Goal: Information Seeking & Learning: Learn about a topic

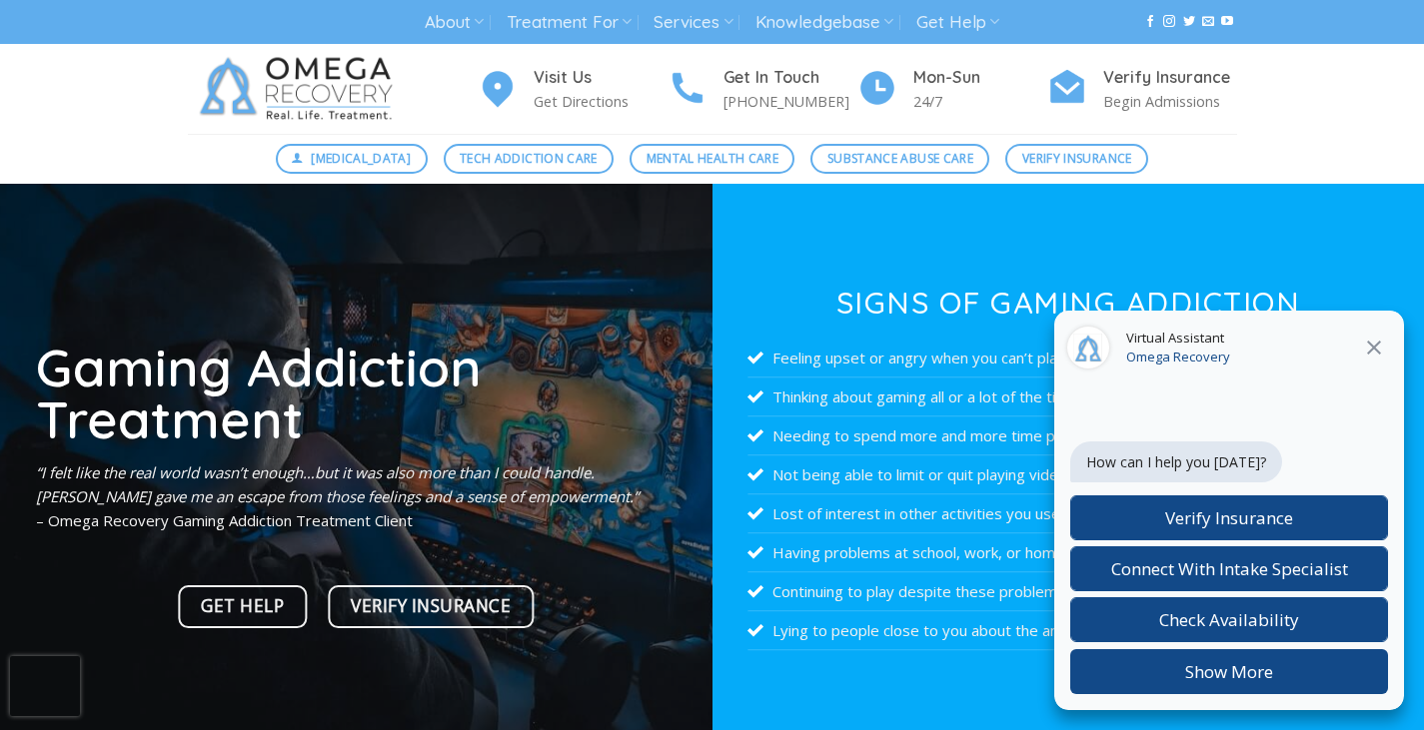
click at [1378, 350] on icon at bounding box center [1374, 348] width 24 height 24
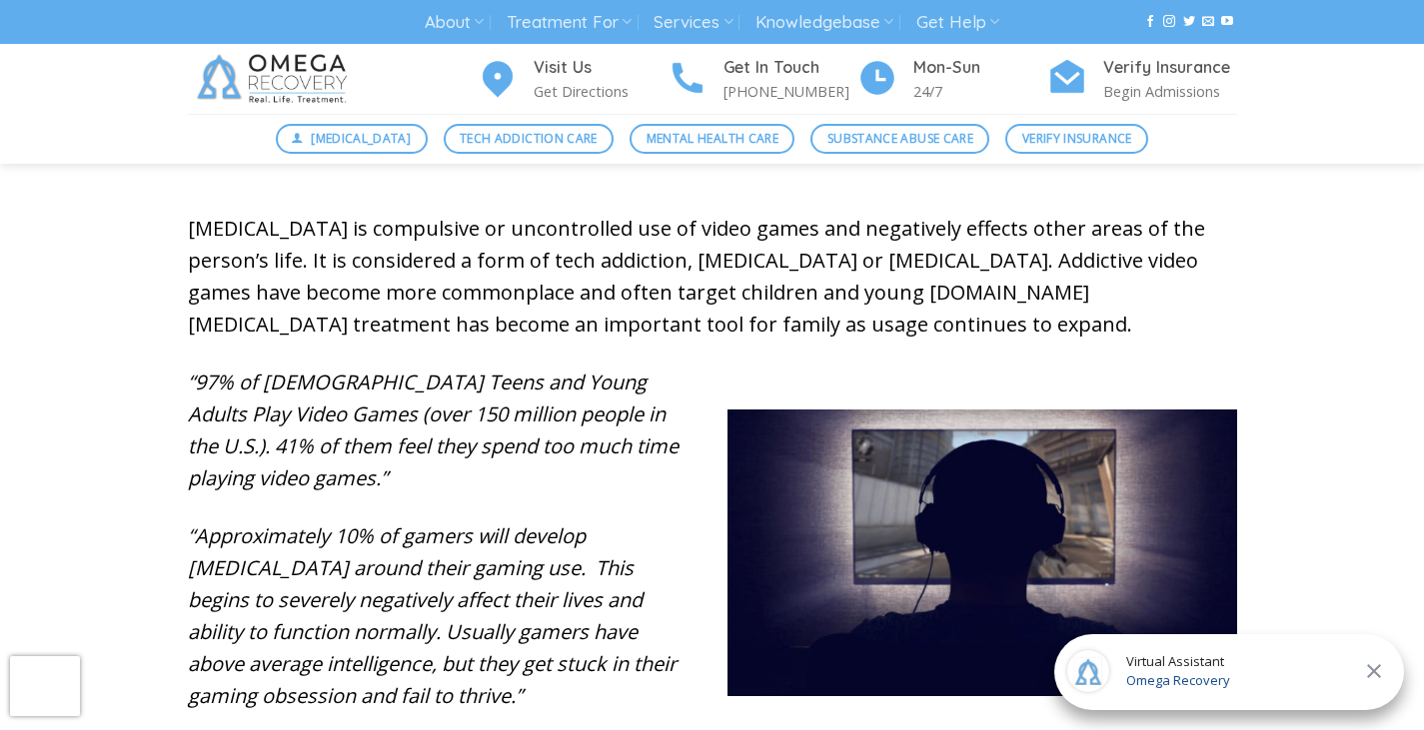
scroll to position [705, 0]
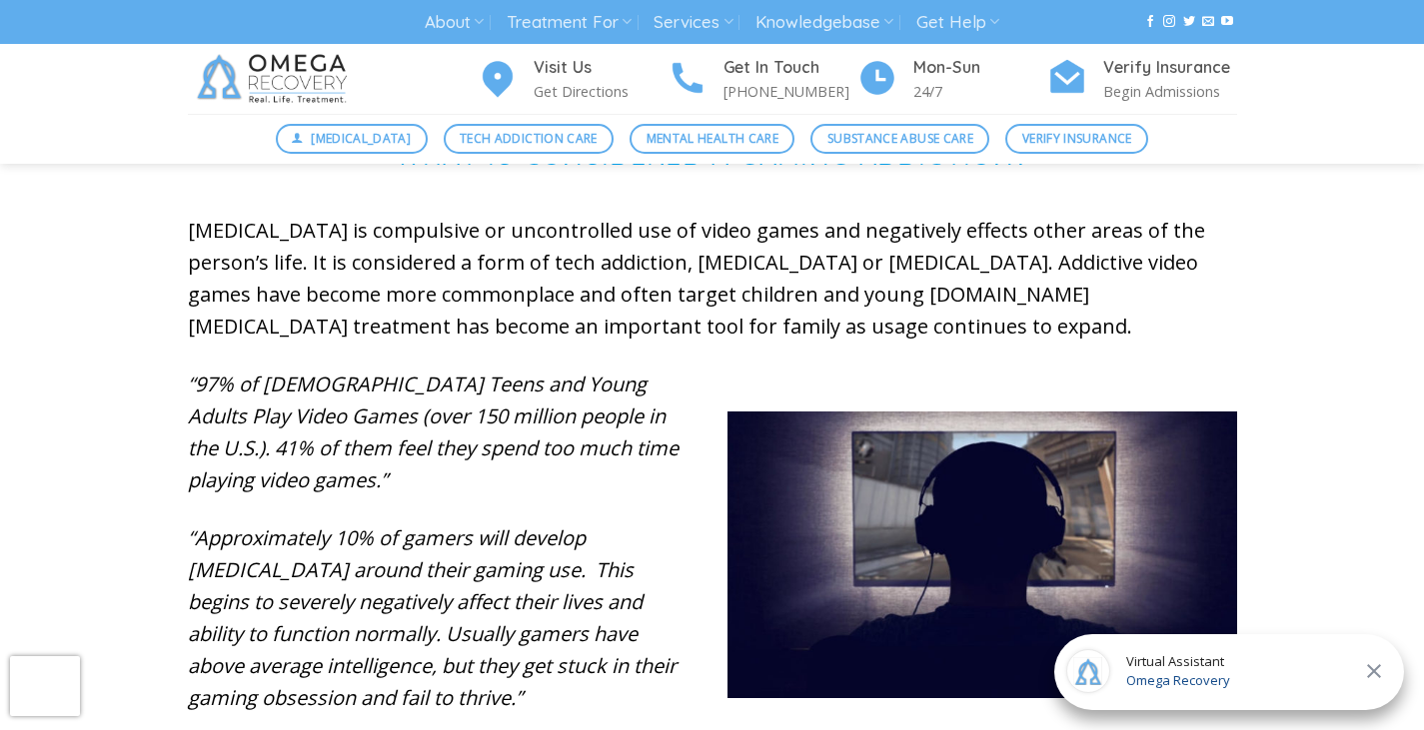
click at [36, 118] on div "Digital Detox Tech Addiction Care Mental Health Care Substance Abuse Care Verif…" at bounding box center [712, 139] width 1424 height 50
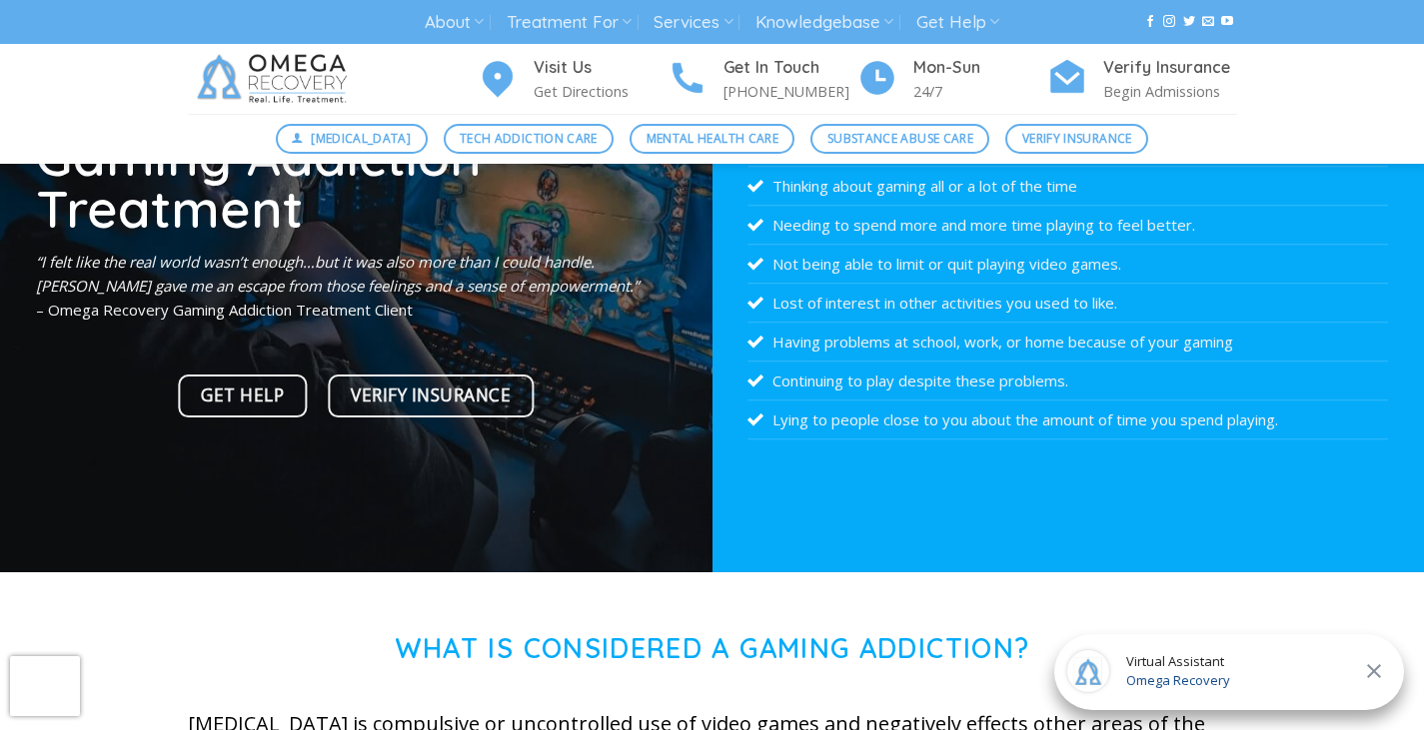
scroll to position [0, 0]
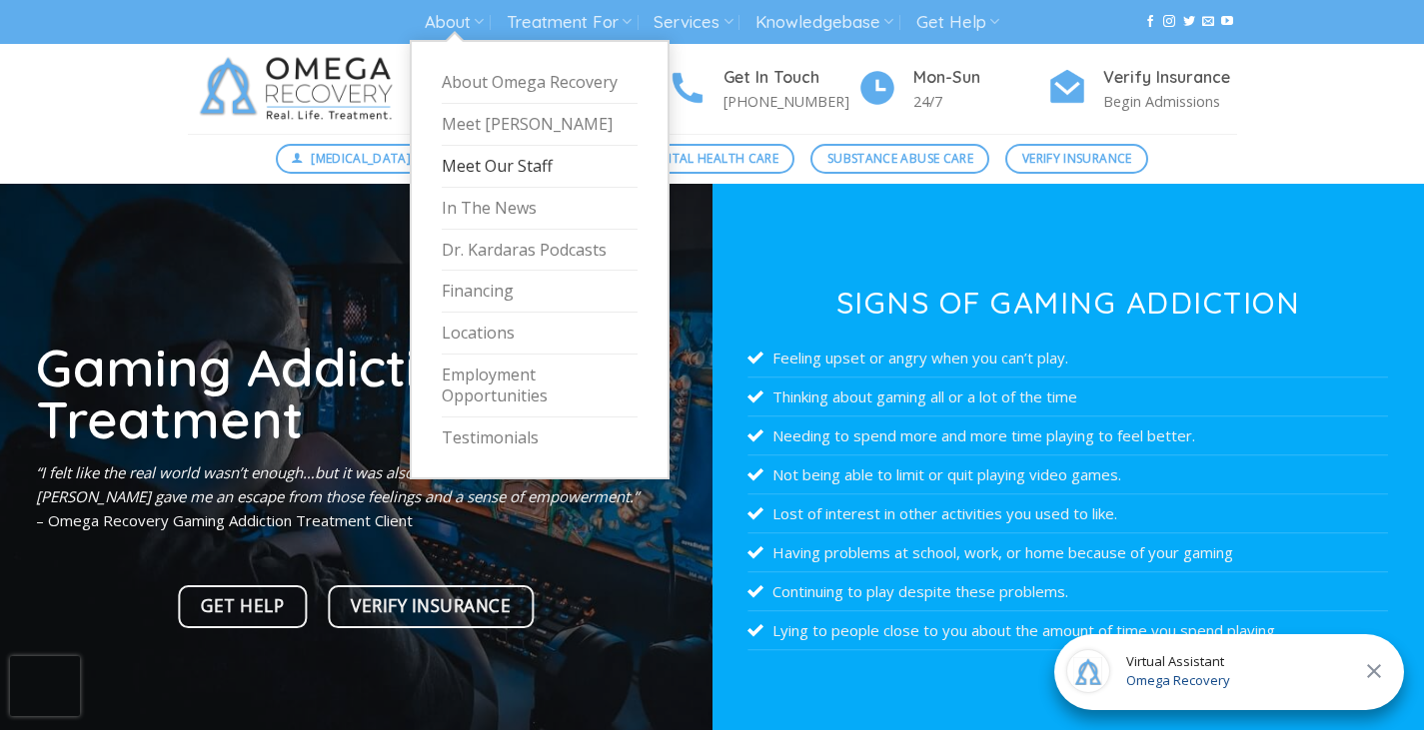
click at [549, 169] on link "Meet Our Staff" at bounding box center [540, 167] width 196 height 42
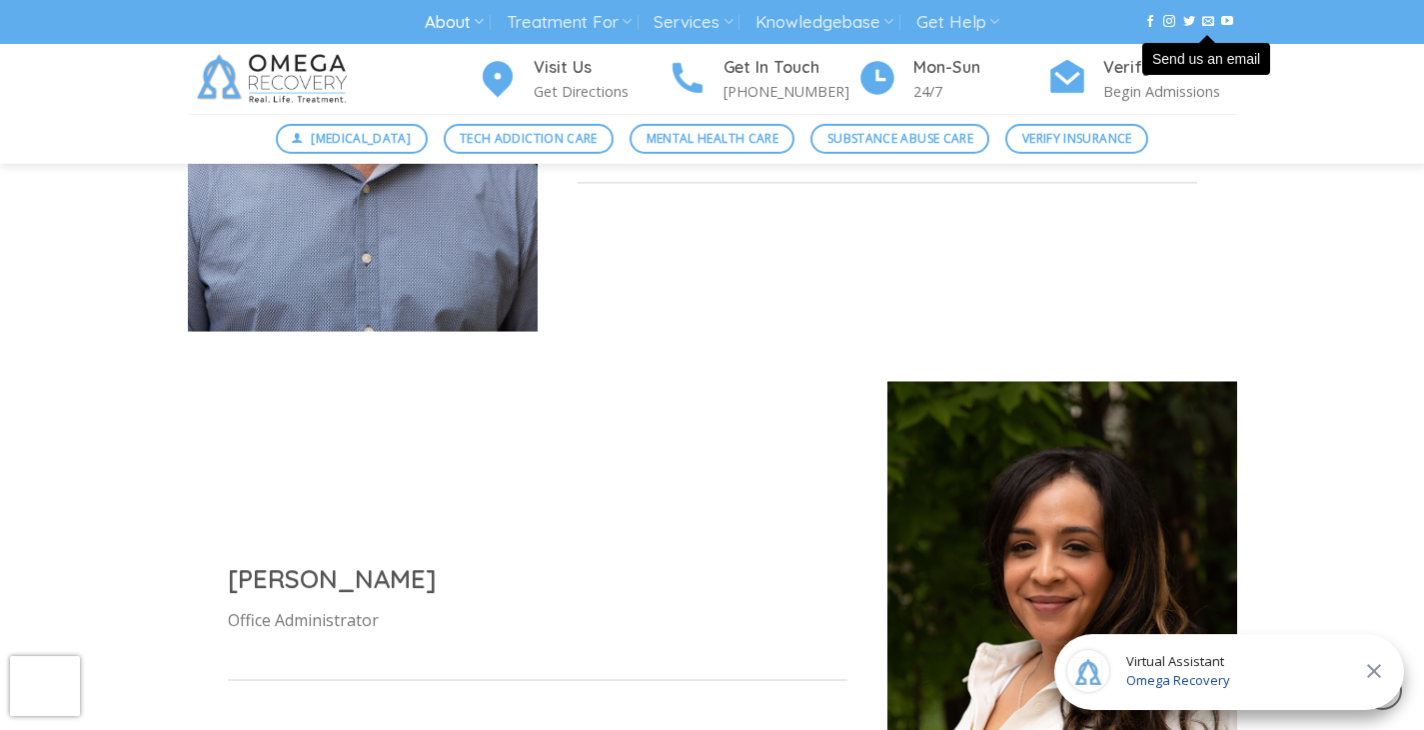
click at [711, 304] on div "Jon Obenoskey Executive Director Jon has worked in the recovery network of Aust…" at bounding box center [712, 97] width 1079 height 550
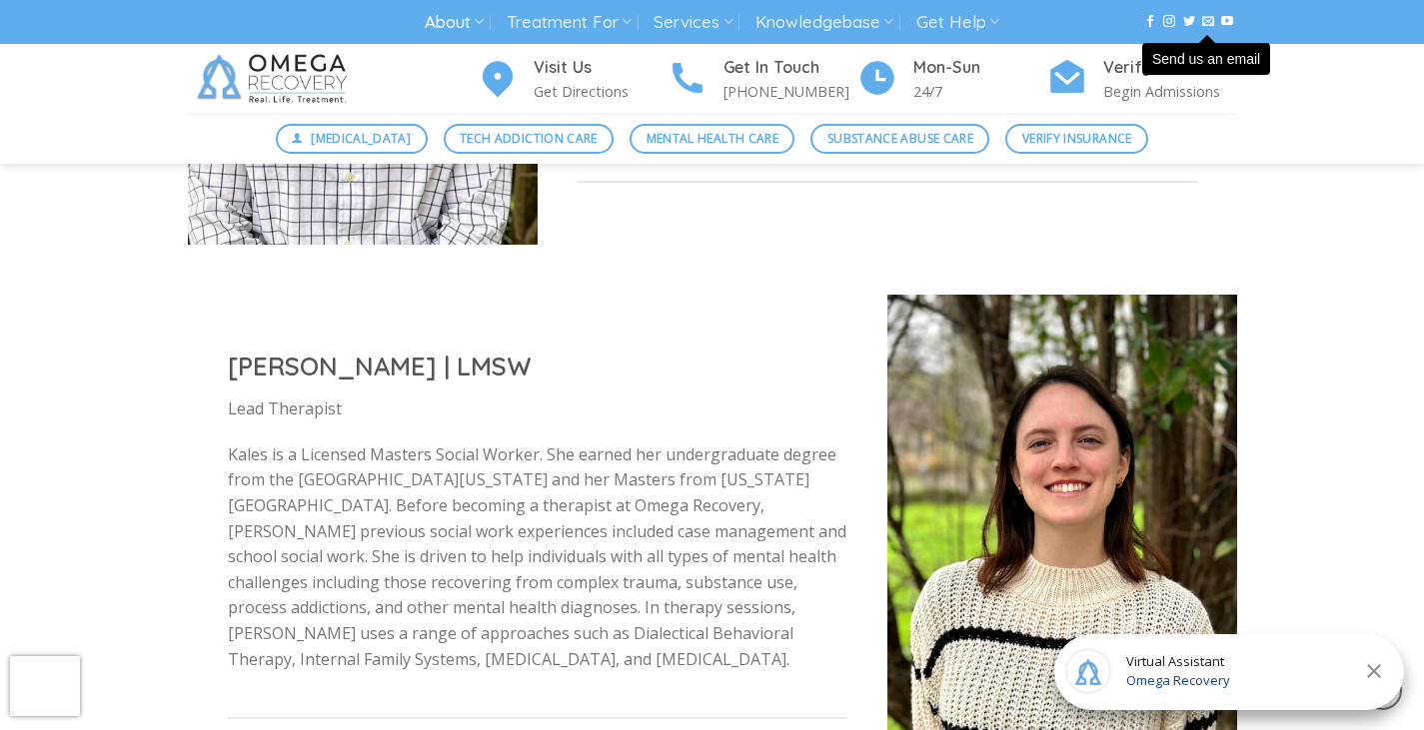
scroll to position [2979, 0]
drag, startPoint x: 227, startPoint y: 314, endPoint x: 357, endPoint y: 318, distance: 130.0
click at [357, 351] on h2 "Kales Ervin | LMSW" at bounding box center [538, 367] width 620 height 33
copy h2 "Kales Ervin"
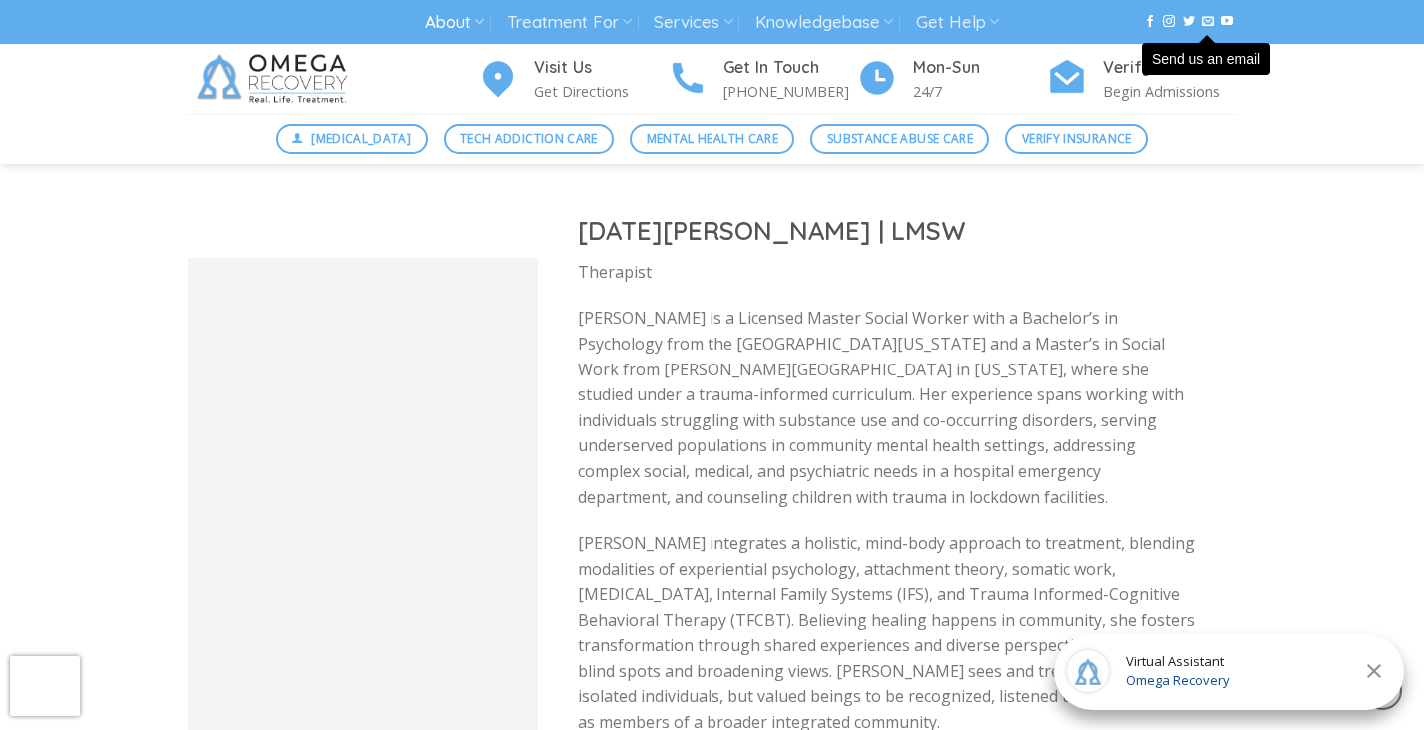
scroll to position [3651, 0]
click at [806, 245] on div "Noel Vanier | LMSW Therapist Noel is a Licensed Master Social Worker with a Bac…" at bounding box center [888, 507] width 700 height 669
click at [1179, 305] on p "Noel is a Licensed Master Social Worker with a Bachelor’s in Psychology from th…" at bounding box center [888, 407] width 620 height 205
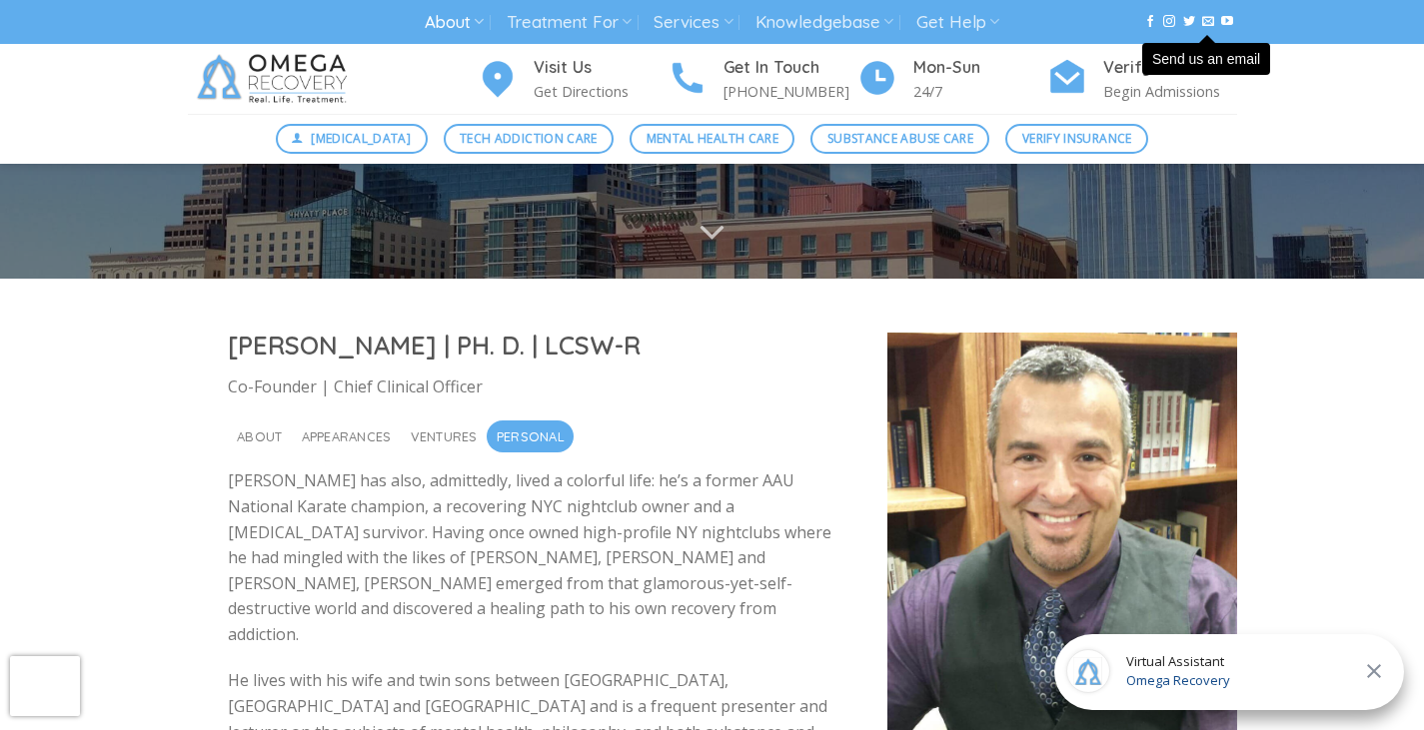
scroll to position [0, 0]
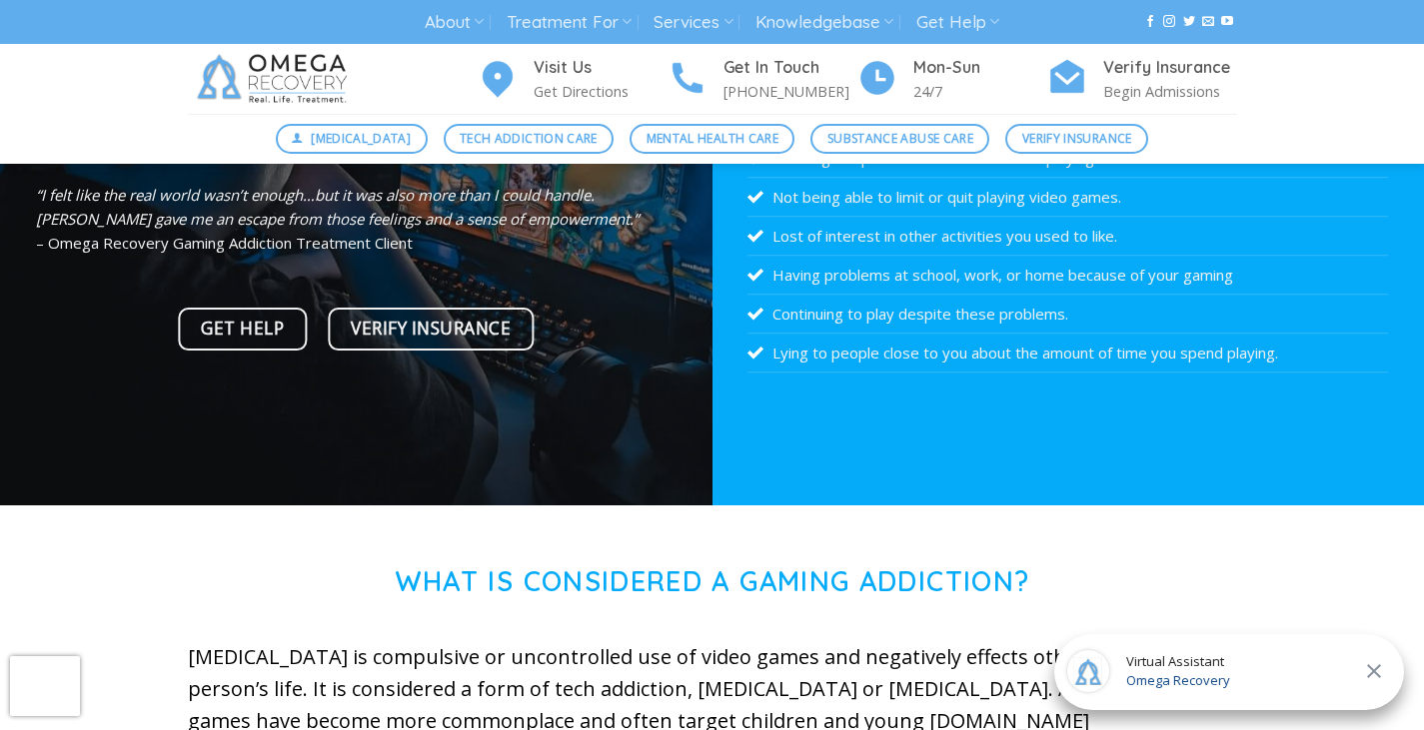
scroll to position [92, 0]
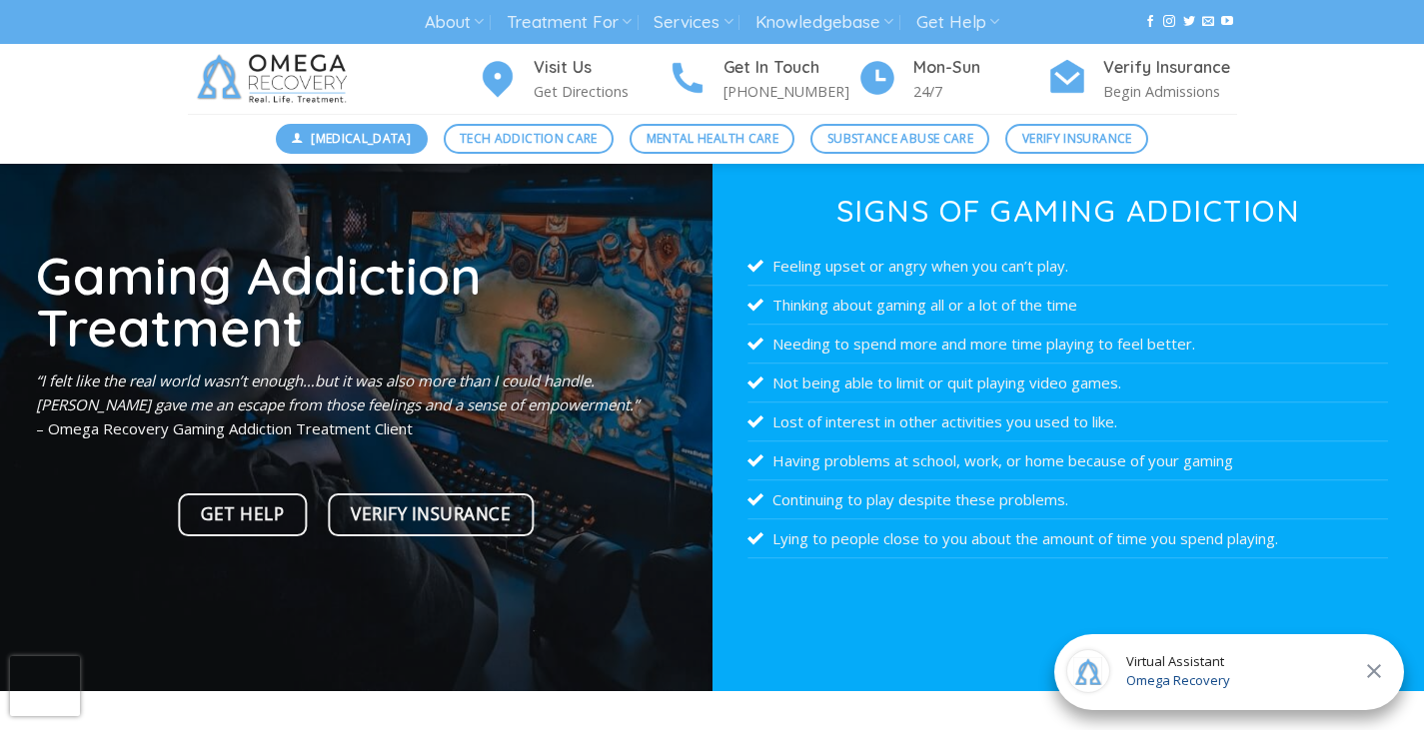
click at [336, 127] on link "[MEDICAL_DATA]" at bounding box center [352, 139] width 152 height 30
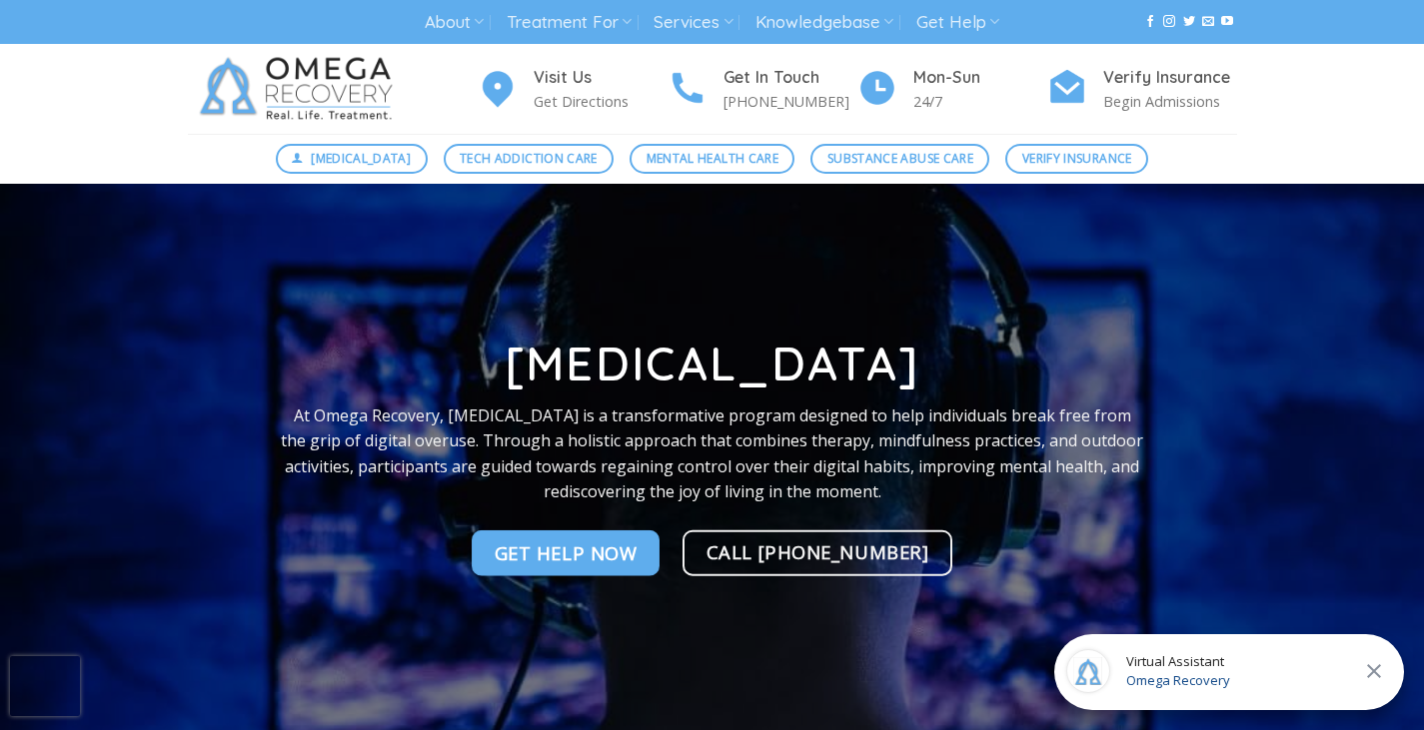
click at [233, 91] on img at bounding box center [300, 89] width 225 height 90
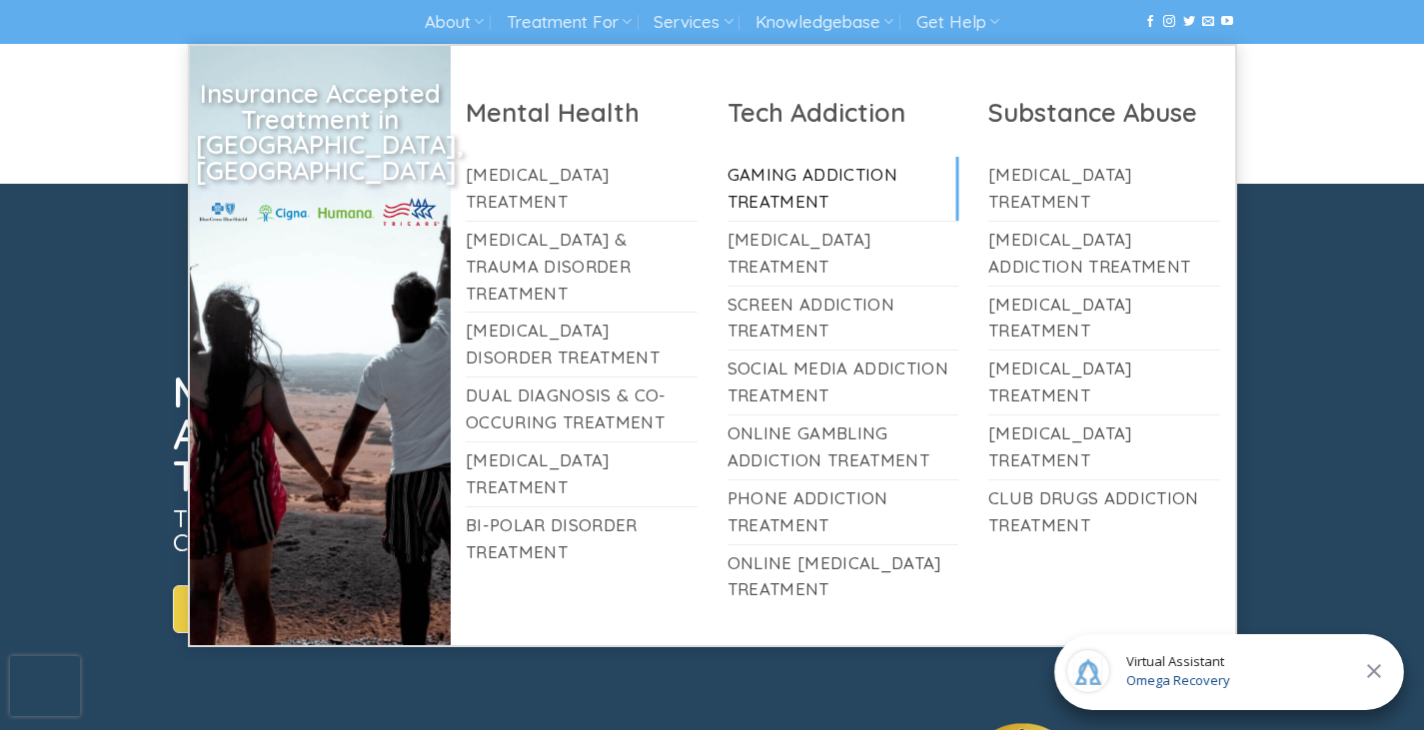
click at [876, 214] on link "Gaming Addiction Treatment" at bounding box center [843, 189] width 232 height 64
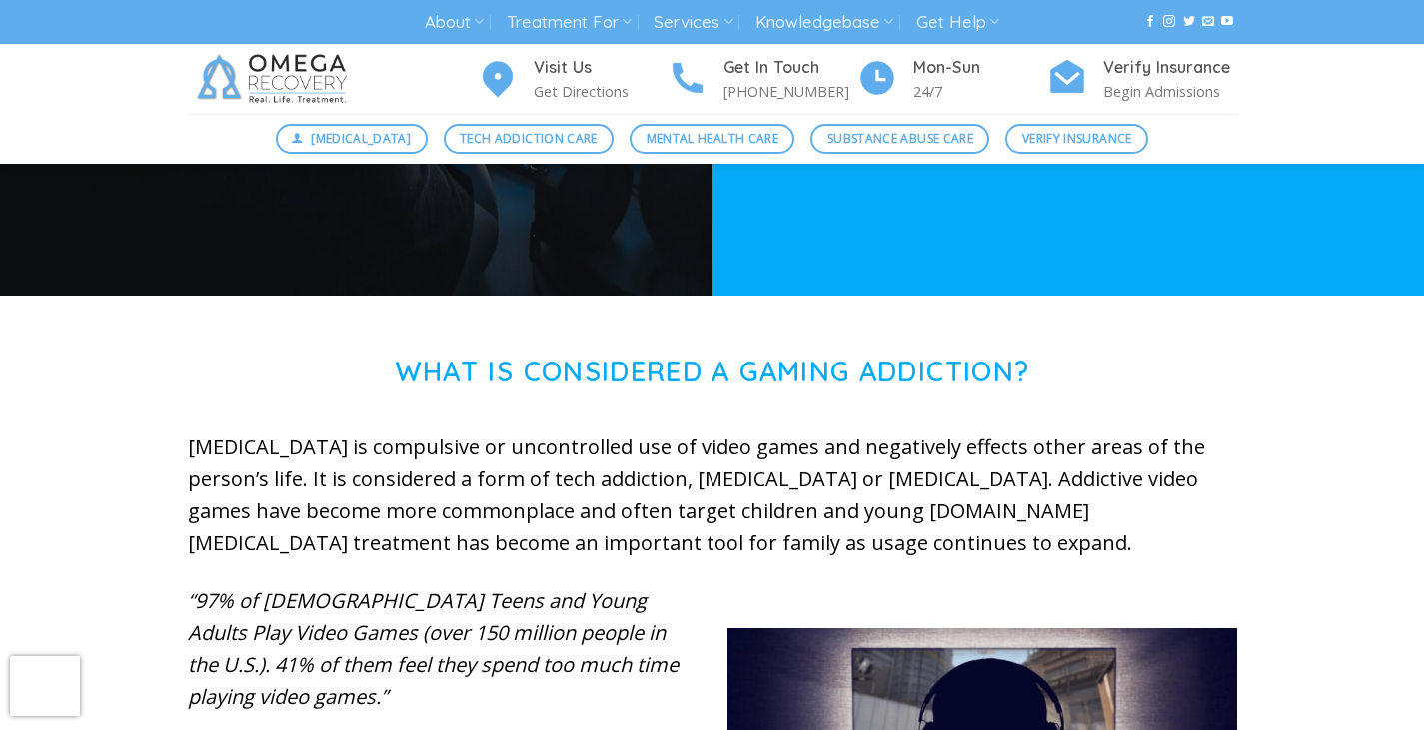
scroll to position [591, 0]
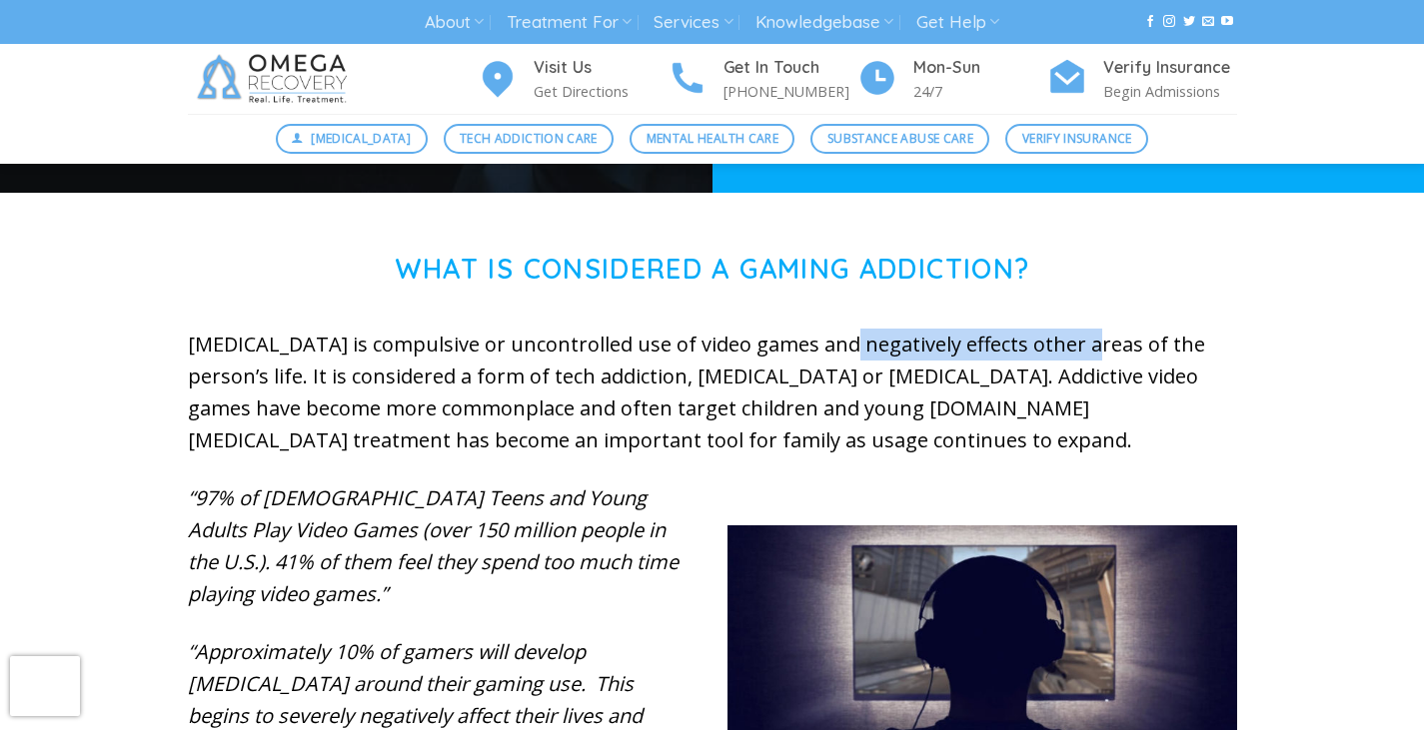
drag, startPoint x: 829, startPoint y: 345, endPoint x: 1080, endPoint y: 357, distance: 251.1
click at [1080, 357] on p "[MEDICAL_DATA] is compulsive or uncontrolled use of video games and negatively …" at bounding box center [712, 393] width 1049 height 128
click at [928, 424] on p "[MEDICAL_DATA] is compulsive or uncontrolled use of video games and negatively …" at bounding box center [712, 393] width 1049 height 128
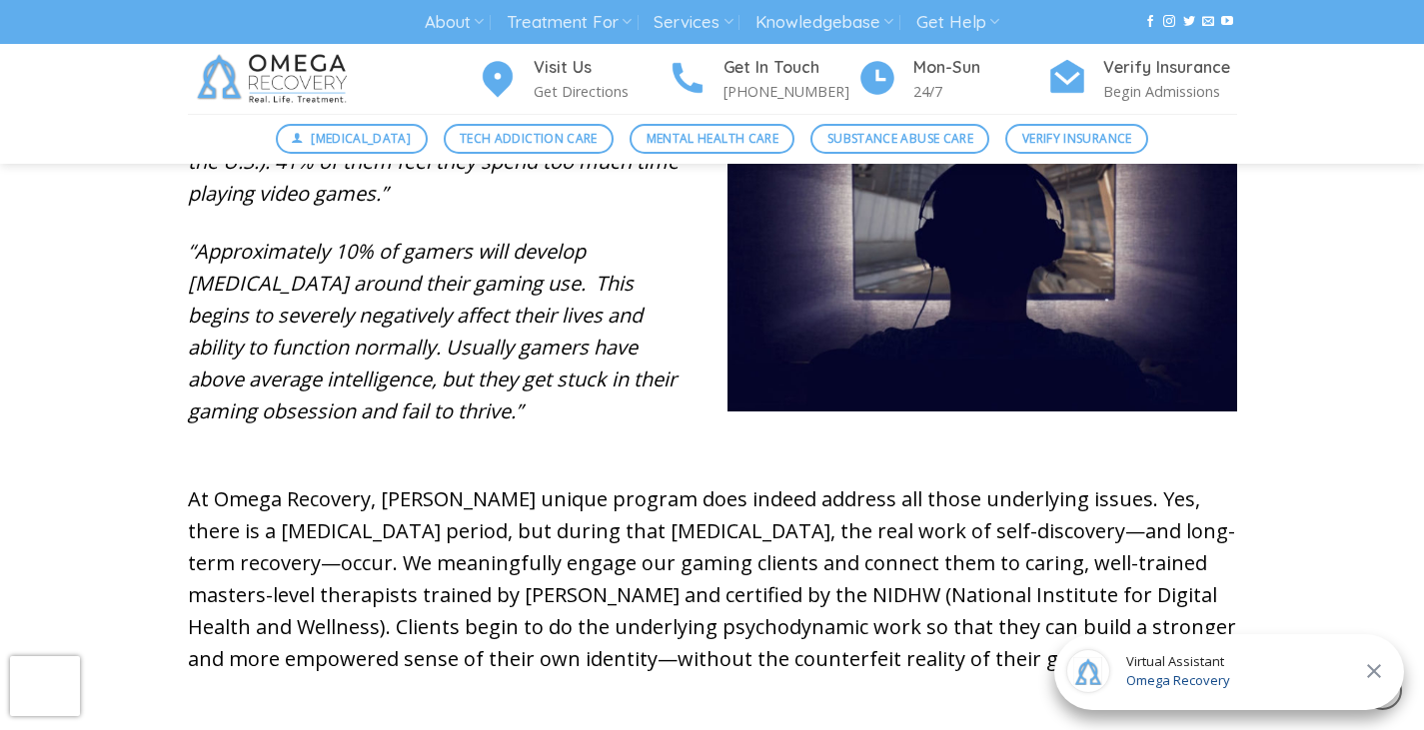
scroll to position [1002, 0]
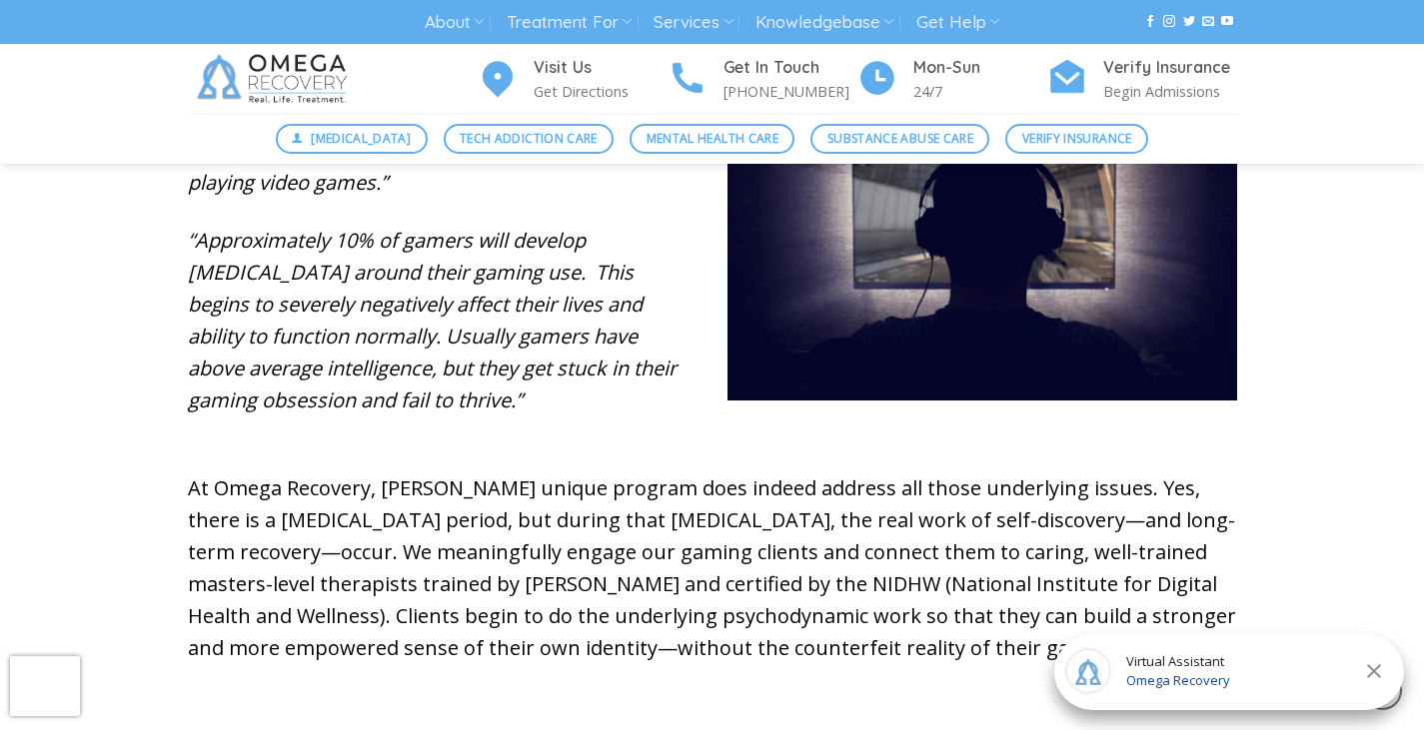
click at [1378, 665] on icon at bounding box center [1374, 672] width 24 height 24
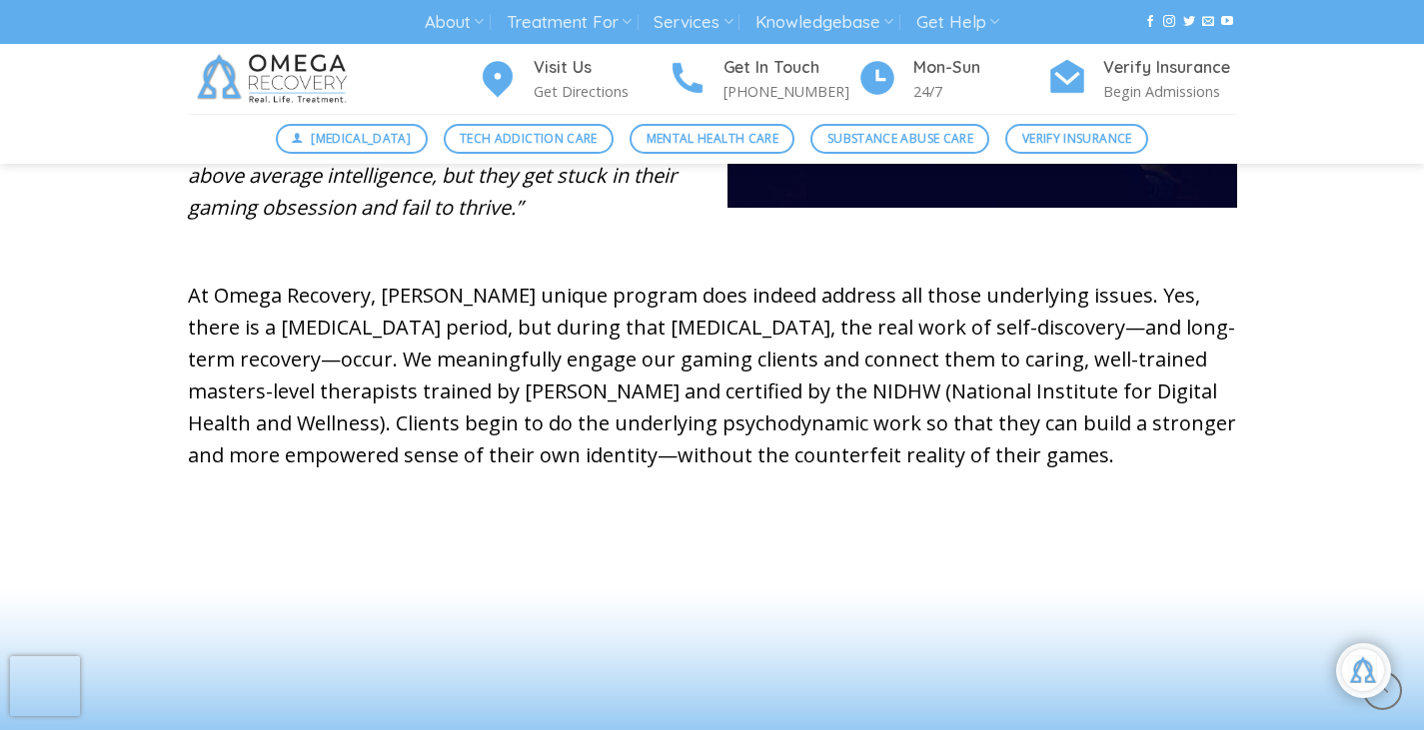
scroll to position [1254, 0]
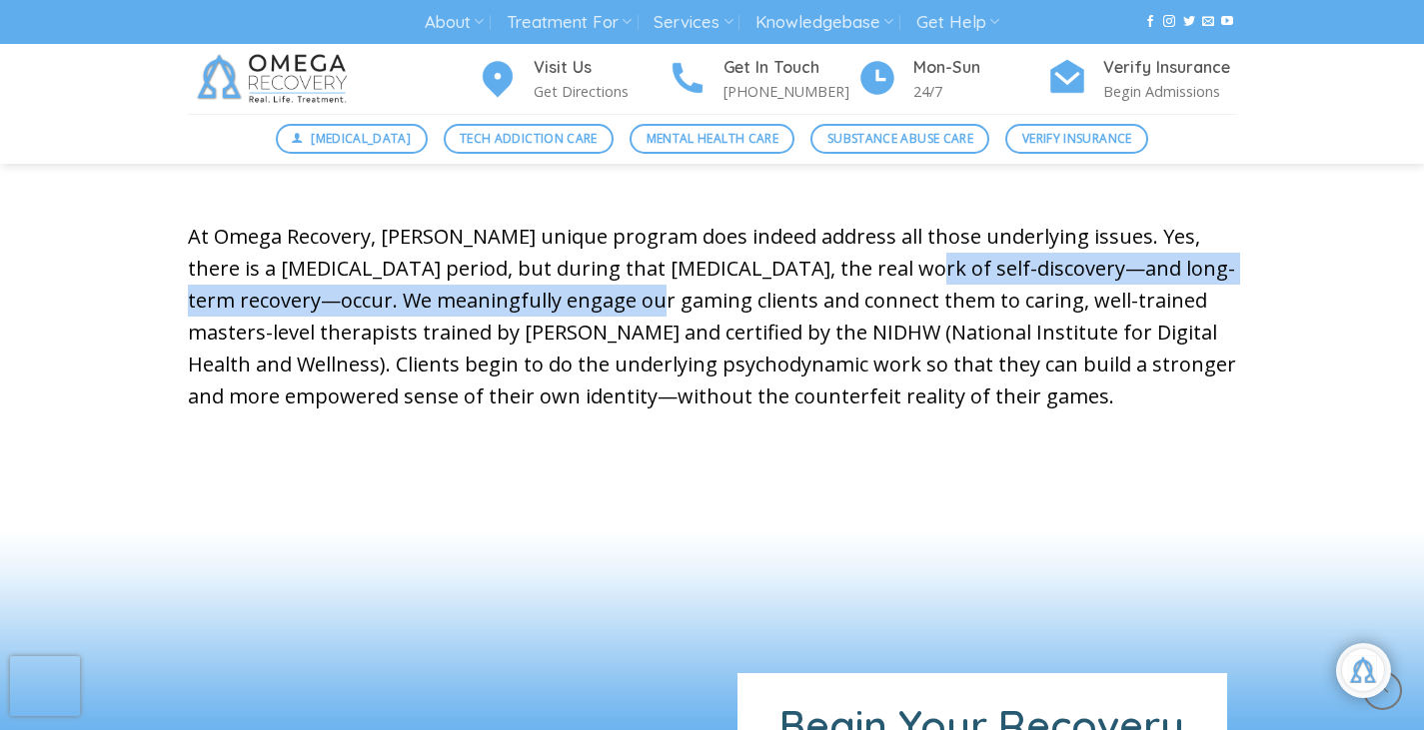
drag, startPoint x: 508, startPoint y: 302, endPoint x: 818, endPoint y: 261, distance: 313.5
click at [818, 261] on p "At Omega Recovery, Dr. Kardaras’s unique program does indeed address all those …" at bounding box center [712, 317] width 1049 height 192
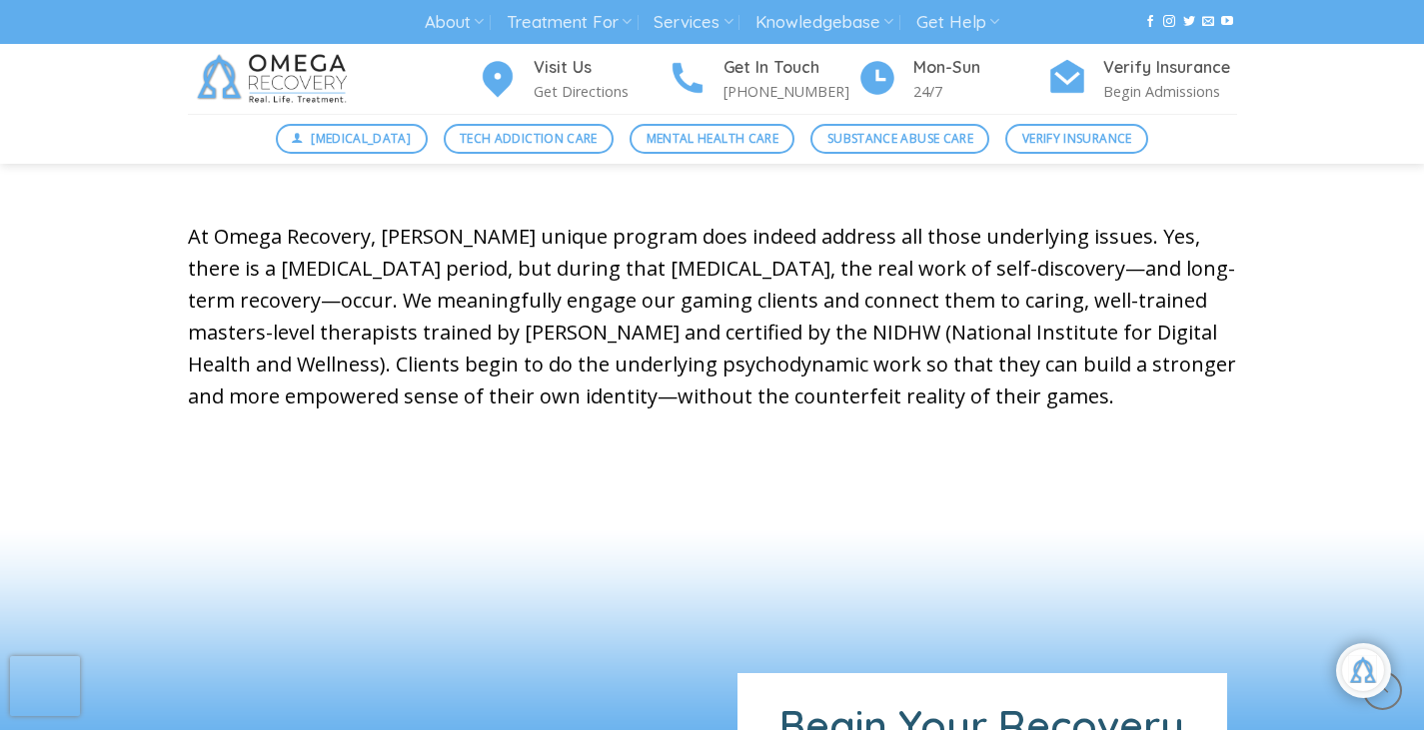
click at [805, 367] on p "At Omega Recovery, Dr. Kardaras’s unique program does indeed address all those …" at bounding box center [712, 317] width 1049 height 192
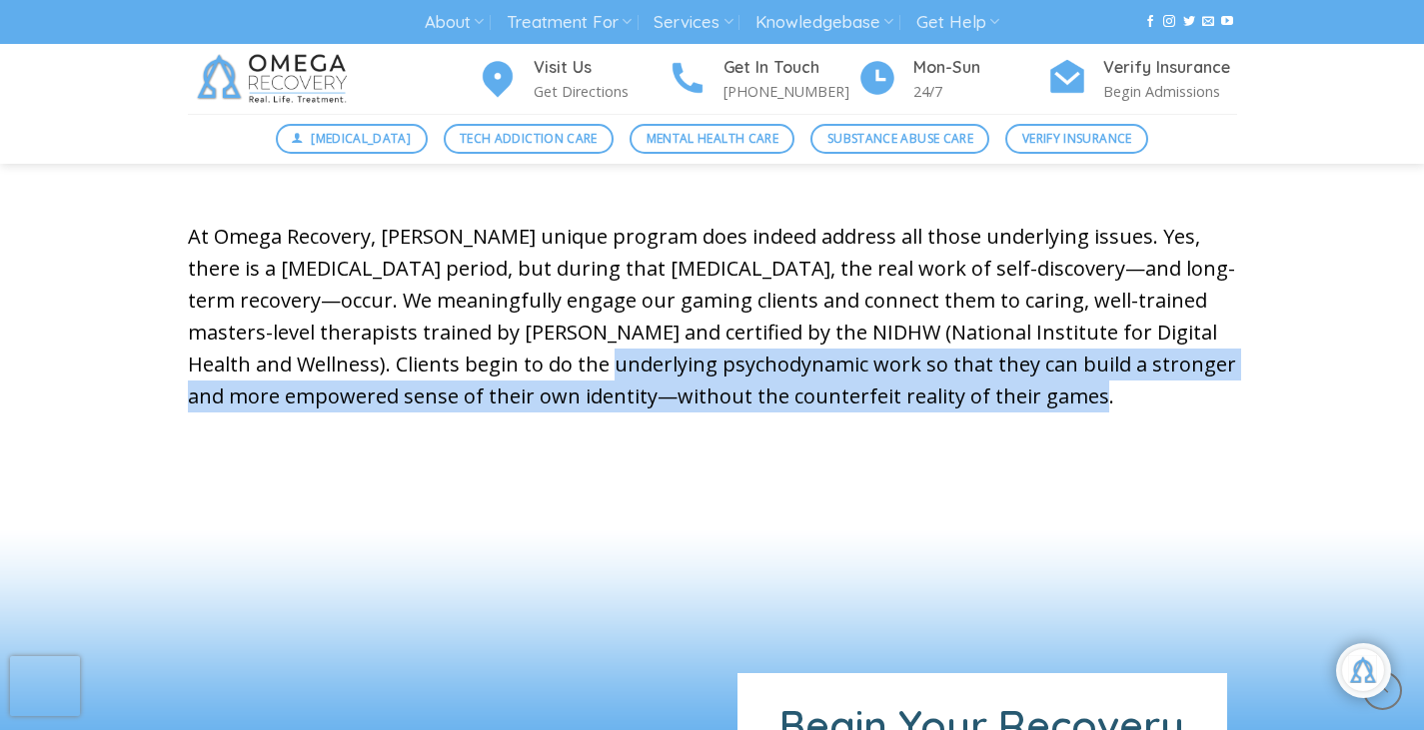
drag, startPoint x: 415, startPoint y: 374, endPoint x: 924, endPoint y: 444, distance: 514.4
click at [924, 444] on div "What is Considered a Gaming Addiction? Video Game Addiction is compulsive or un…" at bounding box center [712, 28] width 1079 height 879
drag, startPoint x: 924, startPoint y: 444, endPoint x: 820, endPoint y: 421, distance: 106.4
click at [820, 421] on div "What is Considered a Gaming Addiction? Video Game Addiction is compulsive or un…" at bounding box center [712, 28] width 1079 height 879
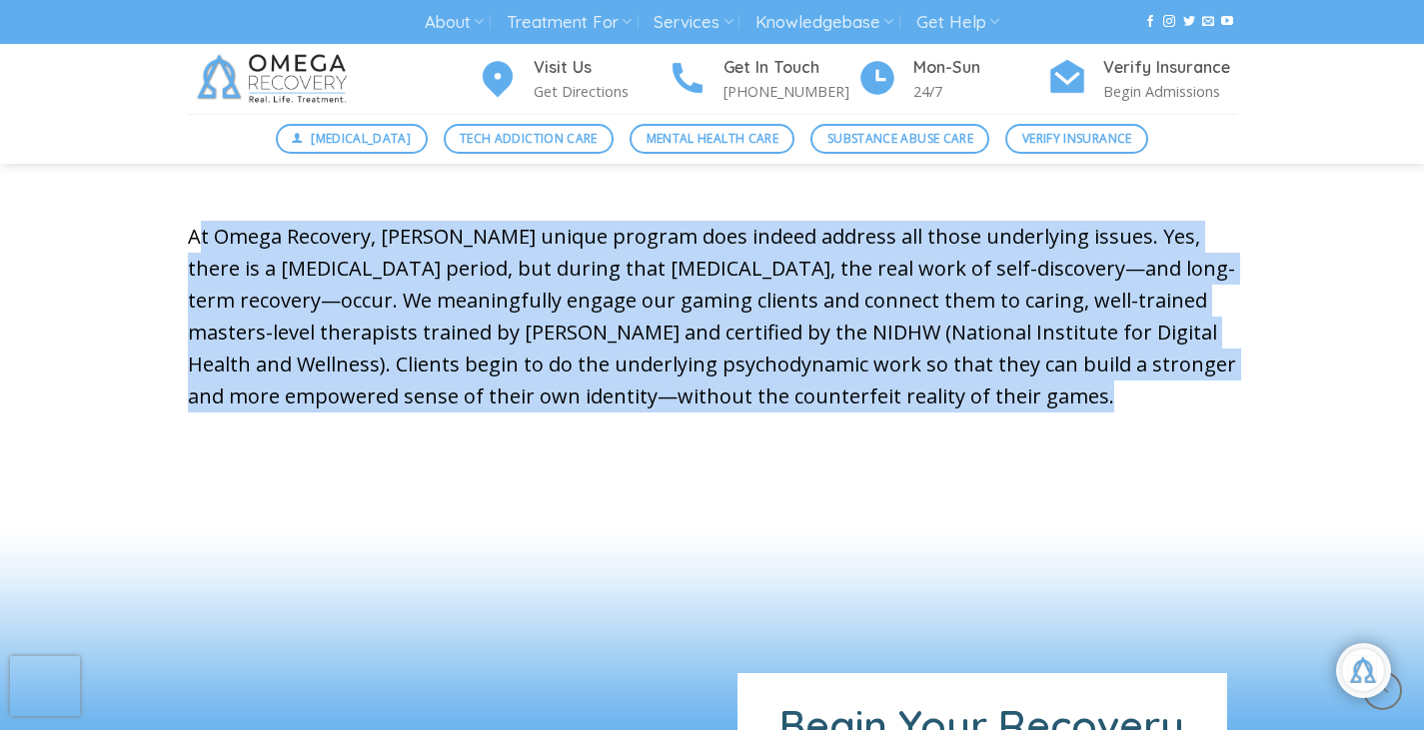
click at [820, 421] on div "What is Considered a Gaming Addiction? Video Game Addiction is compulsive or un…" at bounding box center [712, 28] width 1079 height 879
click at [816, 442] on div "What is Considered a Gaming Addiction? Video Game Addiction is compulsive or un…" at bounding box center [712, 28] width 1079 height 879
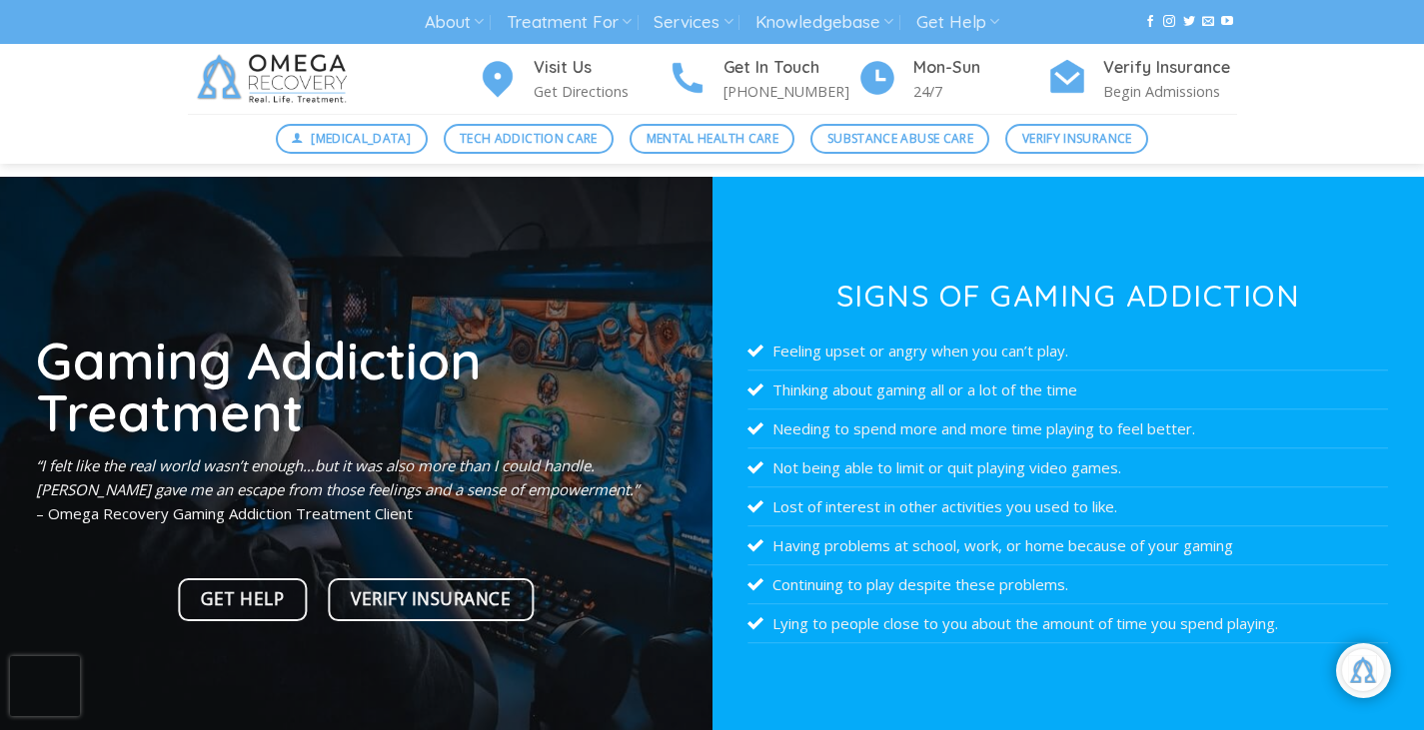
scroll to position [0, 0]
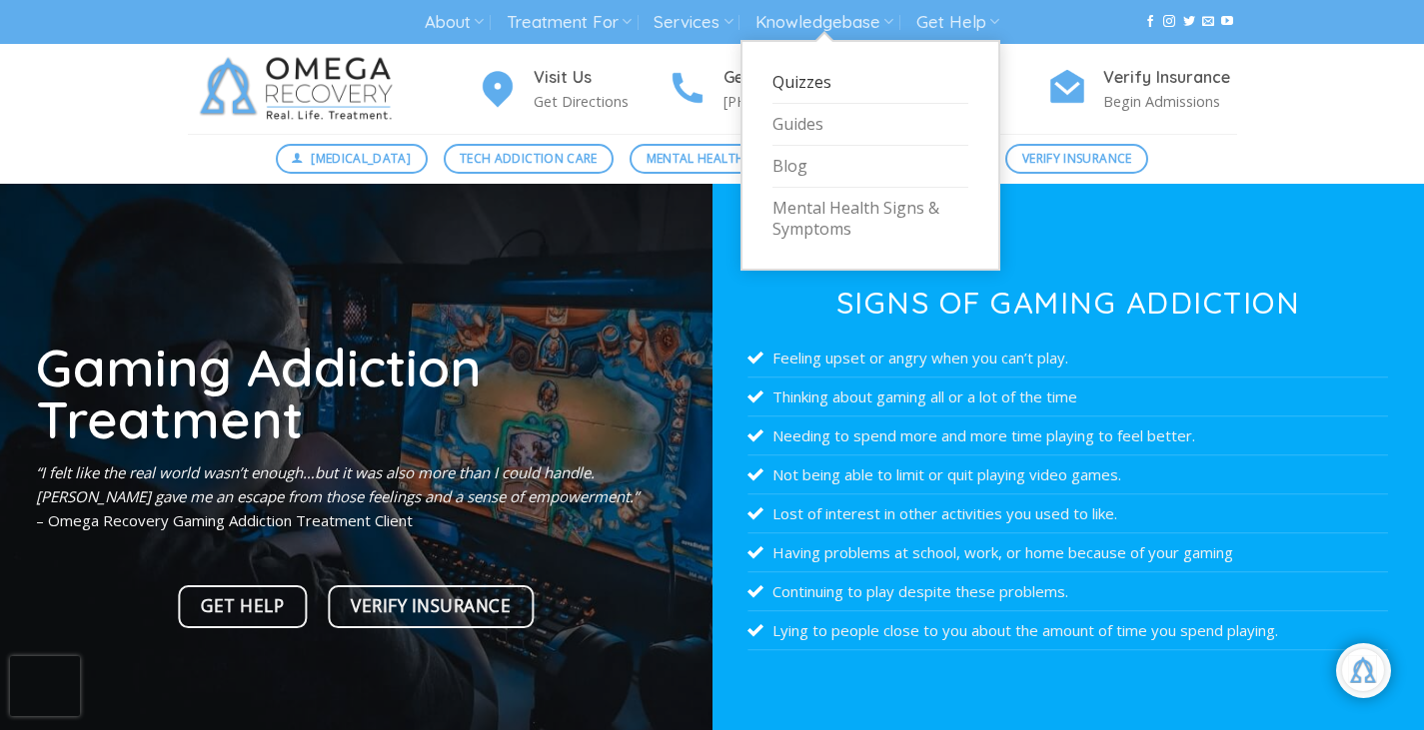
click at [855, 87] on link "Quizzes" at bounding box center [870, 83] width 196 height 42
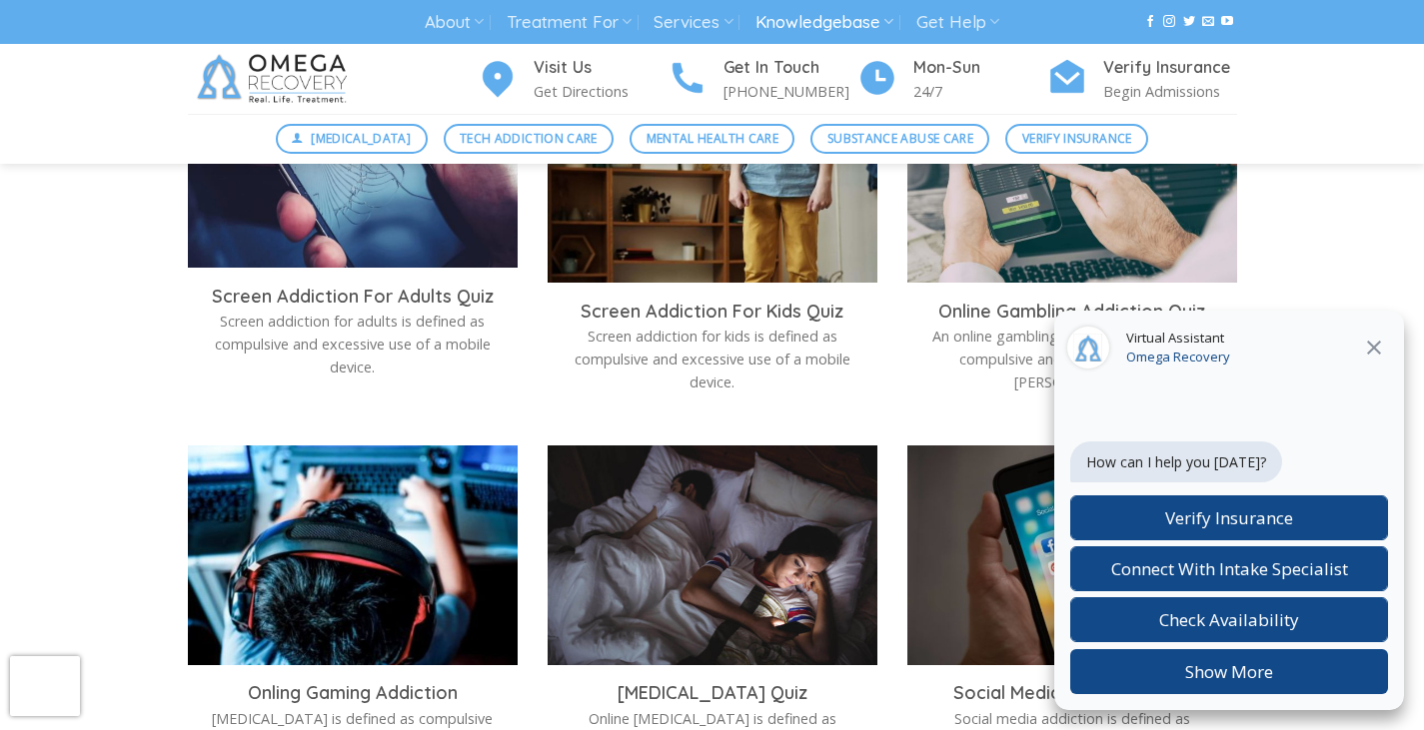
scroll to position [1987, 0]
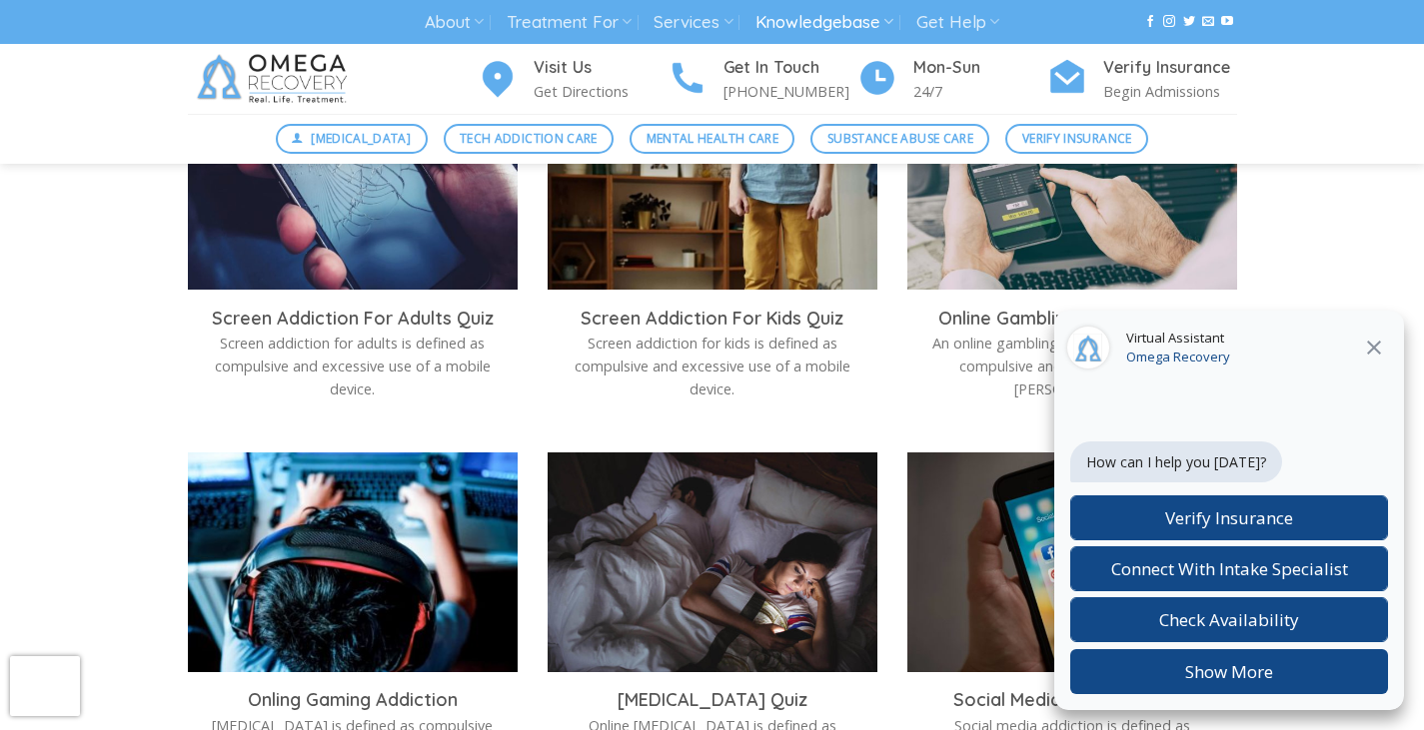
click at [1367, 350] on icon at bounding box center [1374, 348] width 24 height 24
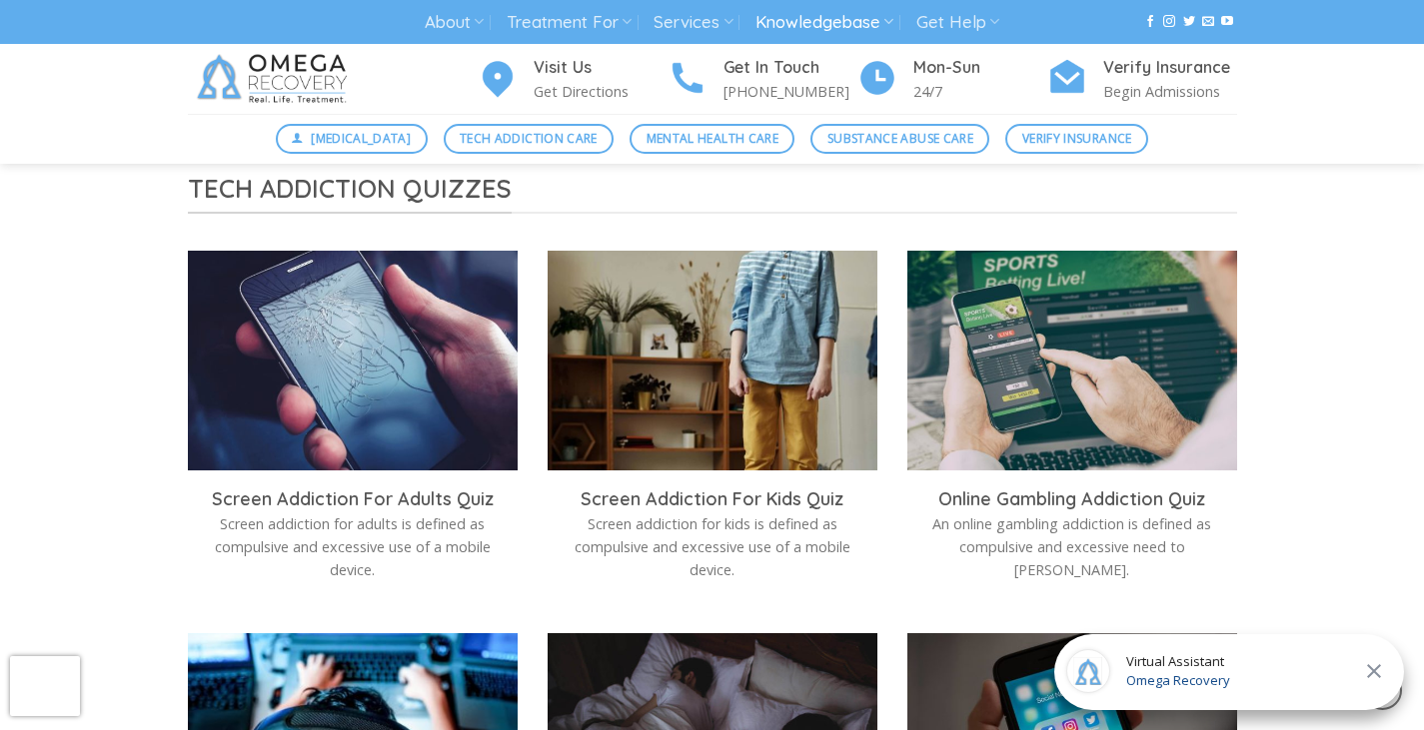
scroll to position [1803, 0]
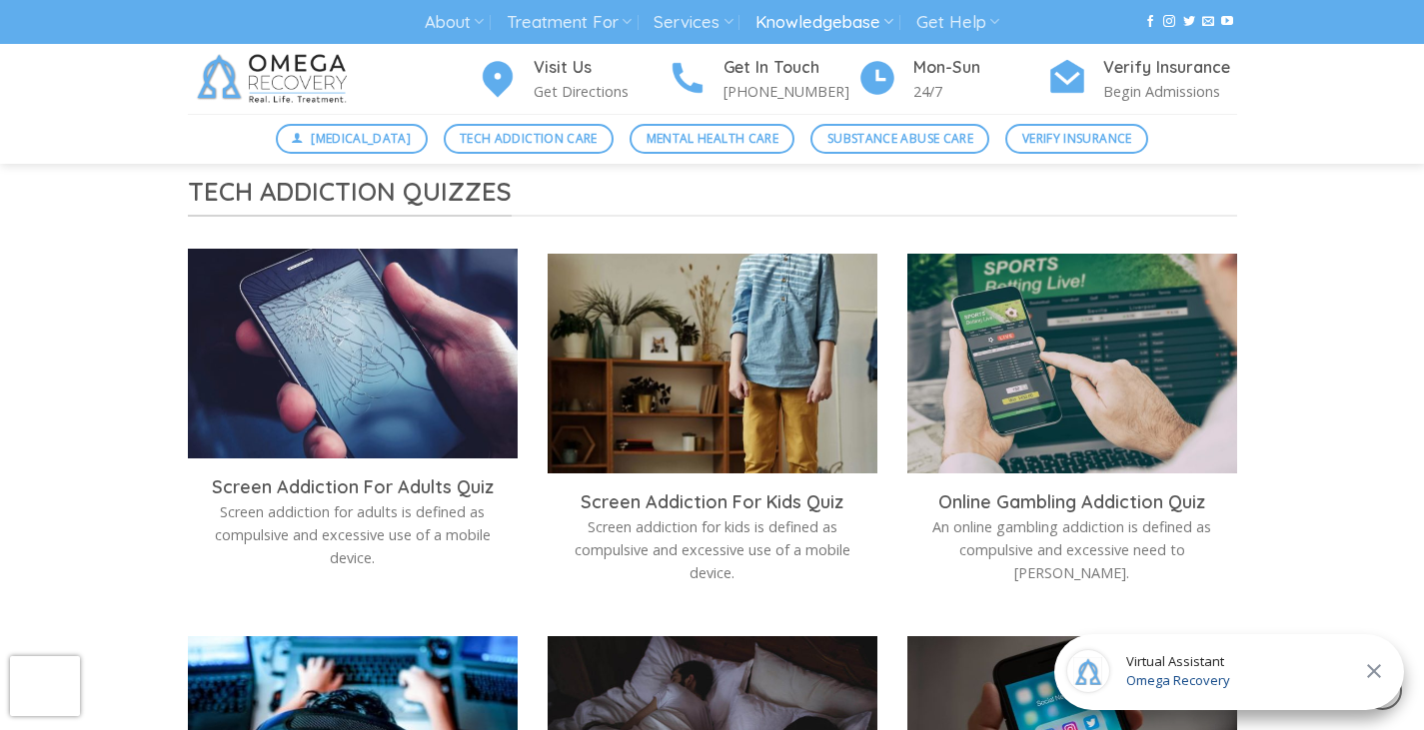
click at [316, 375] on img at bounding box center [353, 359] width 330 height 220
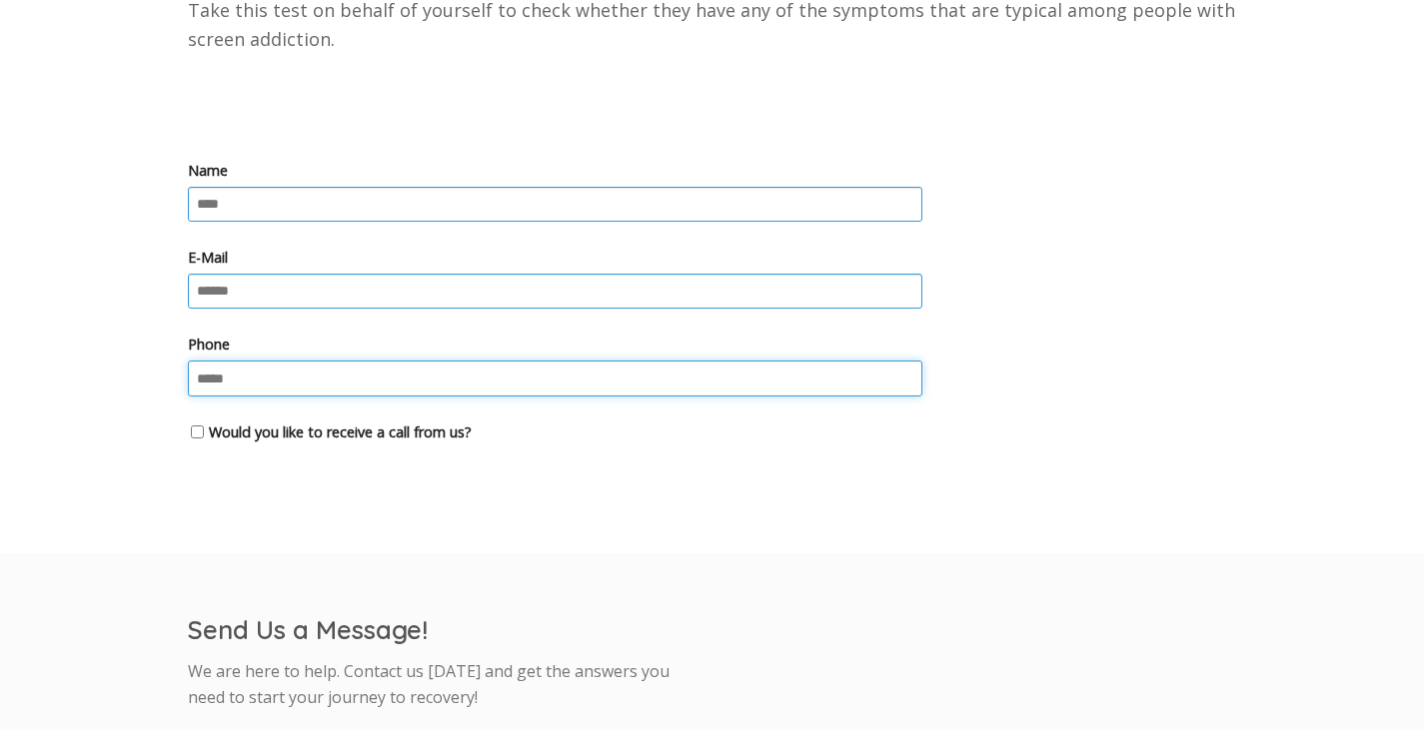
scroll to position [719, 0]
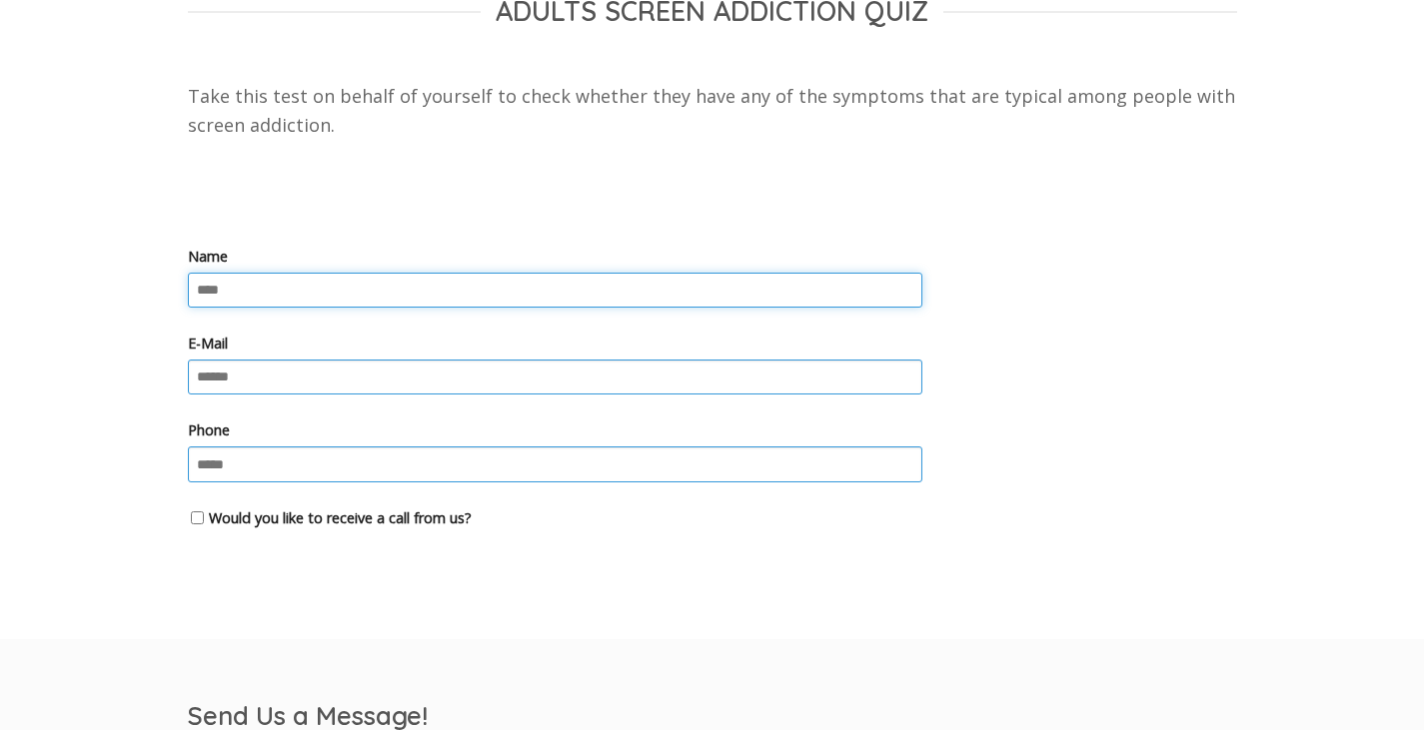
click at [464, 296] on input "Name" at bounding box center [555, 290] width 734 height 35
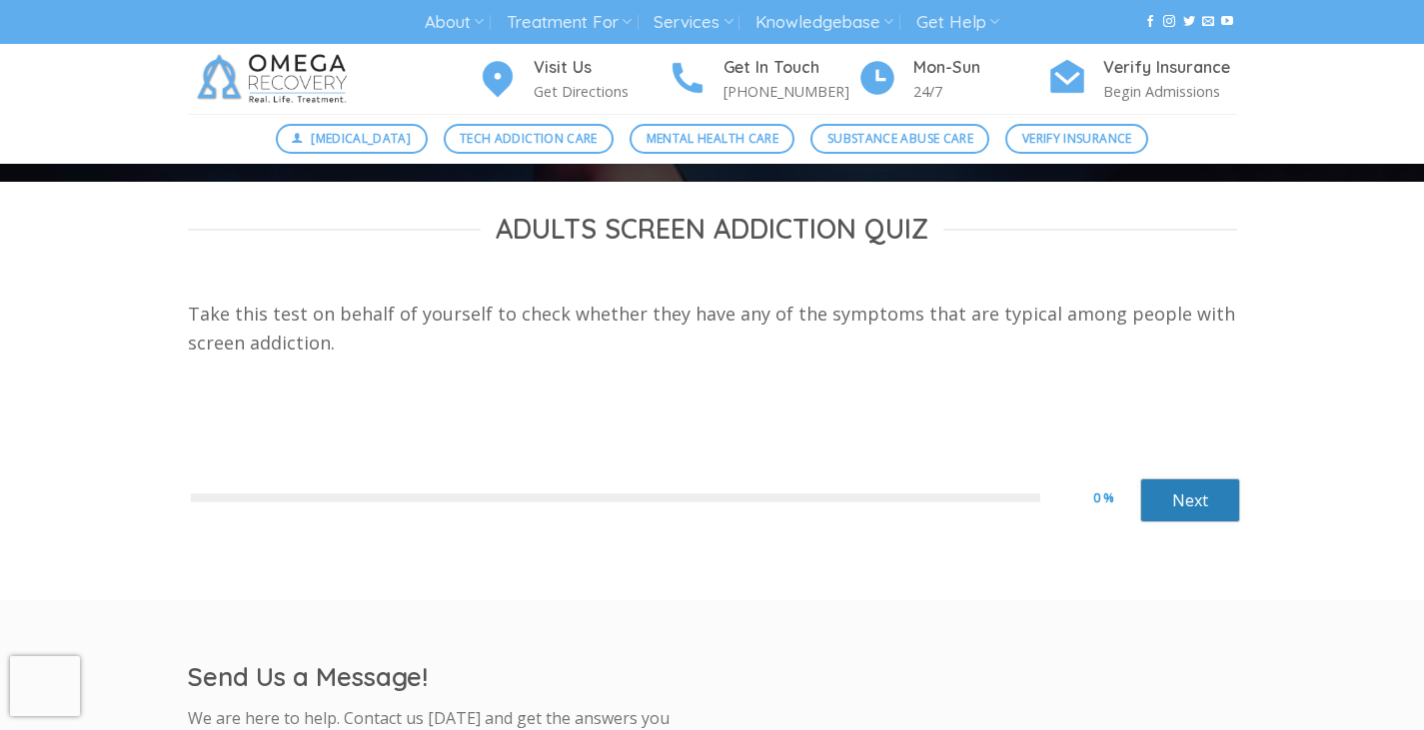
scroll to position [0, 0]
click at [1168, 511] on link "Next" at bounding box center [1190, 501] width 100 height 44
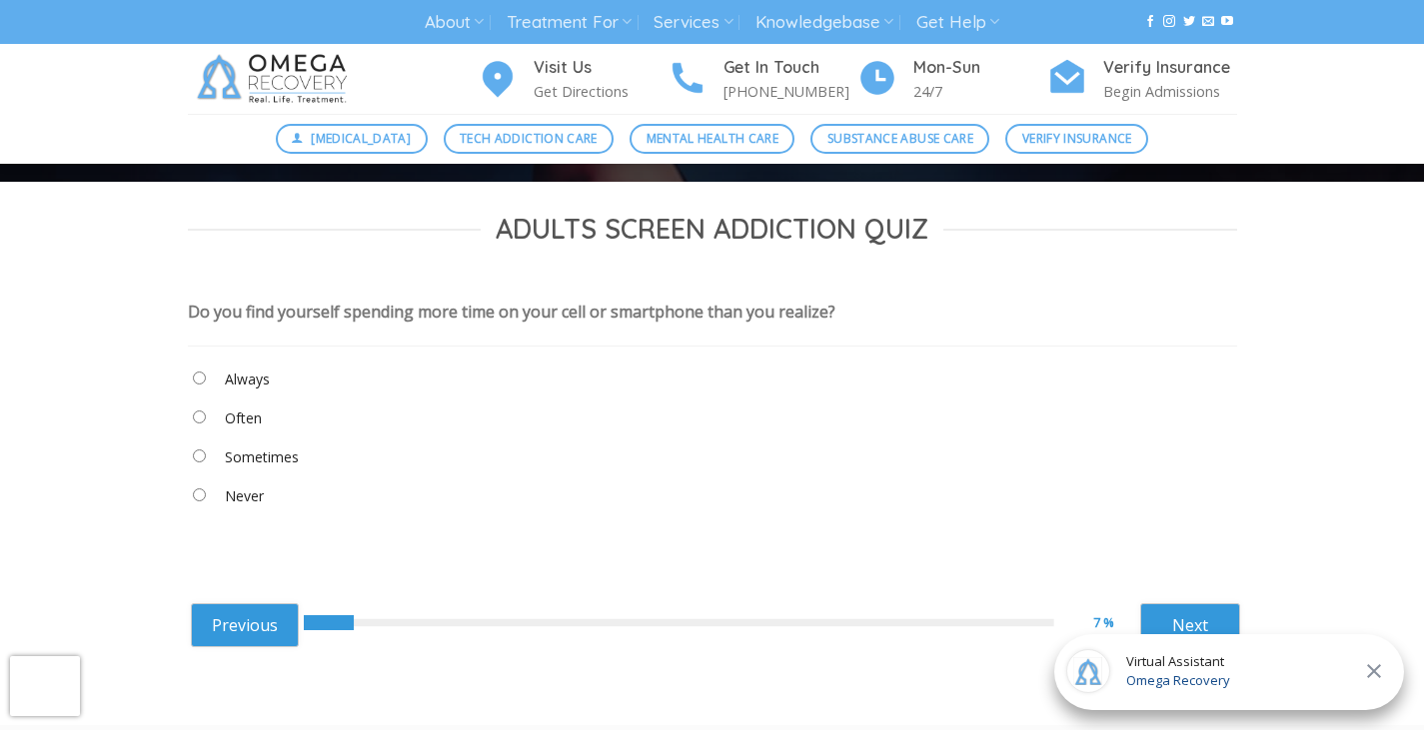
click at [212, 380] on "Always" at bounding box center [712, 384] width 1049 height 34
click at [1211, 619] on link "Next" at bounding box center [1190, 626] width 100 height 44
click at [1199, 615] on link "Next" at bounding box center [1190, 626] width 100 height 44
click at [1187, 624] on link "Next" at bounding box center [1190, 626] width 100 height 44
drag, startPoint x: 392, startPoint y: 322, endPoint x: 535, endPoint y: 322, distance: 142.9
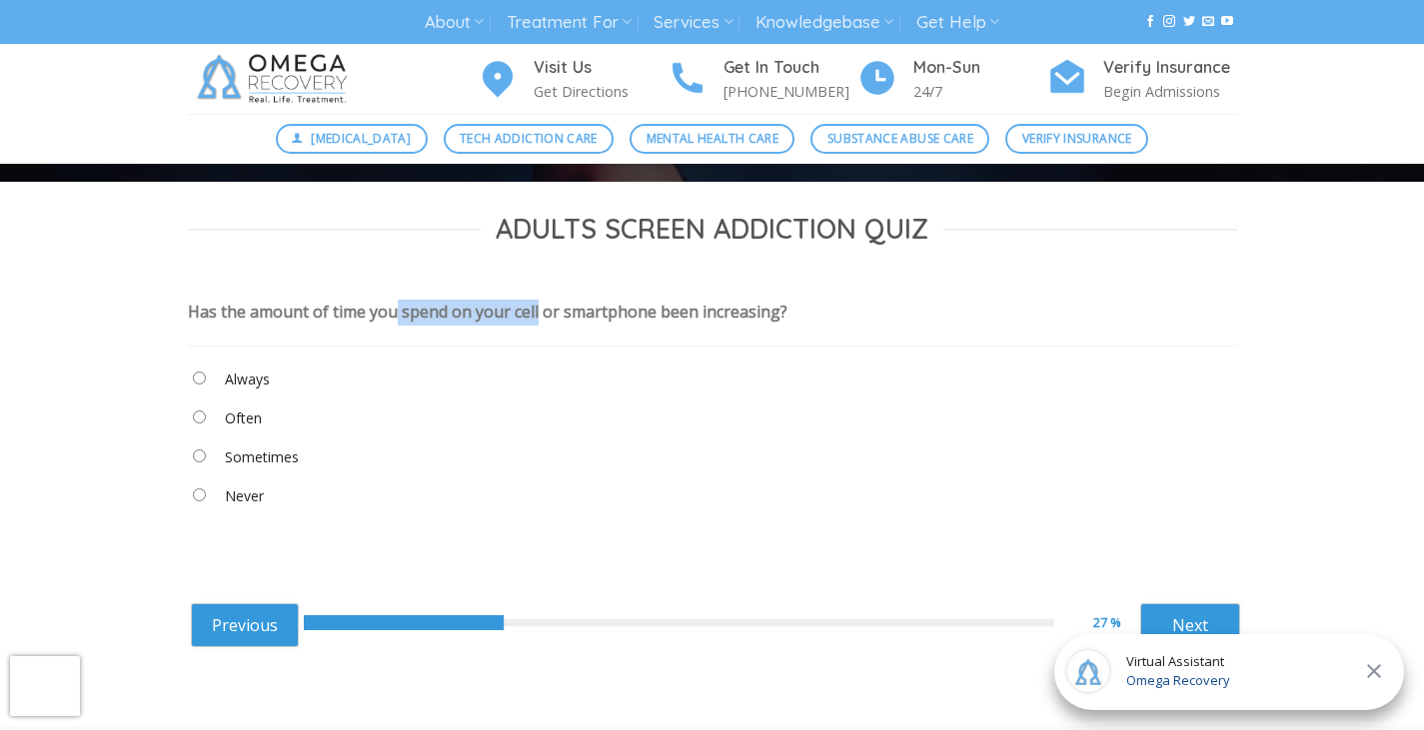
click at [535, 322] on div "Has the amount of time you spend on your cell or smartphone been increasing?" at bounding box center [488, 312] width 600 height 22
click at [517, 339] on legend at bounding box center [712, 341] width 1049 height 11
click at [205, 422] on "Often" at bounding box center [712, 423] width 1049 height 34
click at [1194, 615] on link "Next" at bounding box center [1190, 626] width 100 height 44
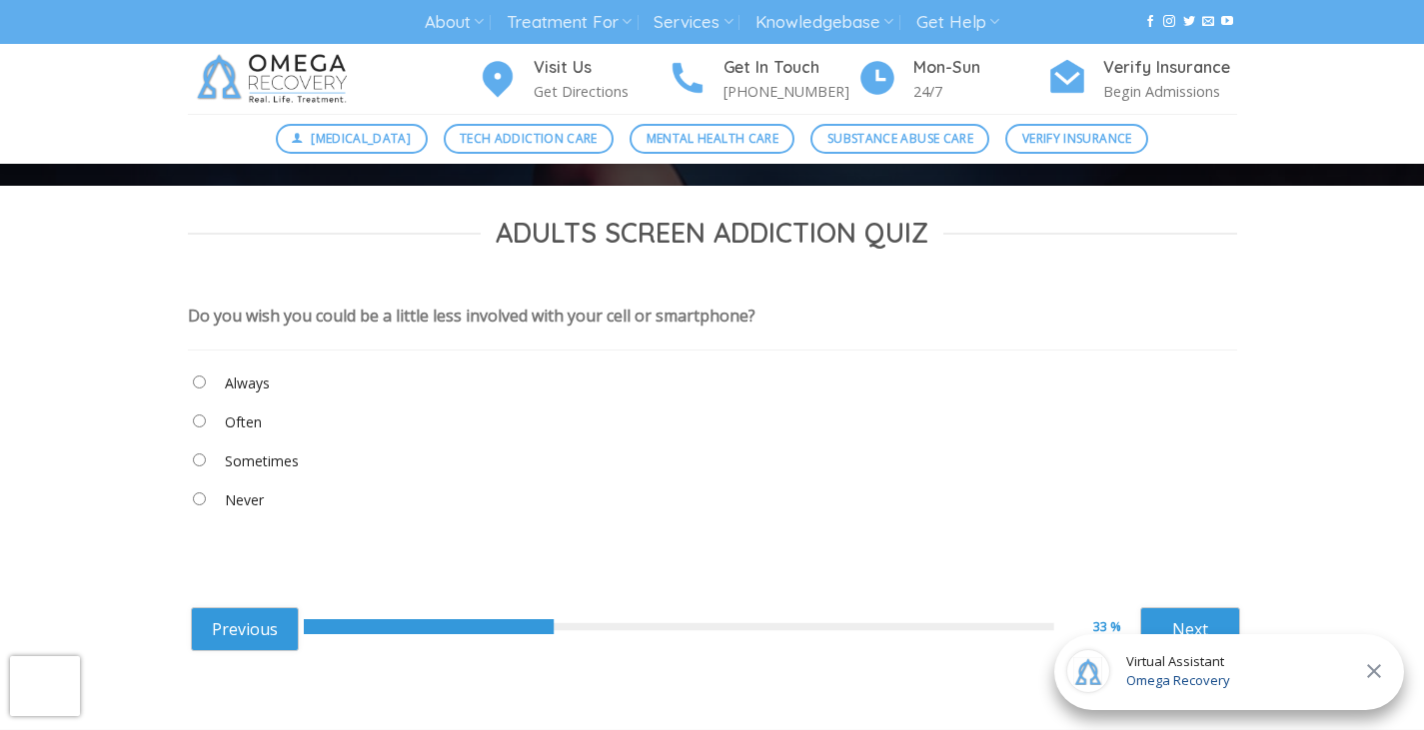
scroll to position [490, 0]
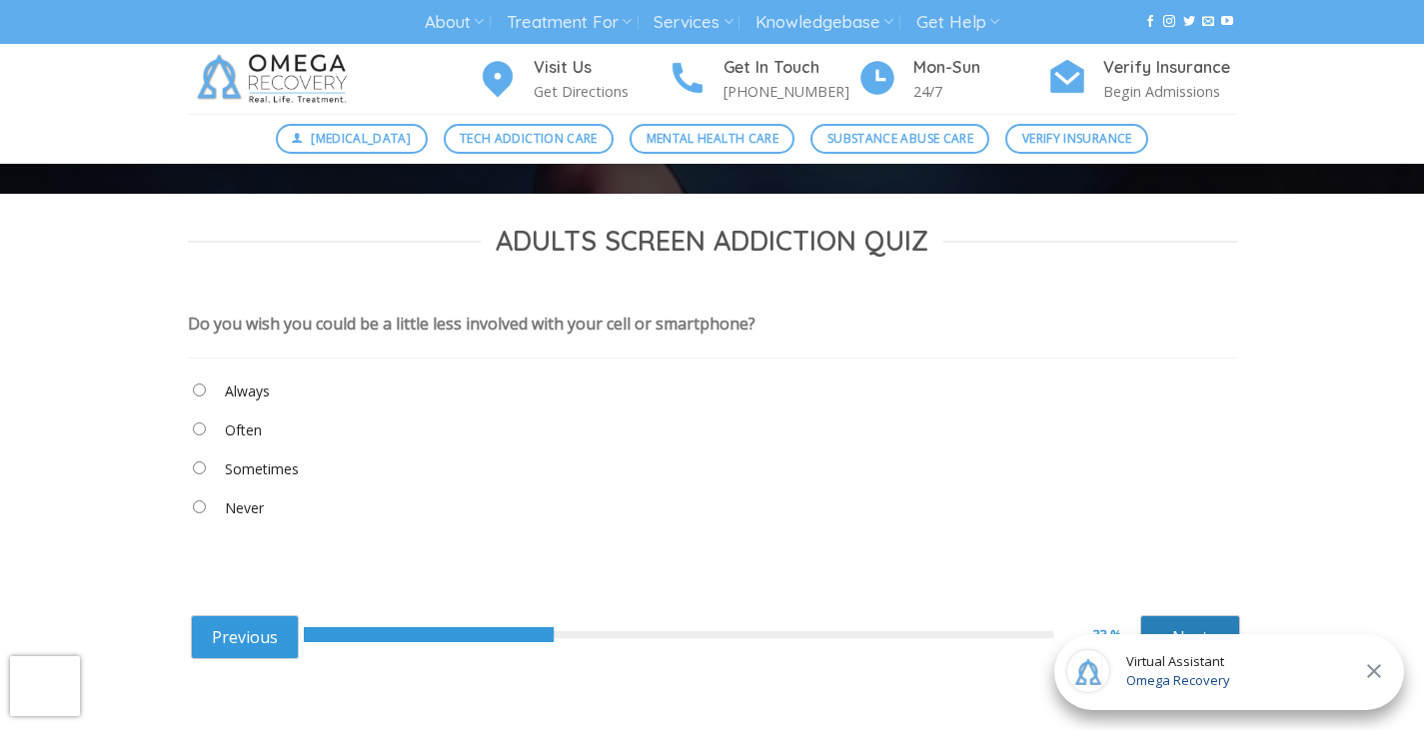
click at [1215, 622] on link "Next" at bounding box center [1190, 638] width 100 height 44
click at [206, 507] on "Never" at bounding box center [712, 513] width 1049 height 34
click at [1206, 624] on link "Next" at bounding box center [1190, 638] width 100 height 44
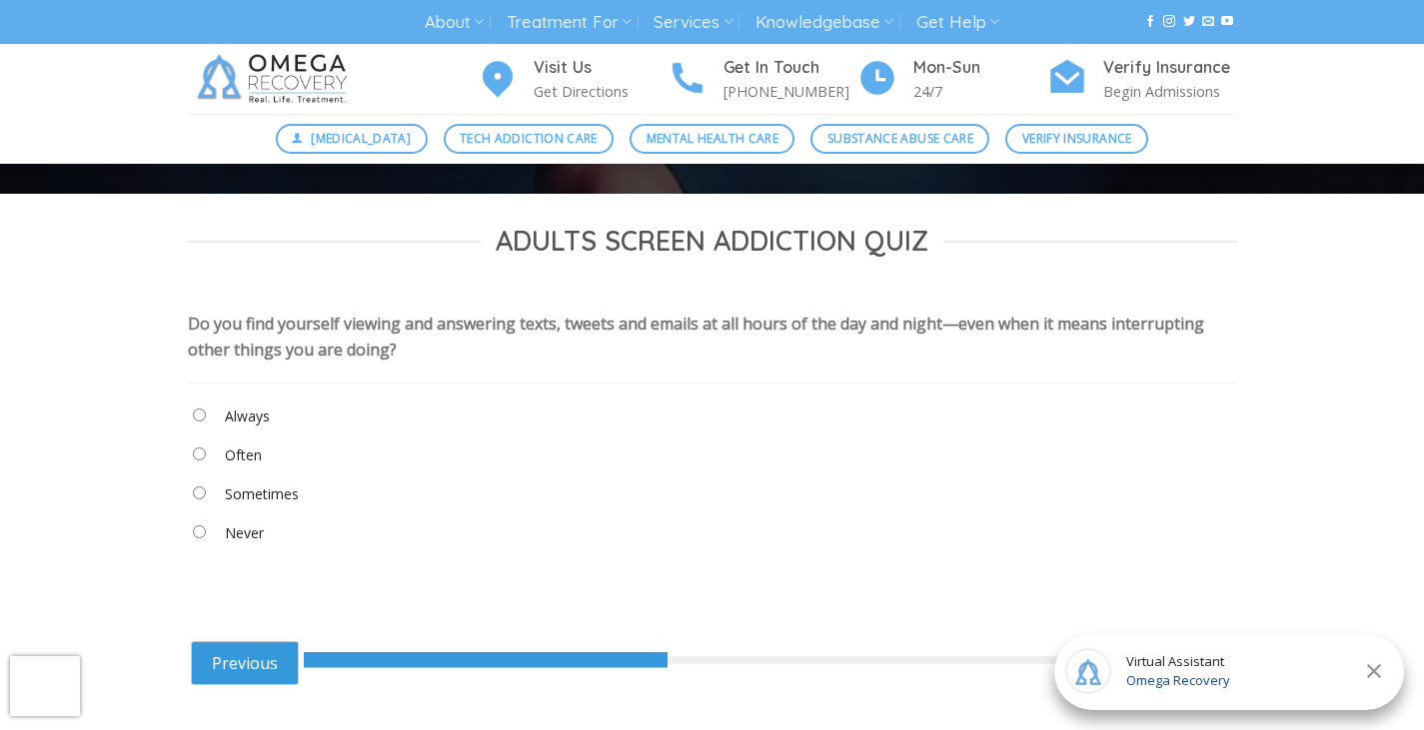
click at [648, 337] on div "Do you find yourself viewing and answering texts, tweets and emails at all hour…" at bounding box center [712, 436] width 1049 height 278
click at [197, 525] on "Never" at bounding box center [712, 538] width 1049 height 34
click at [191, 526] on "Never" at bounding box center [712, 538] width 1049 height 34
click at [1378, 666] on icon at bounding box center [1374, 672] width 24 height 24
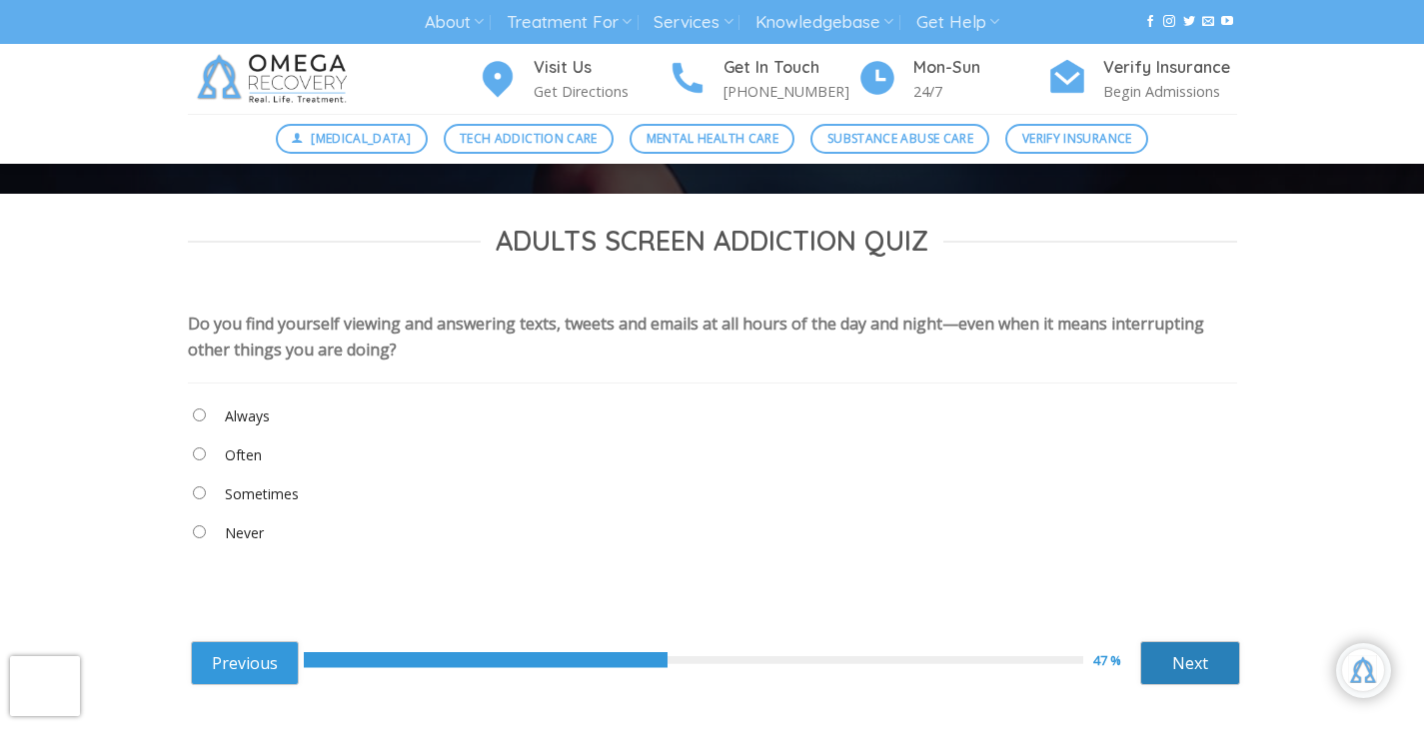
scroll to position [349, 0]
click at [1220, 656] on link "Next" at bounding box center [1190, 664] width 100 height 44
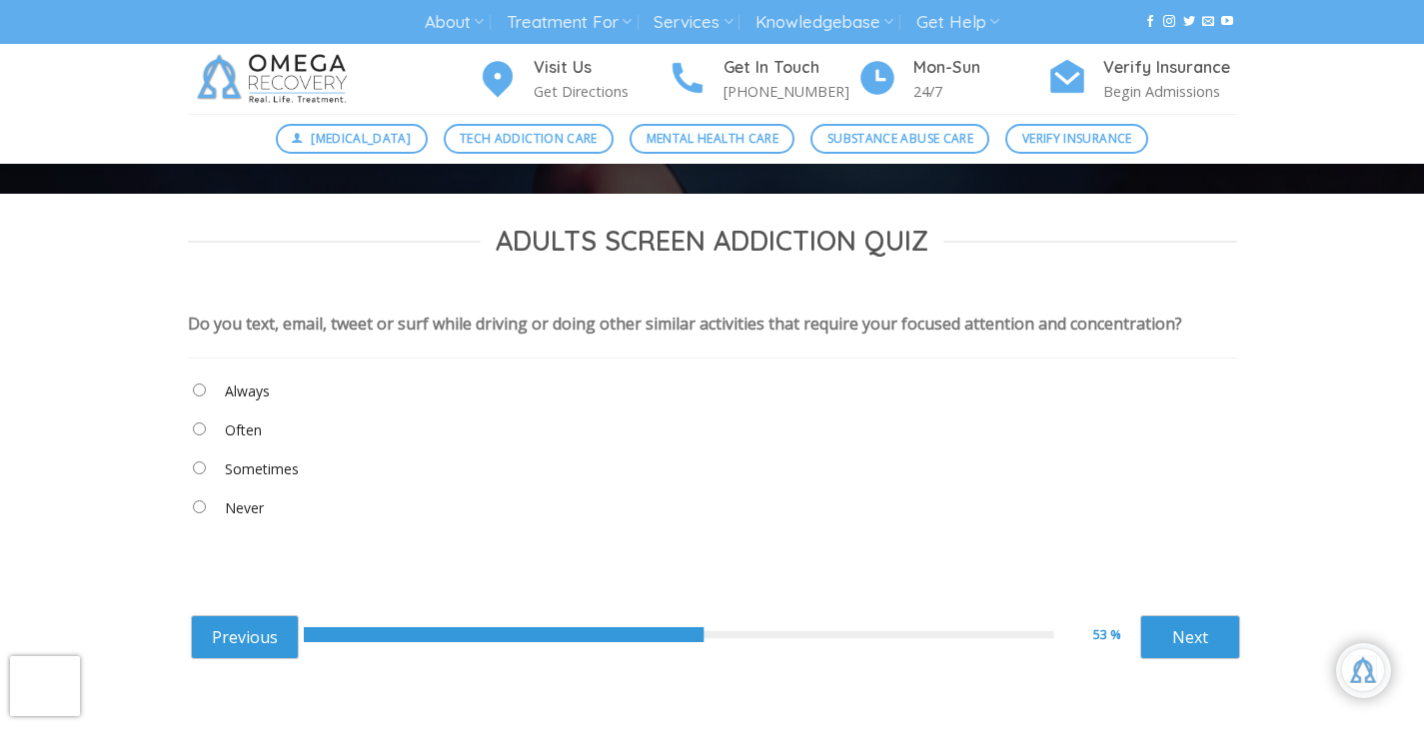
click at [201, 478] on "Sometimes" at bounding box center [712, 474] width 1049 height 34
click at [1151, 618] on link "Next" at bounding box center [1190, 638] width 100 height 44
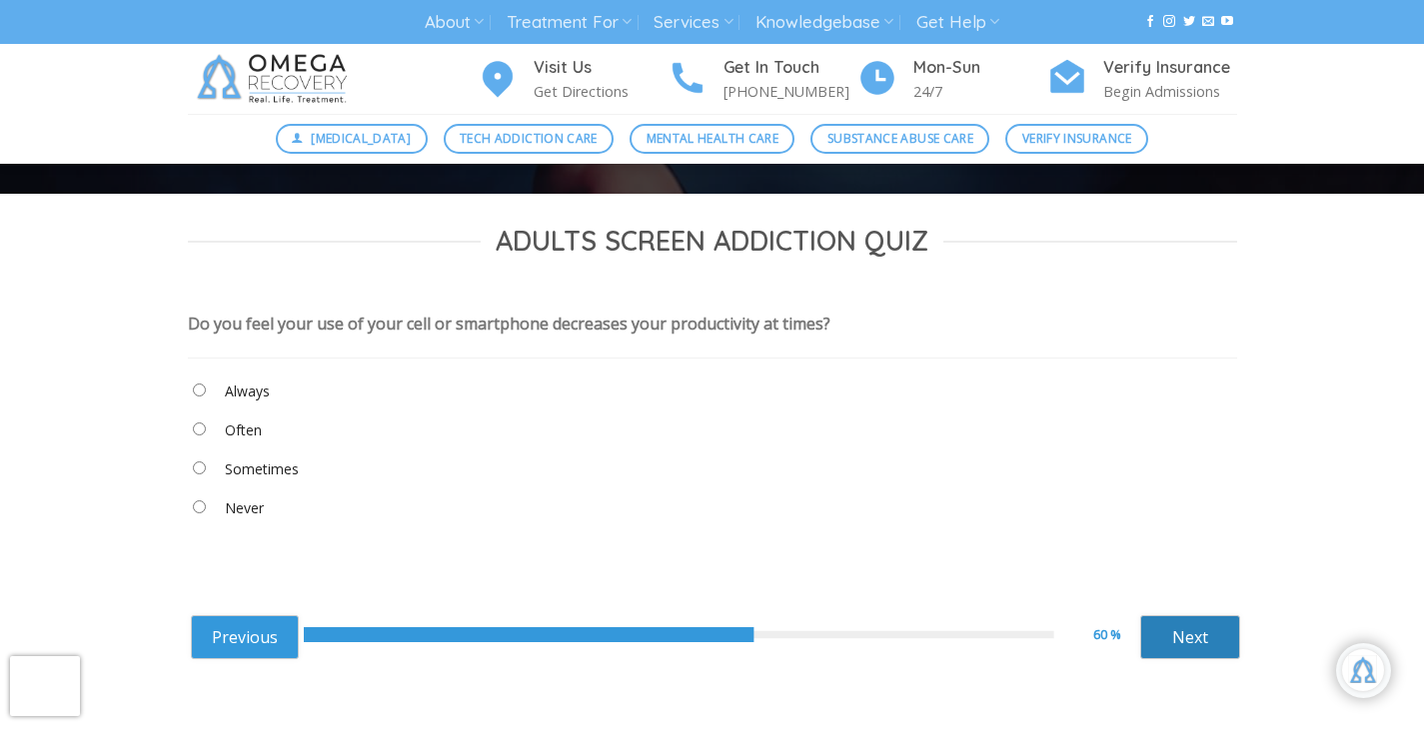
click at [1209, 643] on link "Next" at bounding box center [1190, 638] width 100 height 44
click at [195, 516] on "Never" at bounding box center [712, 513] width 1049 height 34
click at [1164, 633] on link "Next" at bounding box center [1190, 638] width 100 height 44
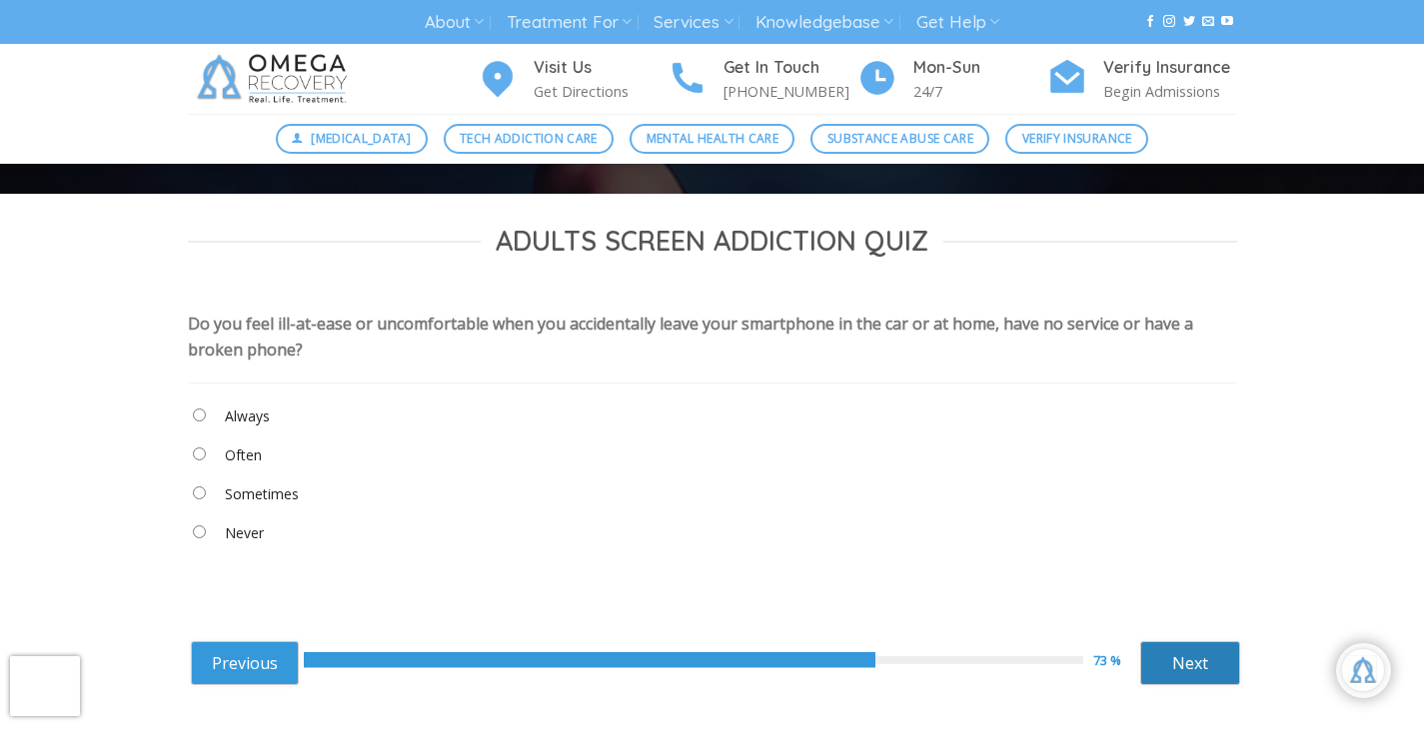
click at [1182, 660] on link "Next" at bounding box center [1190, 664] width 100 height 44
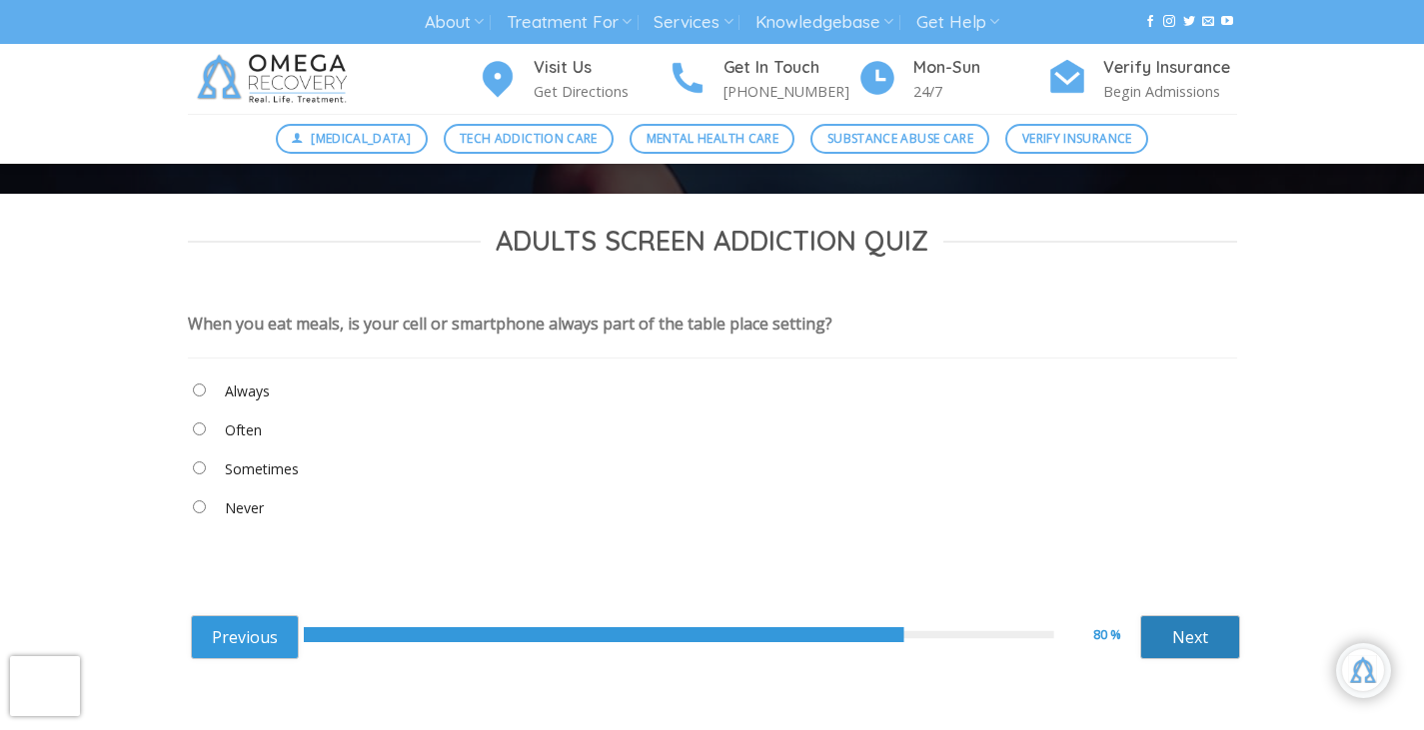
click at [1186, 638] on link "Next" at bounding box center [1190, 638] width 100 height 44
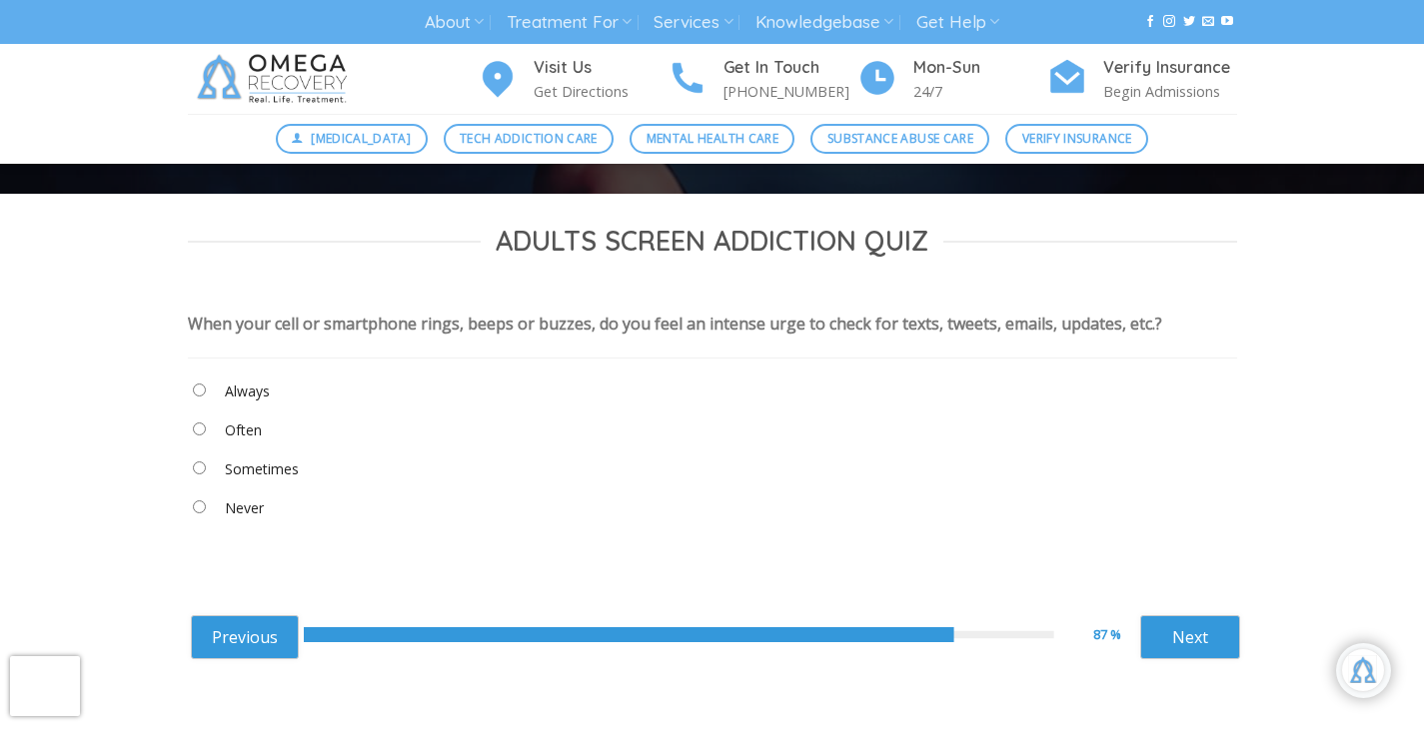
click at [200, 499] on "Never" at bounding box center [712, 513] width 1049 height 34
click at [1160, 643] on link "Next" at bounding box center [1190, 638] width 100 height 44
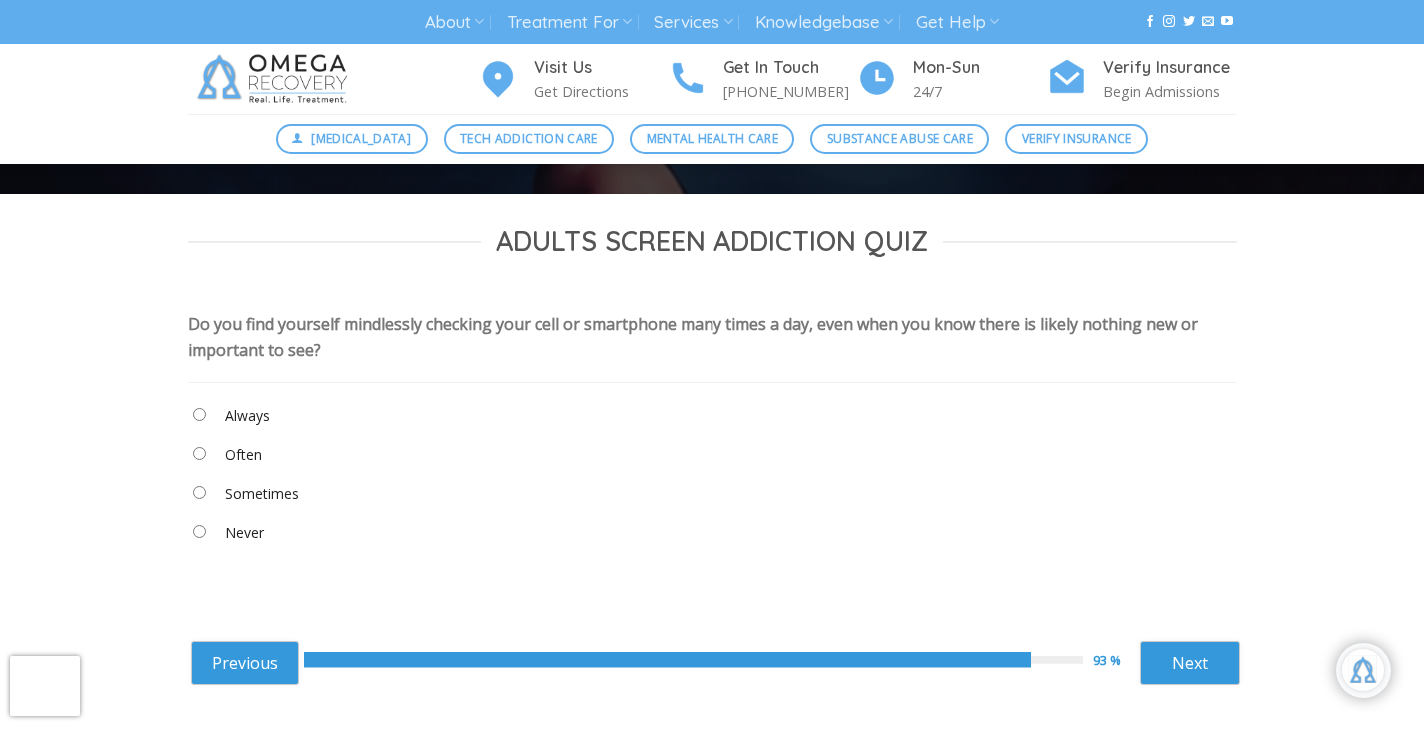
click at [1221, 640] on div "Previous 93 % Next ****** Next" at bounding box center [715, 661] width 1049 height 79
click at [1217, 644] on link "Next" at bounding box center [1190, 664] width 100 height 44
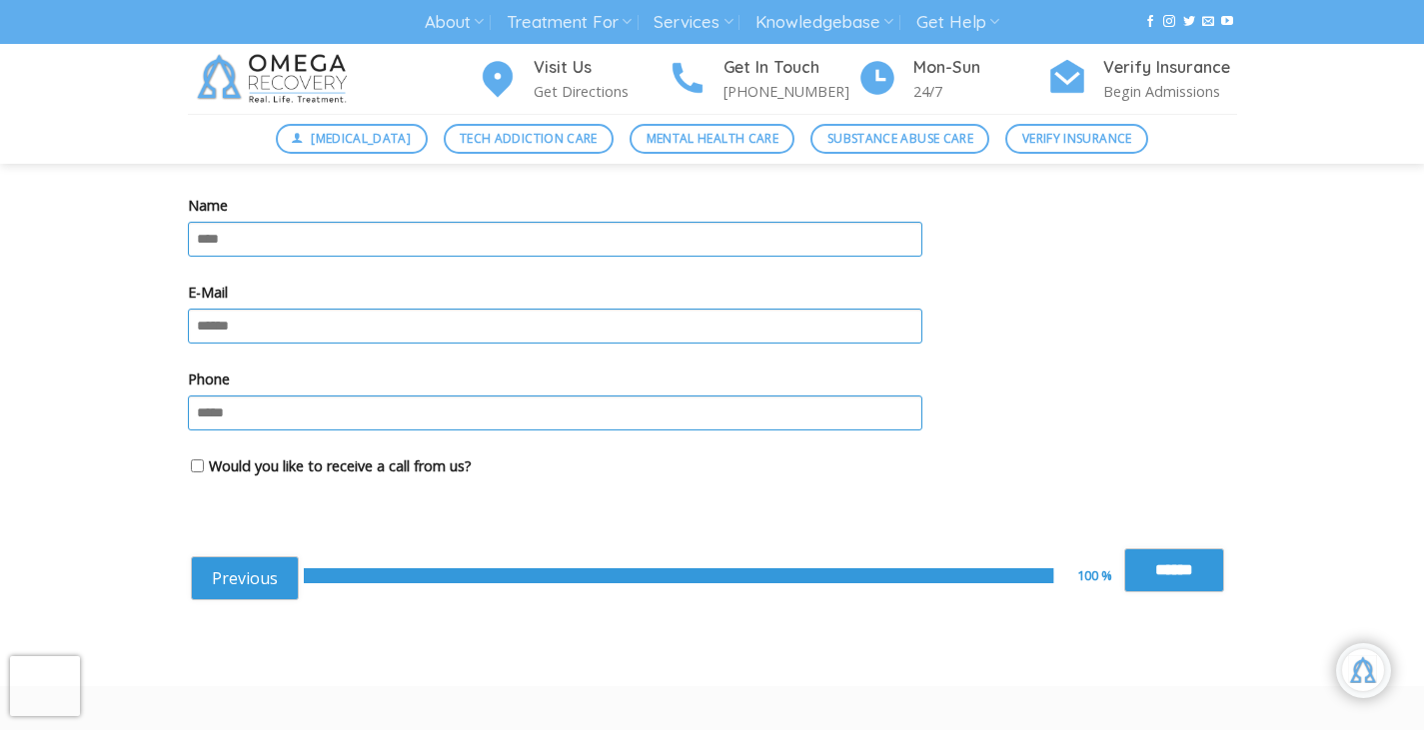
scroll to position [643, 0]
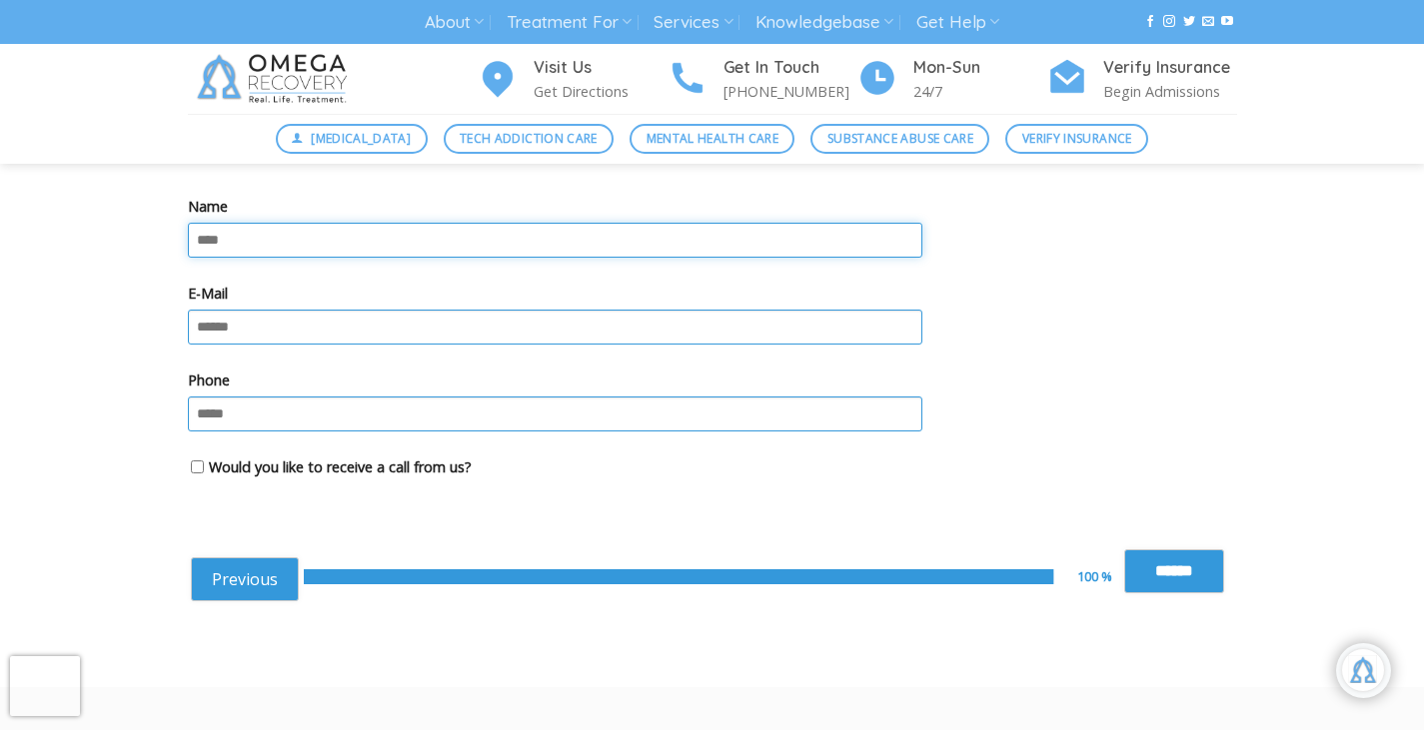
click at [432, 240] on input "Name" at bounding box center [555, 240] width 734 height 35
type input "******"
click at [443, 333] on input "E-Mail" at bounding box center [555, 327] width 734 height 35
type input "**********"
click at [645, 493] on div "**********" at bounding box center [712, 339] width 1049 height 339
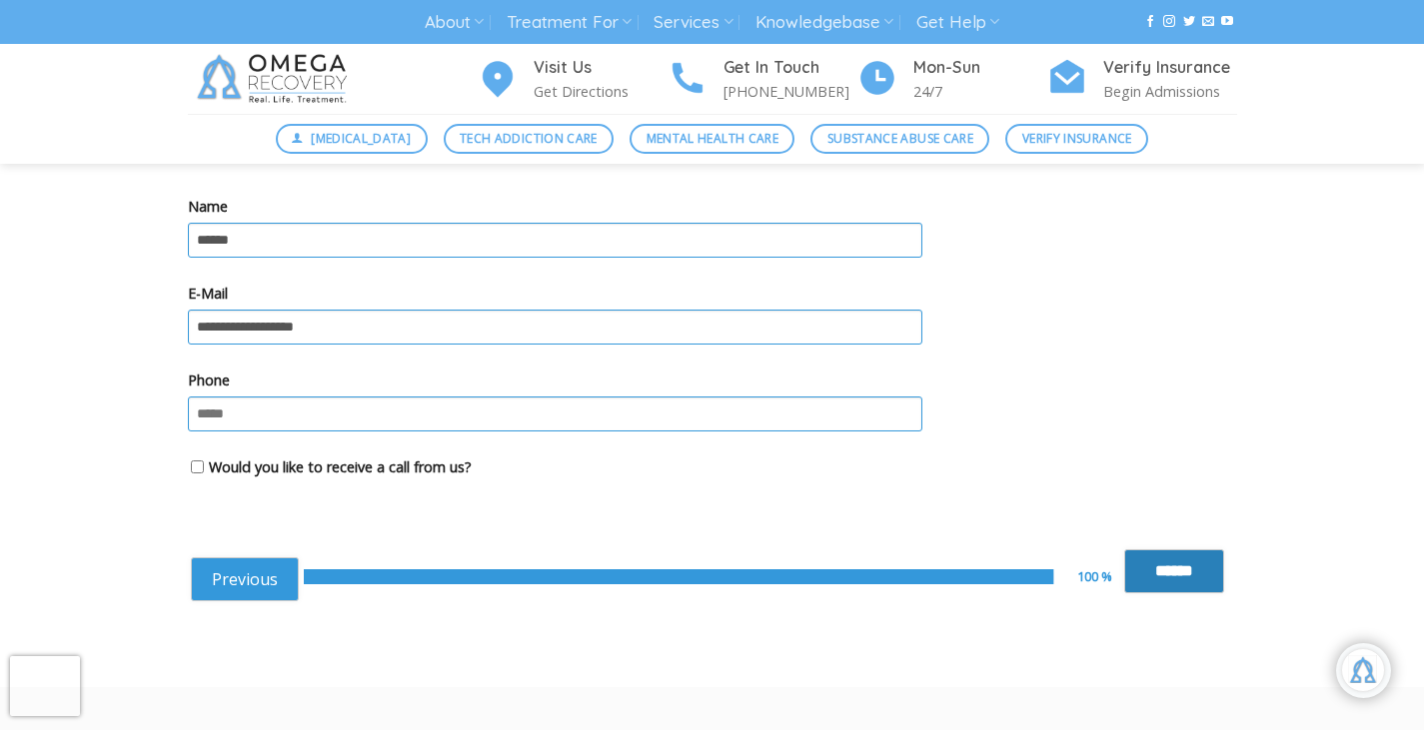
click at [1176, 573] on input "******" at bounding box center [1174, 572] width 100 height 44
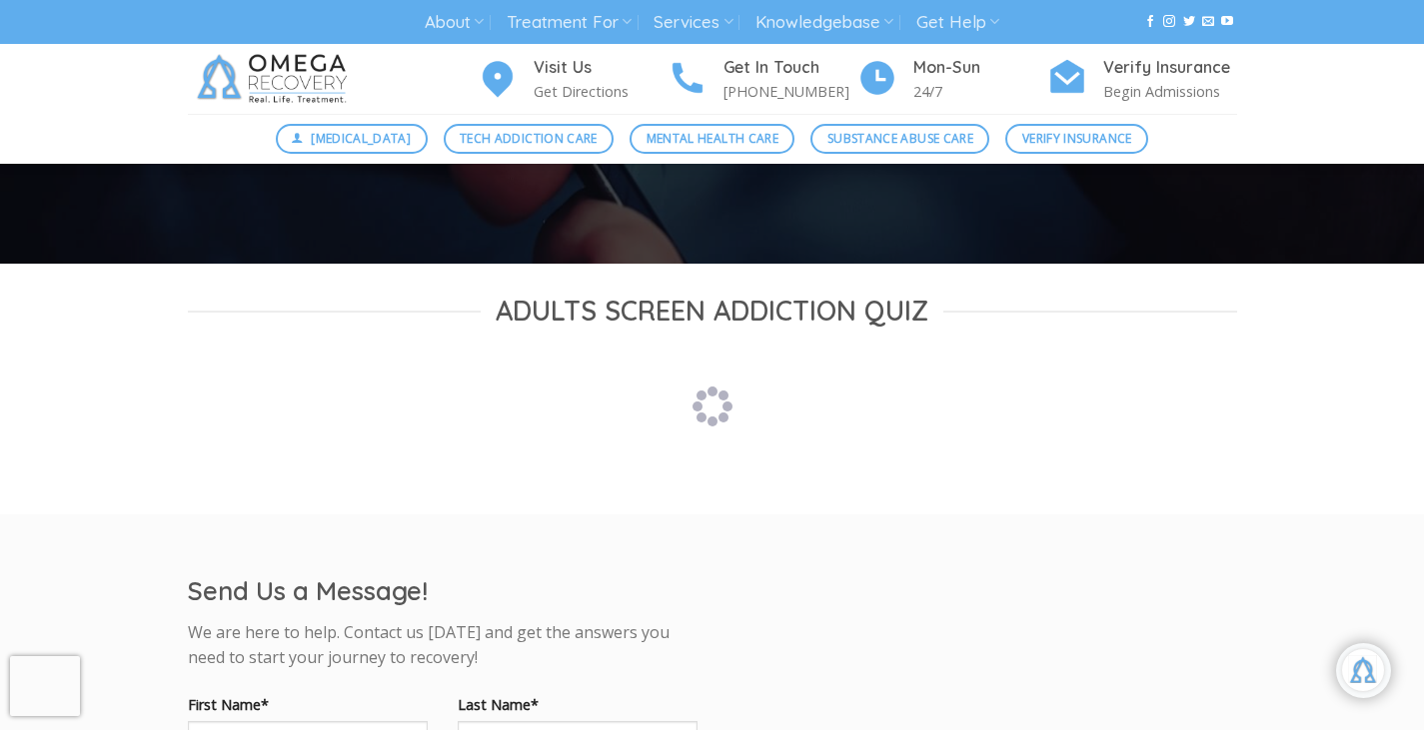
scroll to position [419, 0]
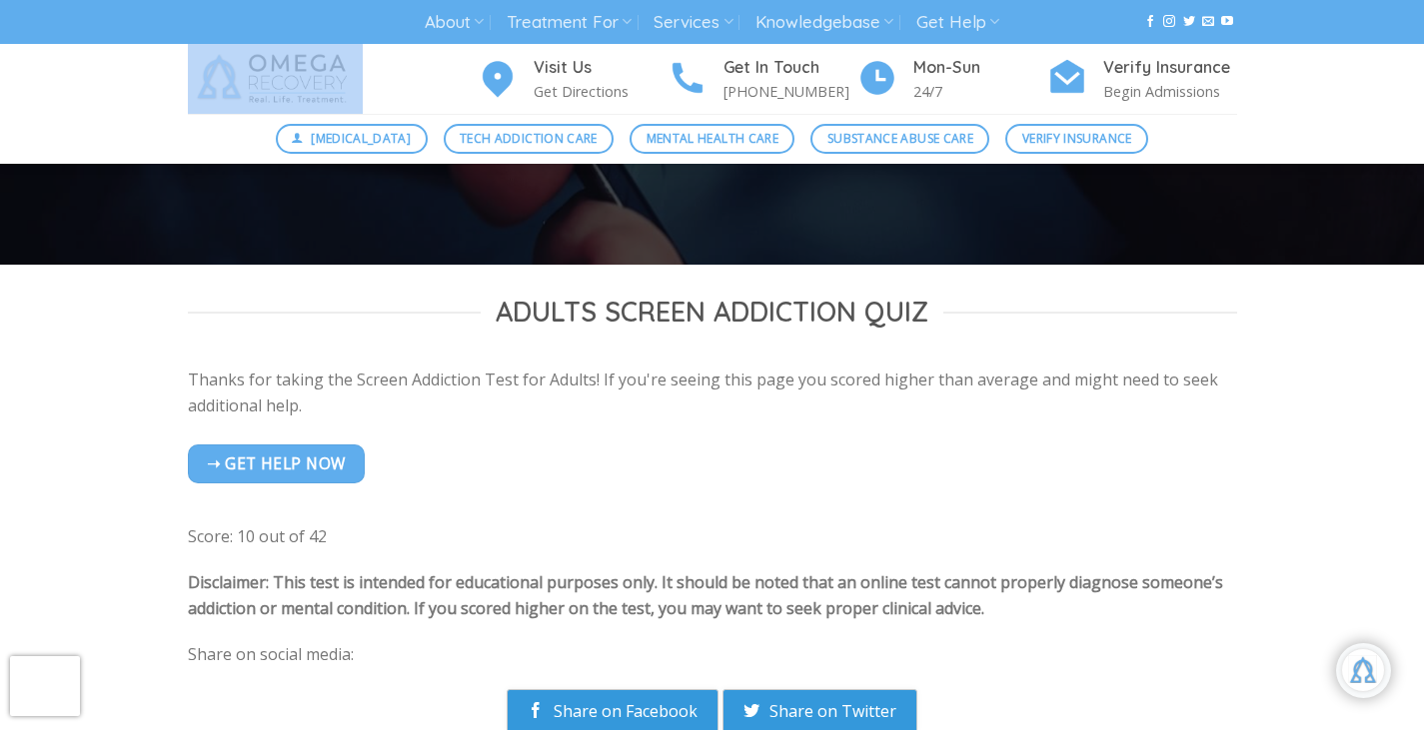
drag, startPoint x: 146, startPoint y: 72, endPoint x: 359, endPoint y: 57, distance: 213.4
click at [359, 57] on div "Visit Us Get Directions Get In Touch (512) 601-5407 Mon-Sun 24/7 Verify Insuran…" at bounding box center [712, 79] width 1424 height 70
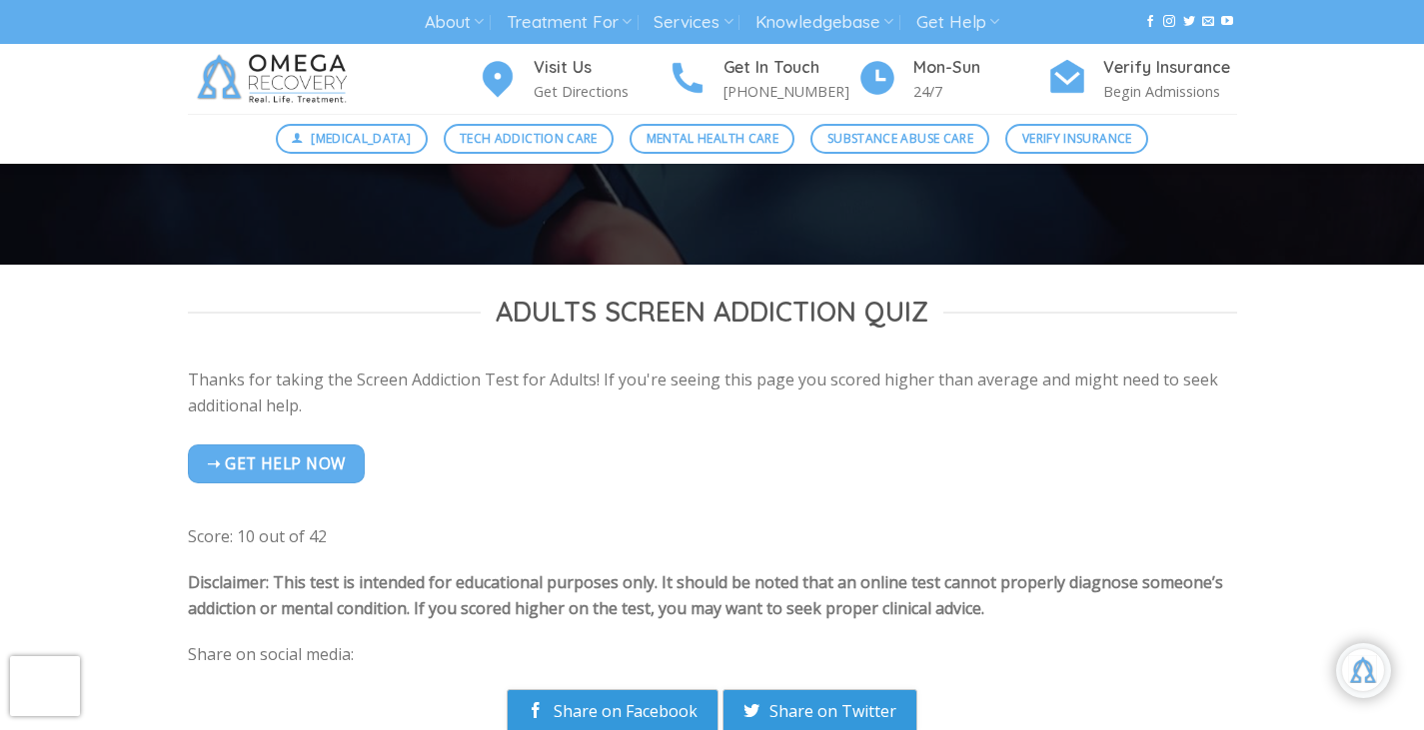
click at [502, 474] on p "Thanks for taking the Screen Addiction Test for Adults! If you're seeing this p…" at bounding box center [712, 459] width 1049 height 183
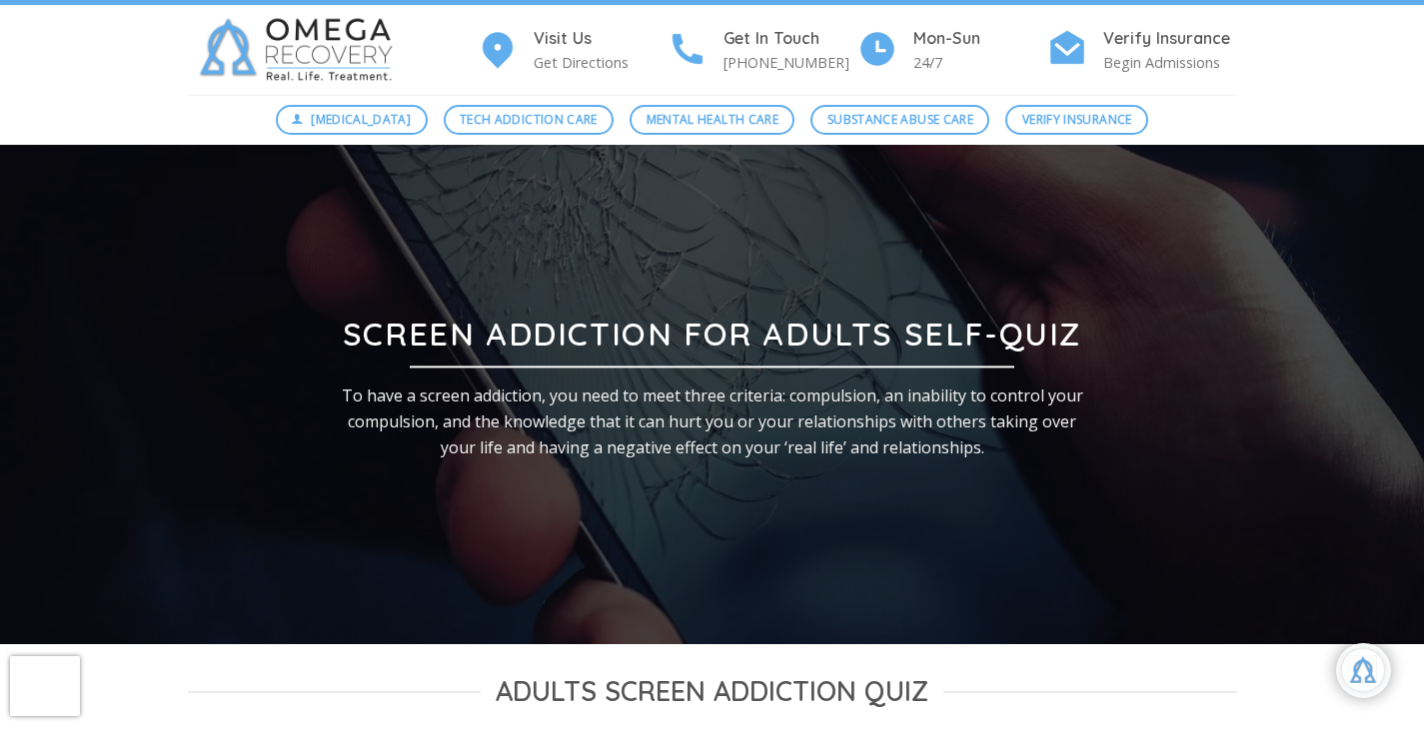
scroll to position [0, 0]
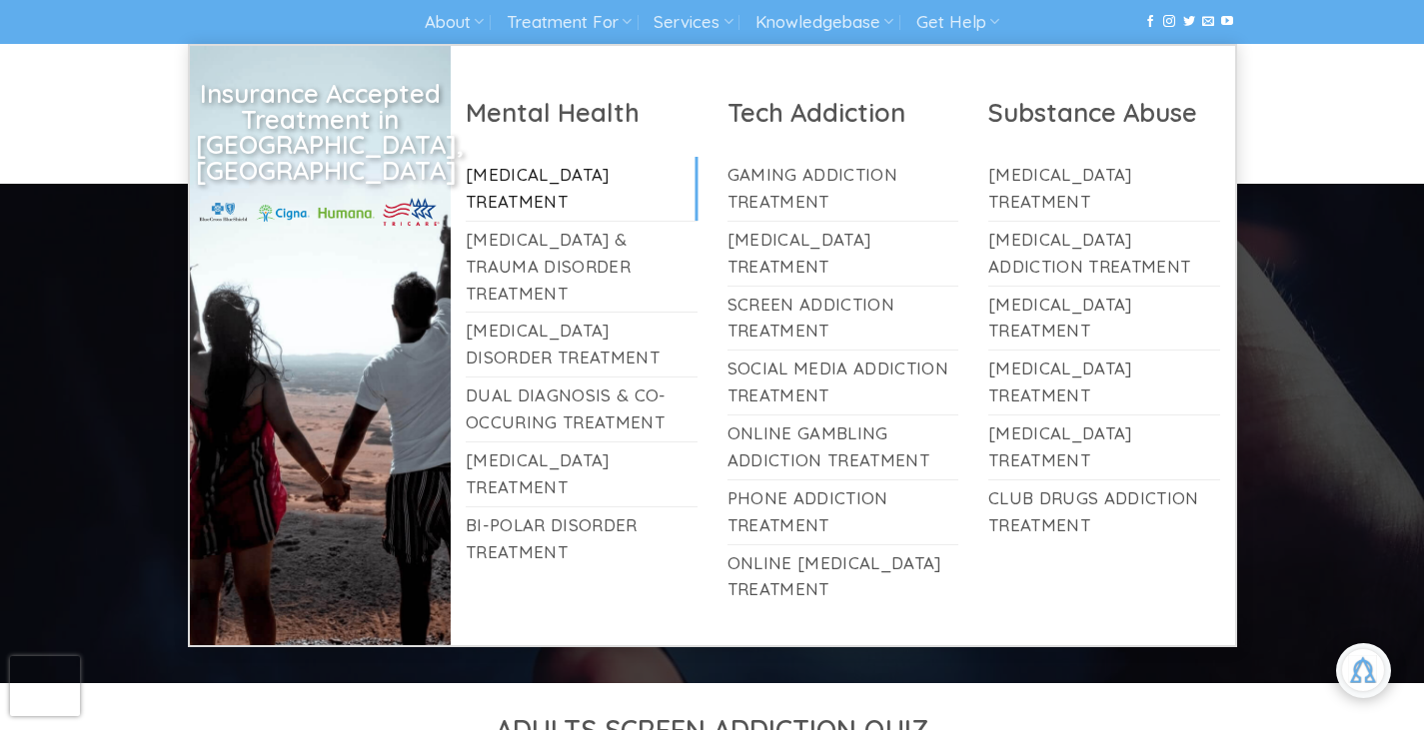
click at [595, 168] on link "[MEDICAL_DATA] Treatment" at bounding box center [582, 189] width 232 height 64
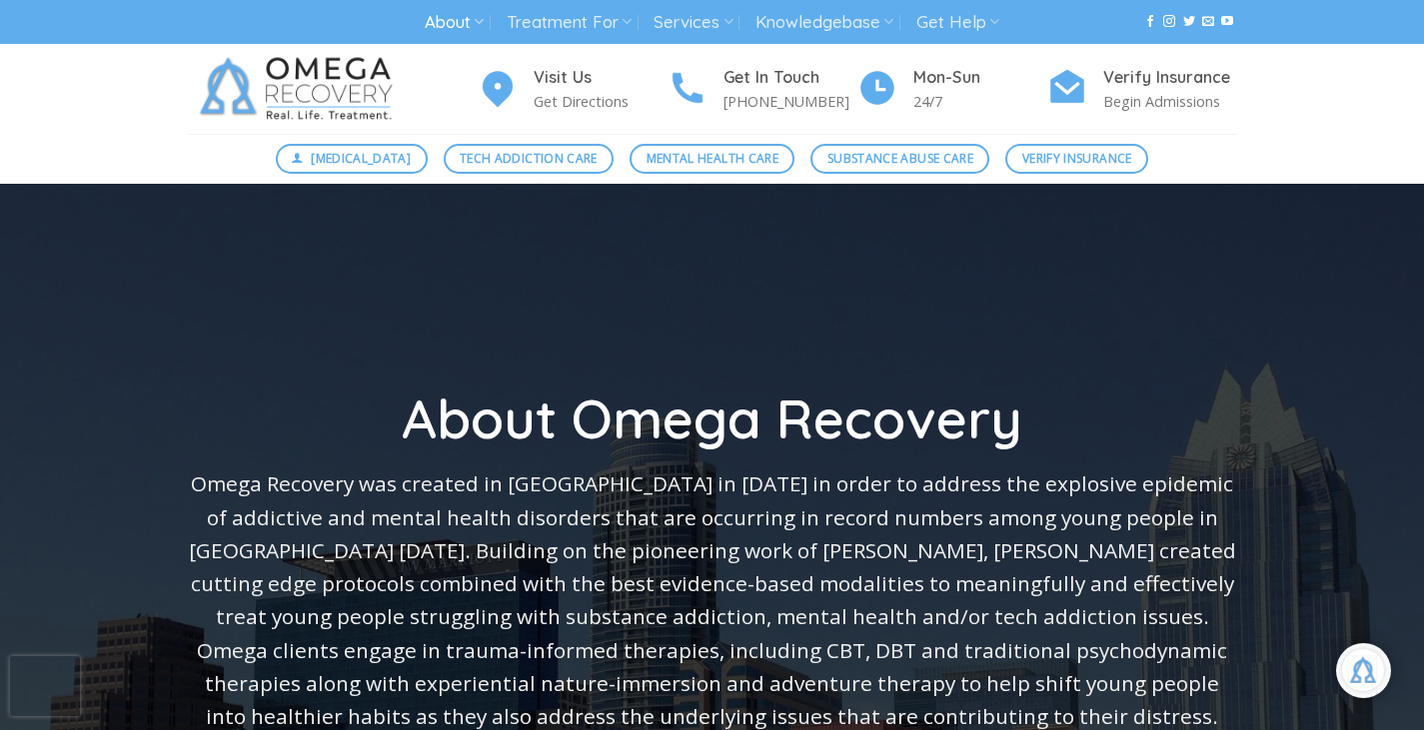
scroll to position [349, 0]
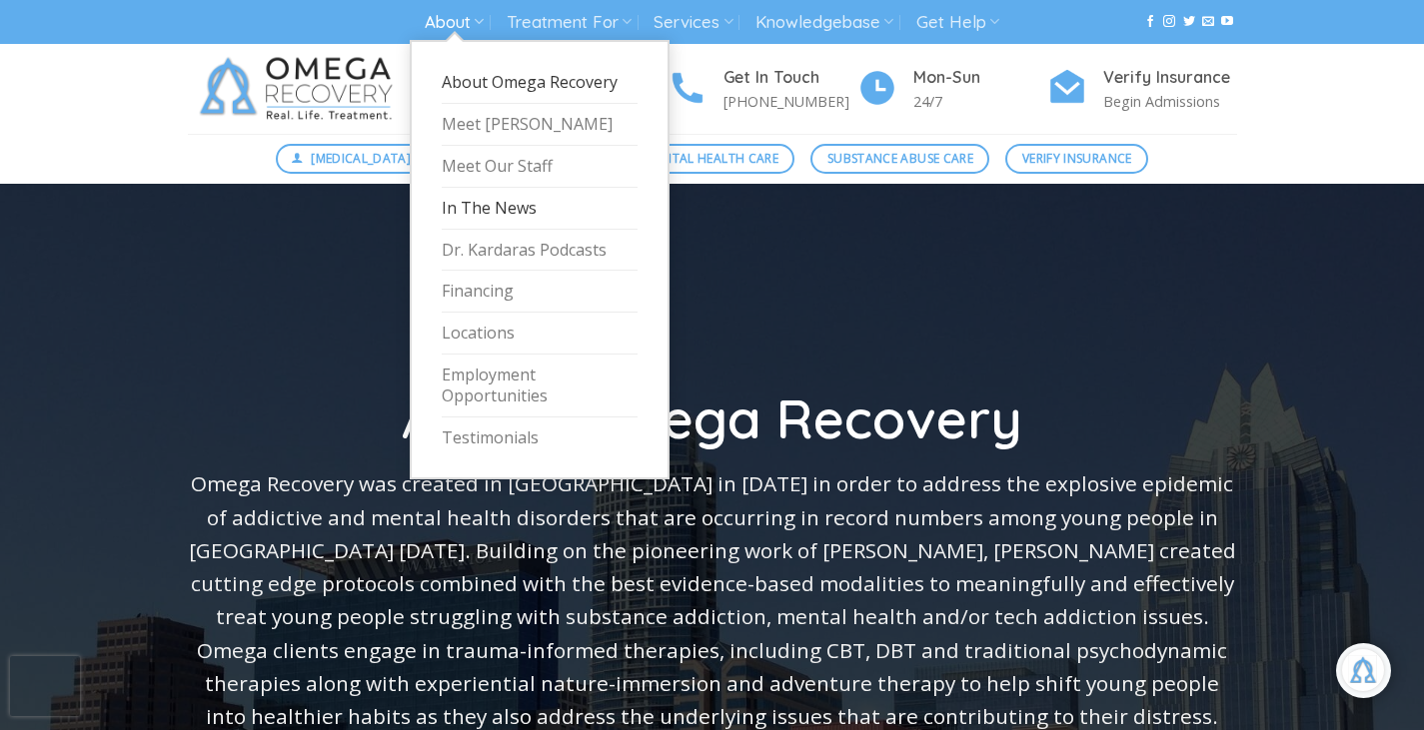
click at [536, 207] on link "In The News" at bounding box center [540, 209] width 196 height 42
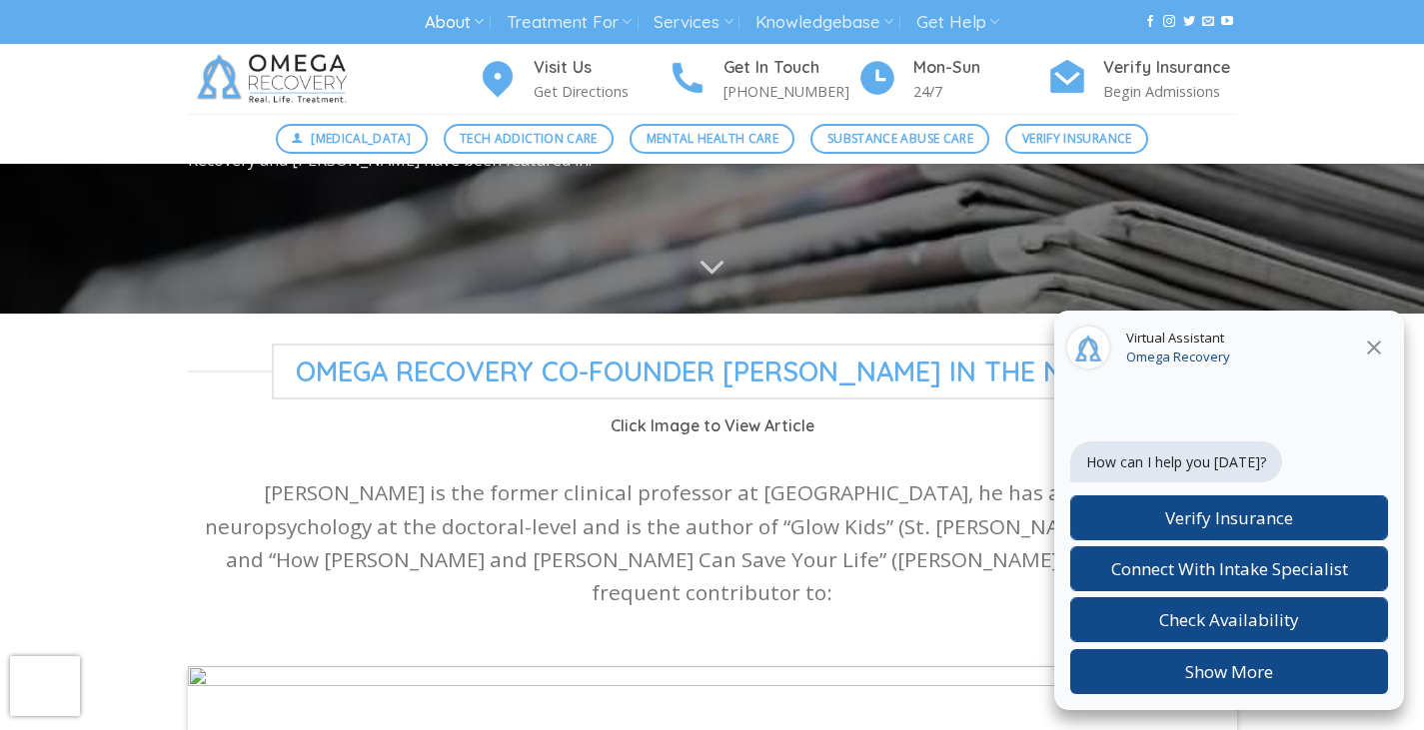
scroll to position [240, 0]
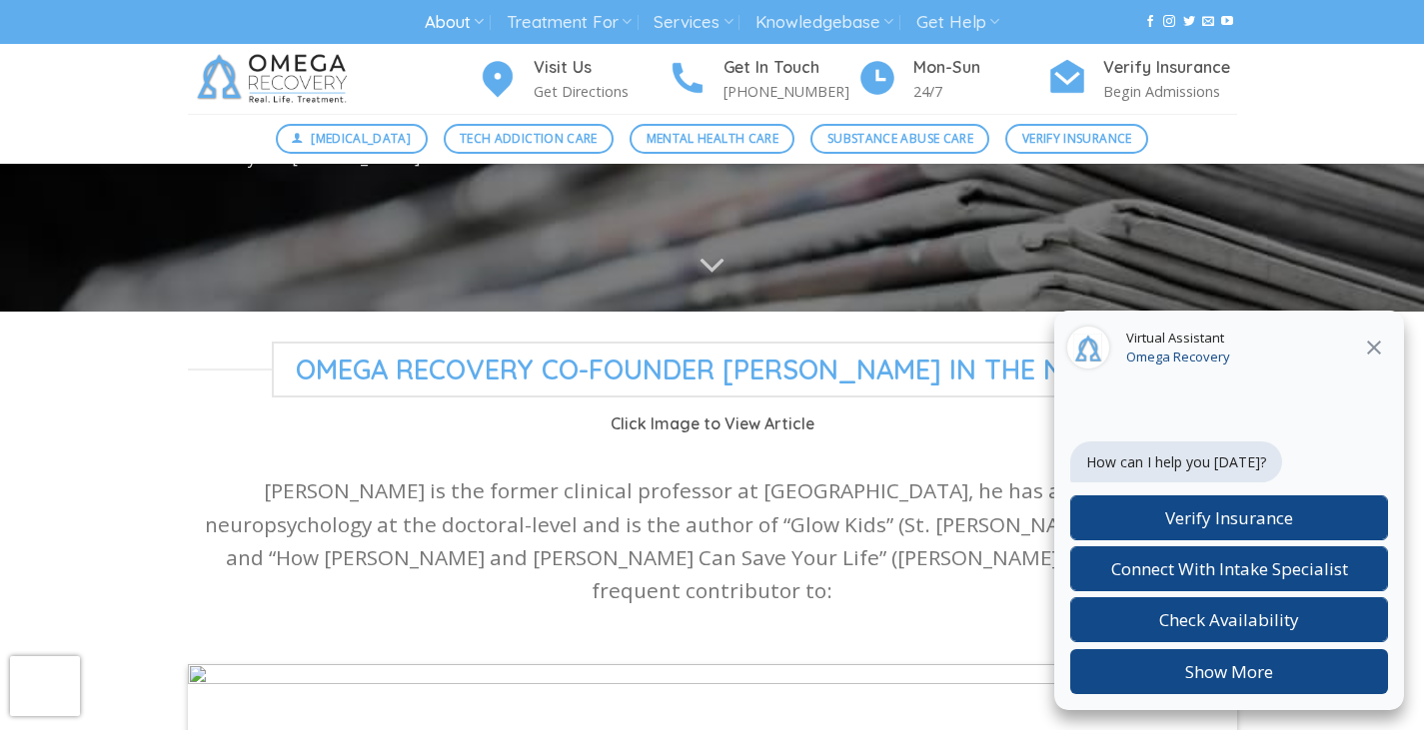
click at [1371, 344] on icon at bounding box center [1374, 348] width 24 height 24
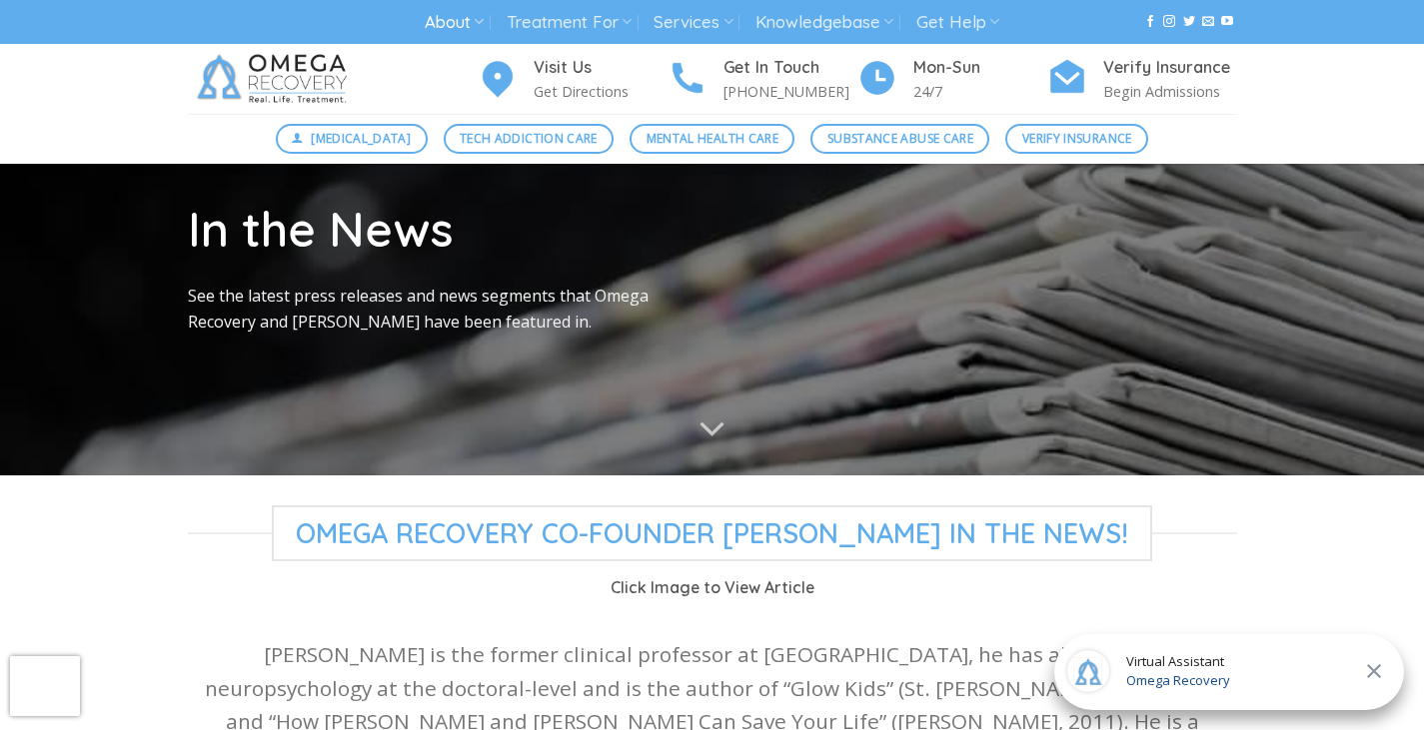
scroll to position [74, 0]
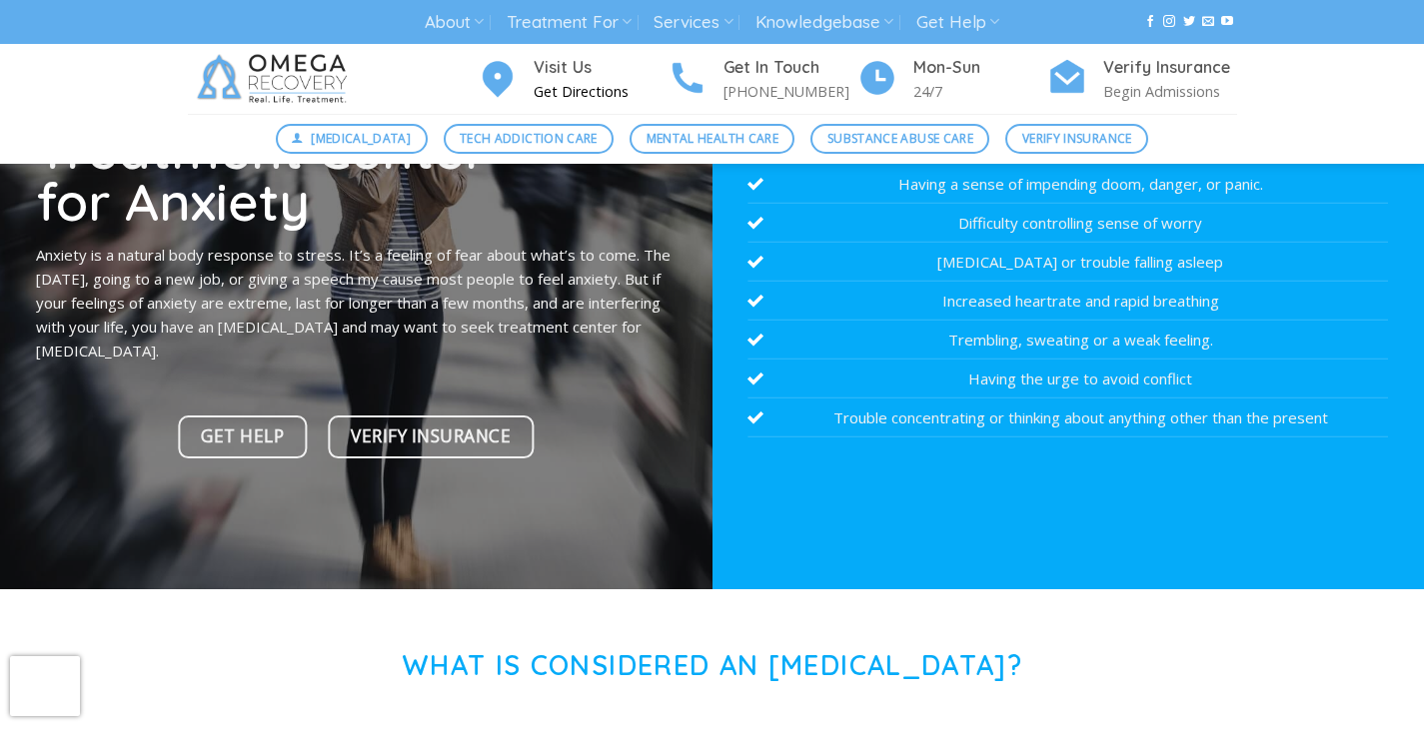
scroll to position [193, 0]
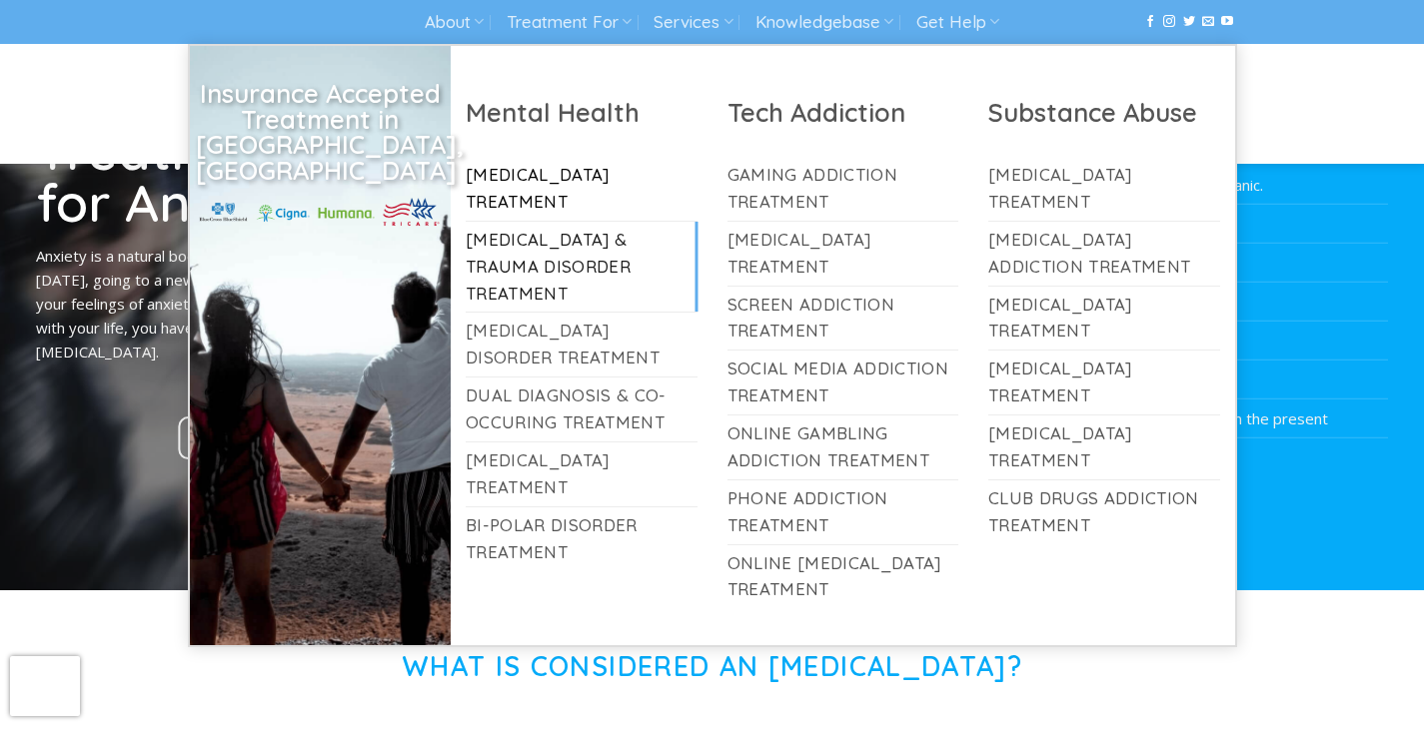
click at [596, 229] on link "[MEDICAL_DATA] & Trauma Disorder Treatment" at bounding box center [582, 267] width 232 height 91
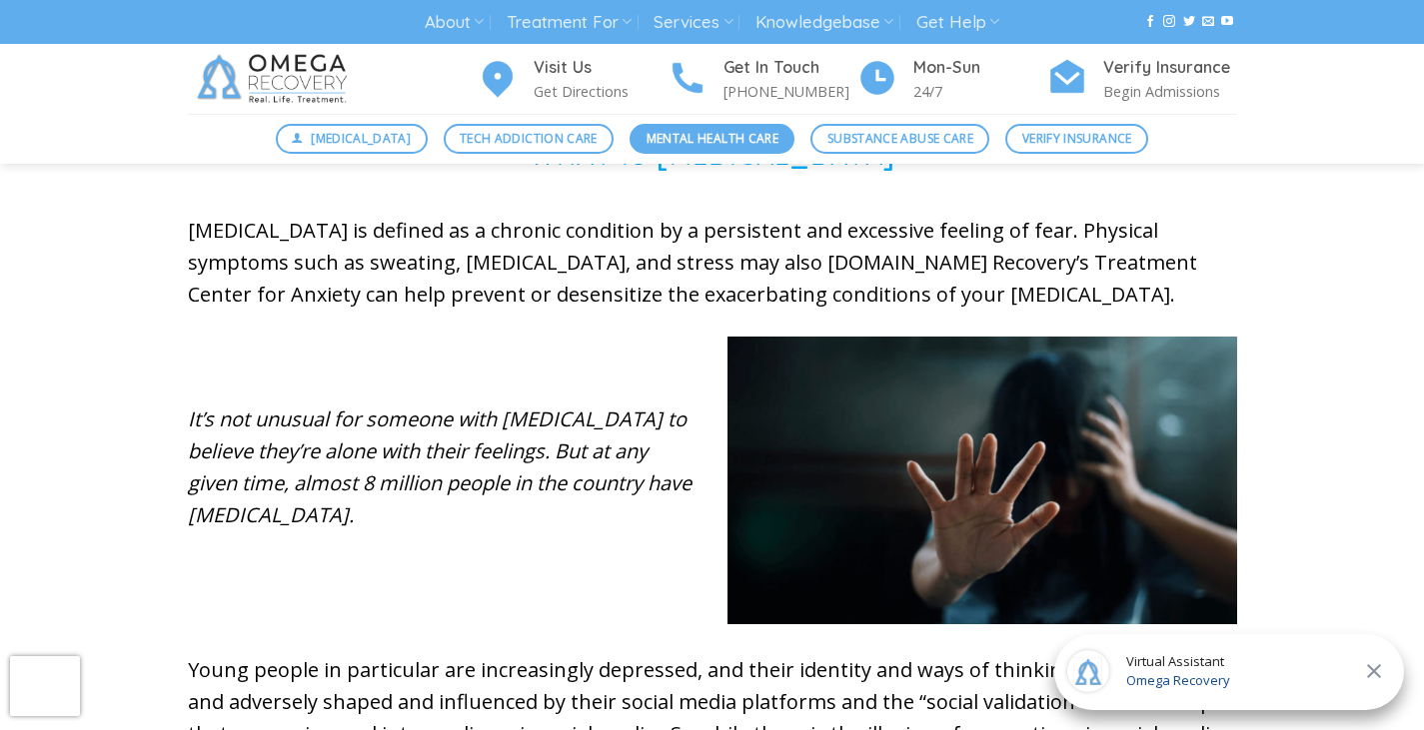
scroll to position [666, 0]
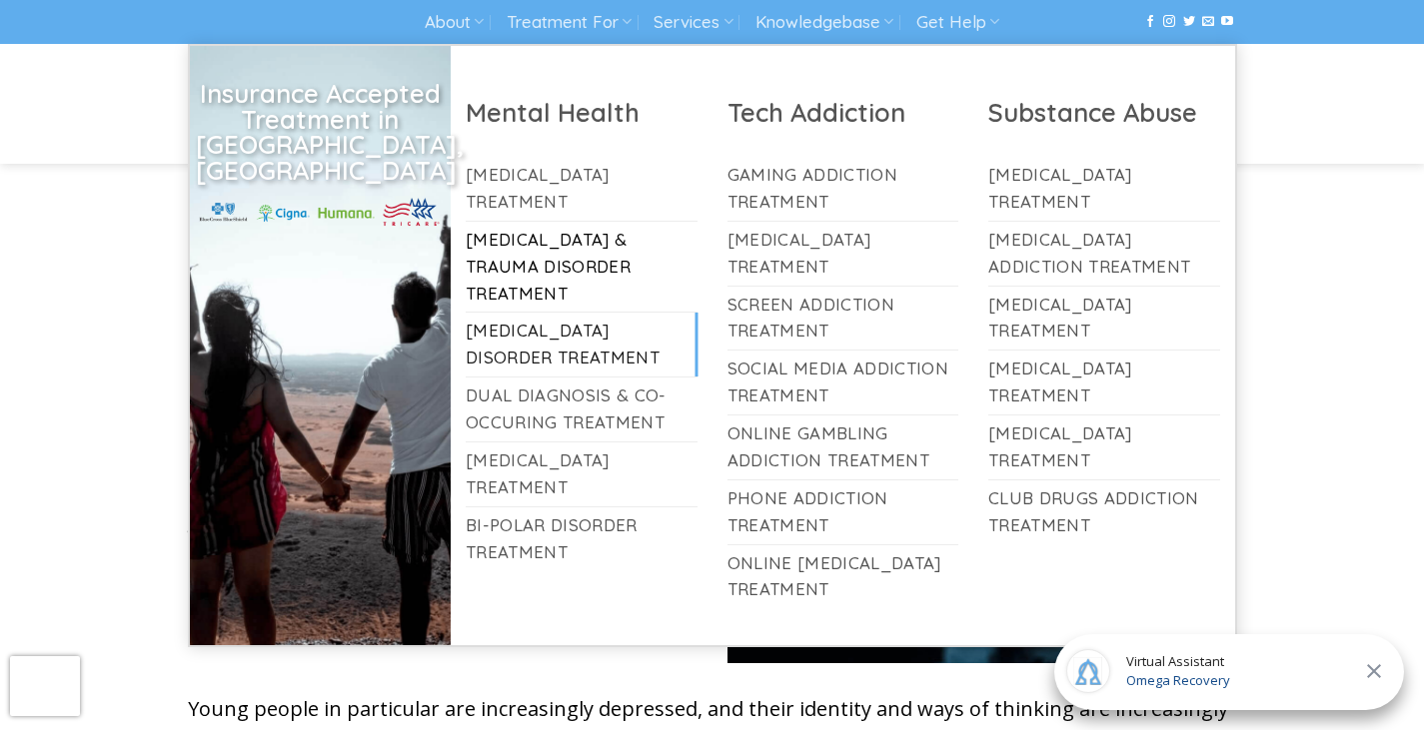
click at [606, 313] on link "[MEDICAL_DATA] Disorder Treatment" at bounding box center [582, 345] width 232 height 64
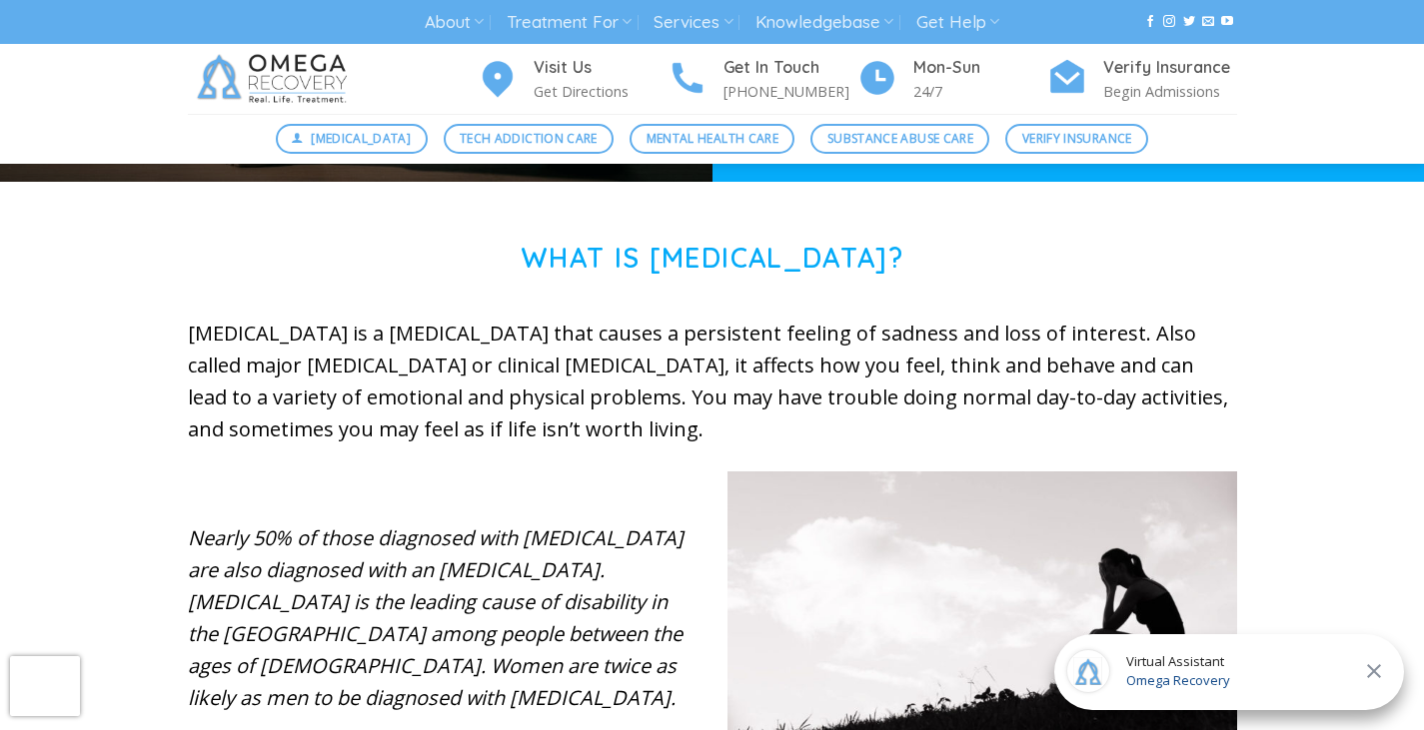
scroll to position [601, 0]
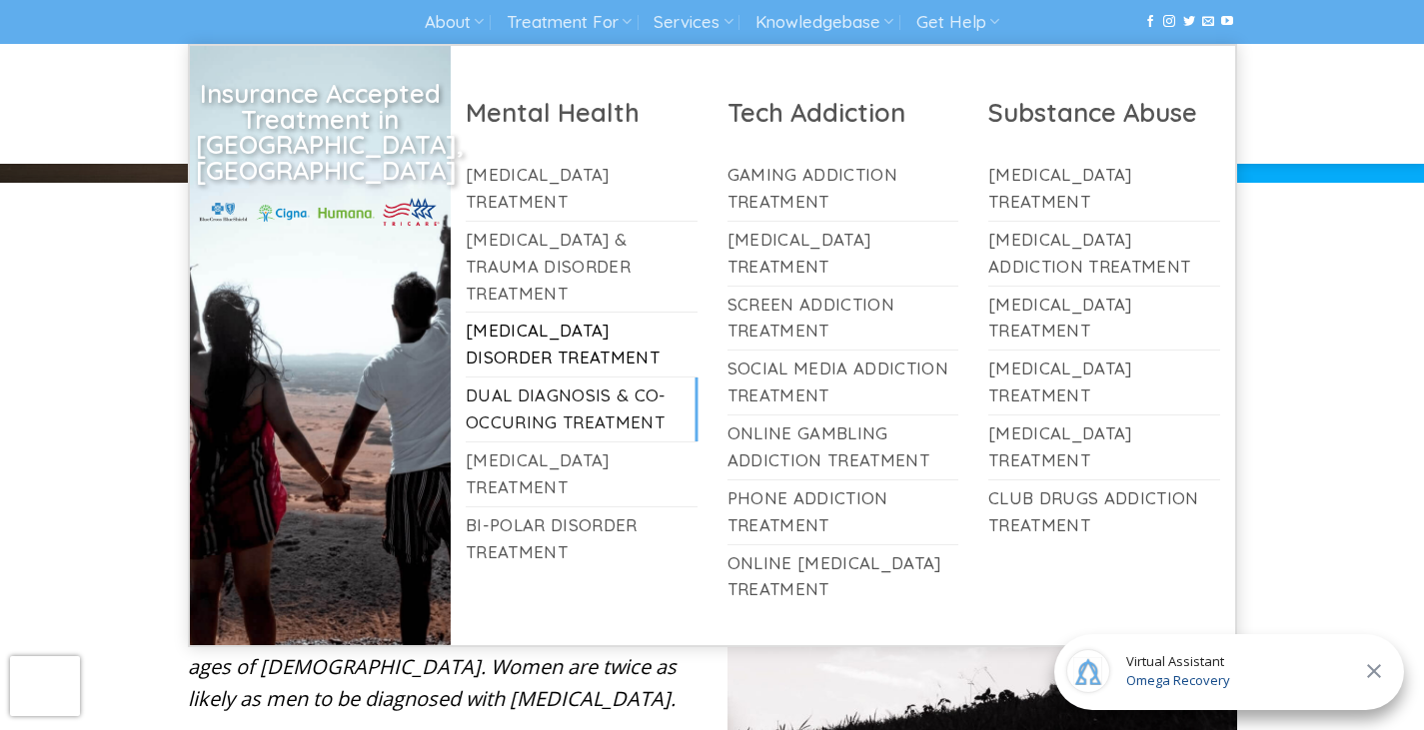
click at [613, 378] on link "Dual Diagnosis & Co-Occuring Treatment" at bounding box center [582, 410] width 232 height 64
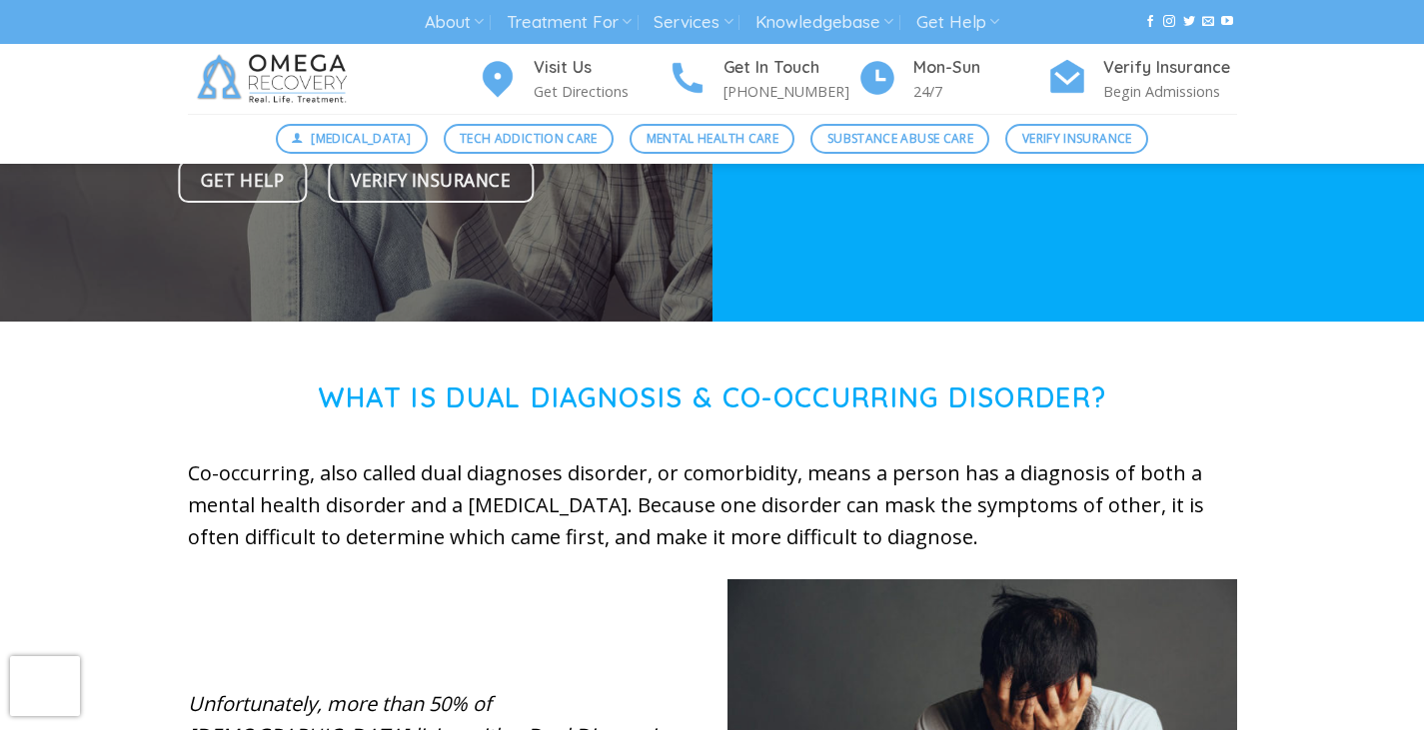
scroll to position [450, 0]
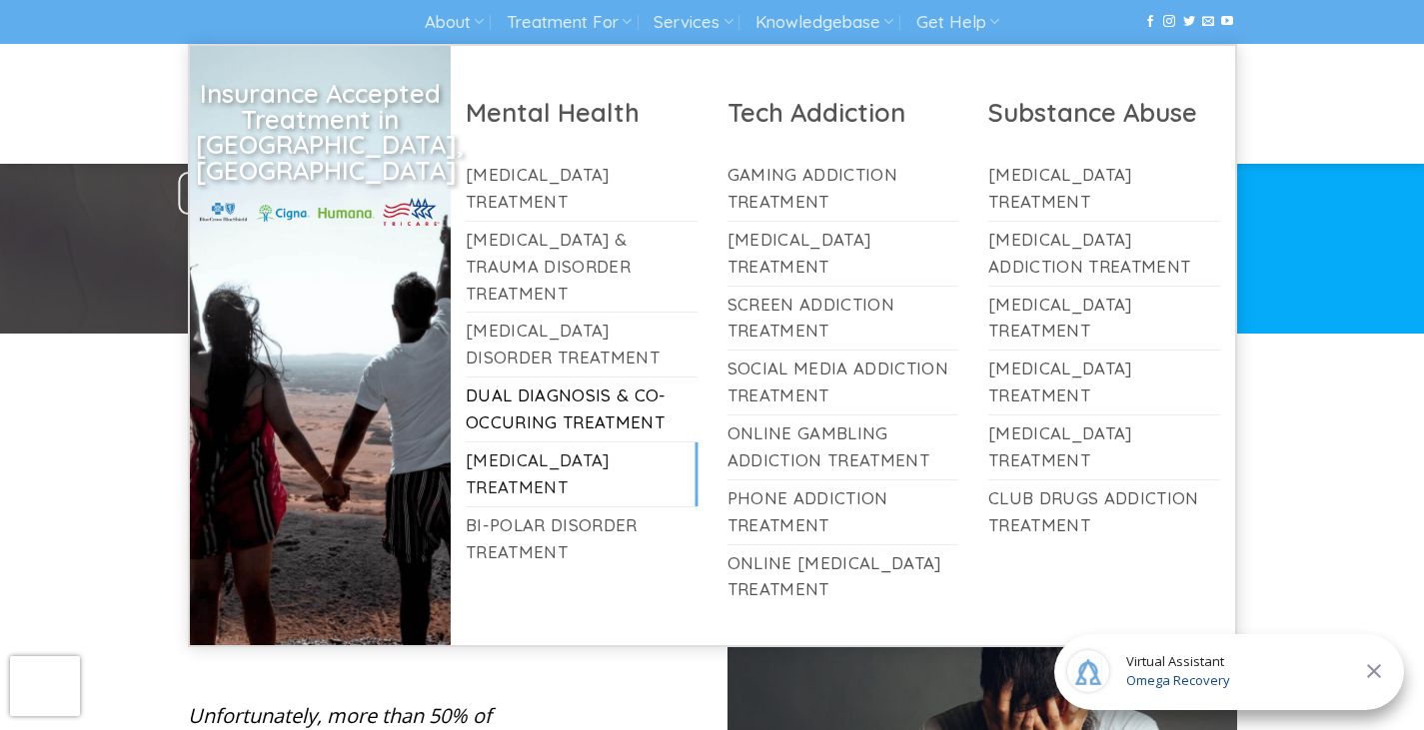
click at [602, 447] on link "[MEDICAL_DATA] Treatment" at bounding box center [582, 475] width 232 height 64
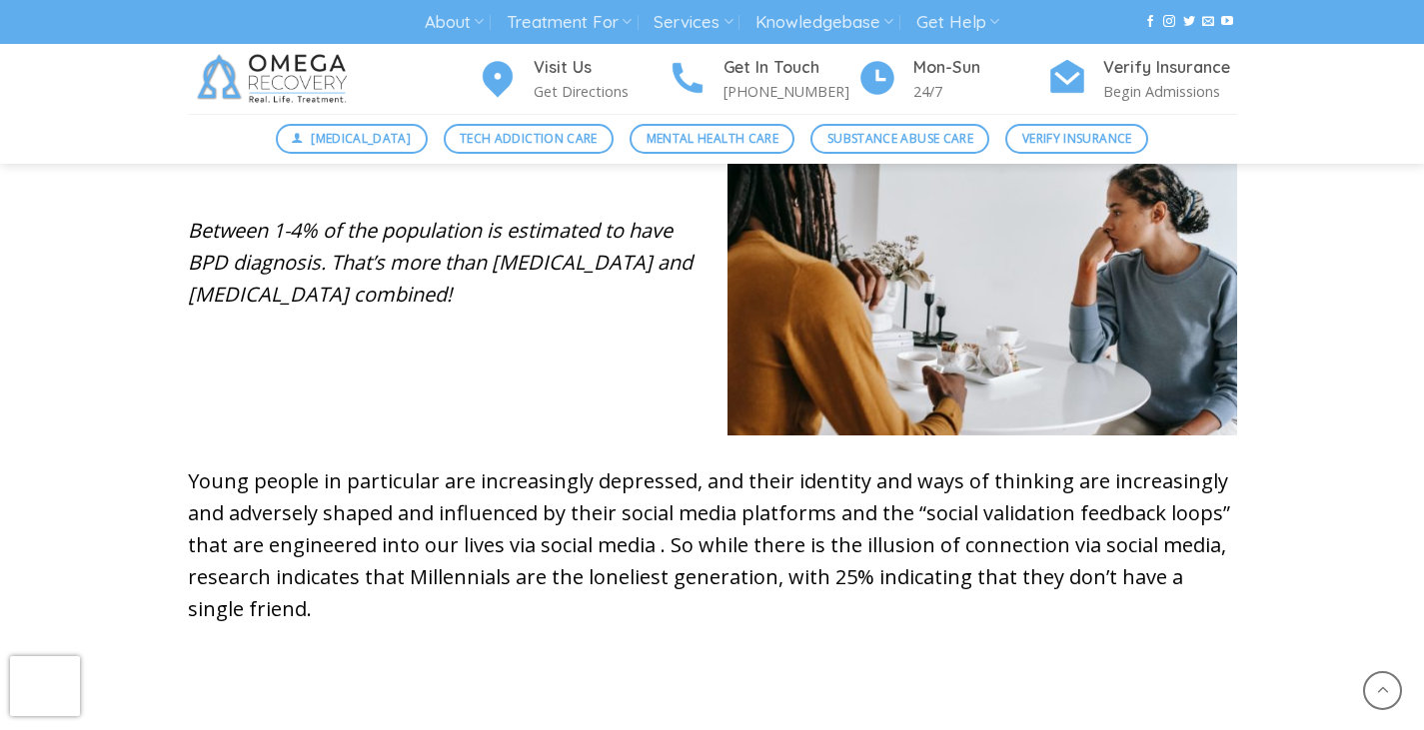
scroll to position [836, 0]
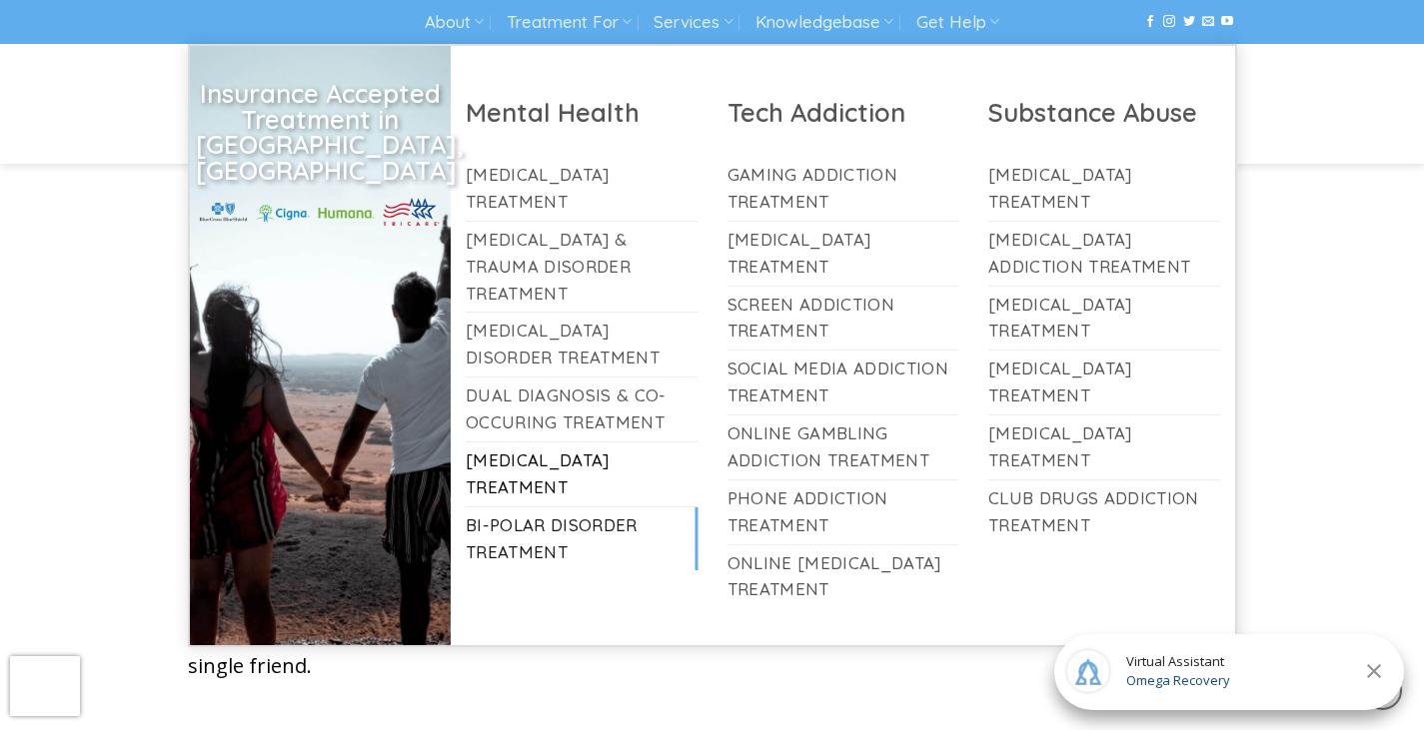
click at [572, 532] on link "Bi-Polar Disorder Treatment" at bounding box center [582, 540] width 232 height 64
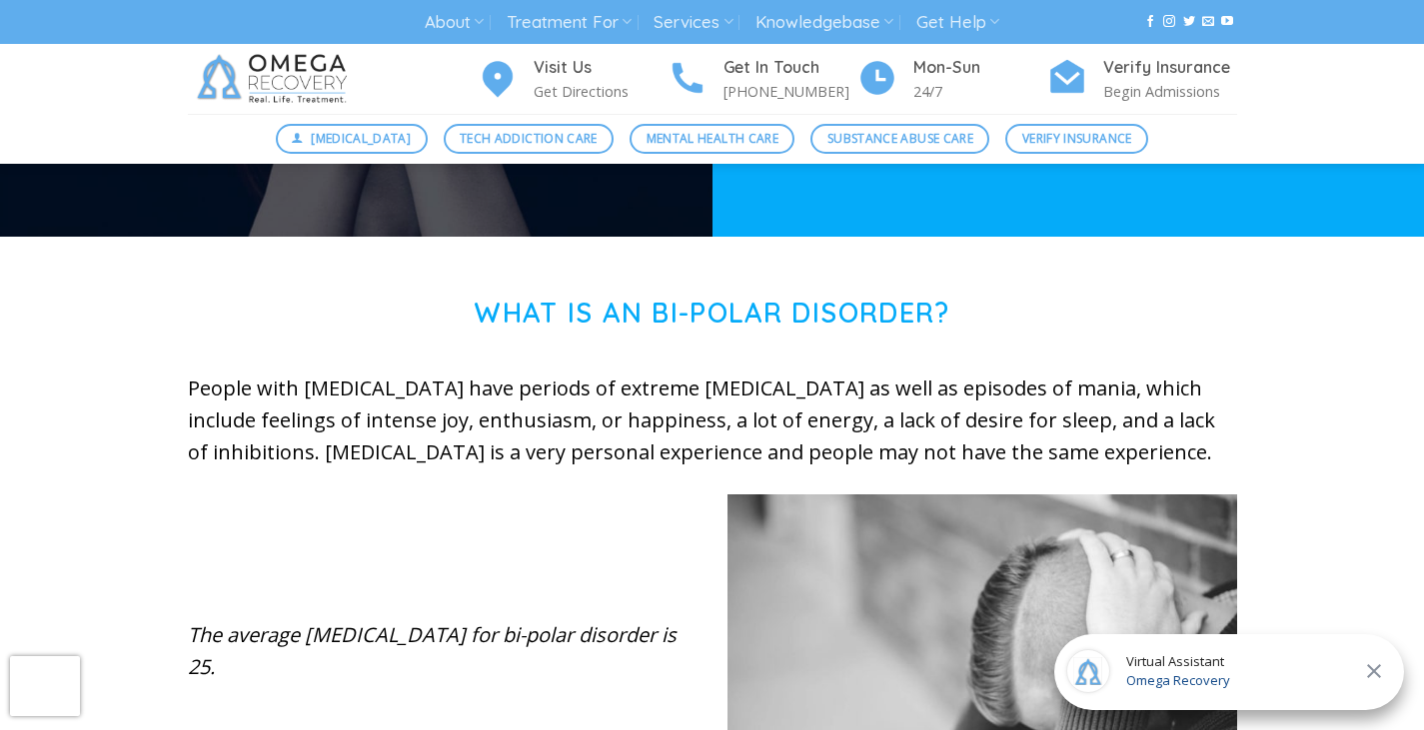
scroll to position [560, 0]
